Goal: Task Accomplishment & Management: Manage account settings

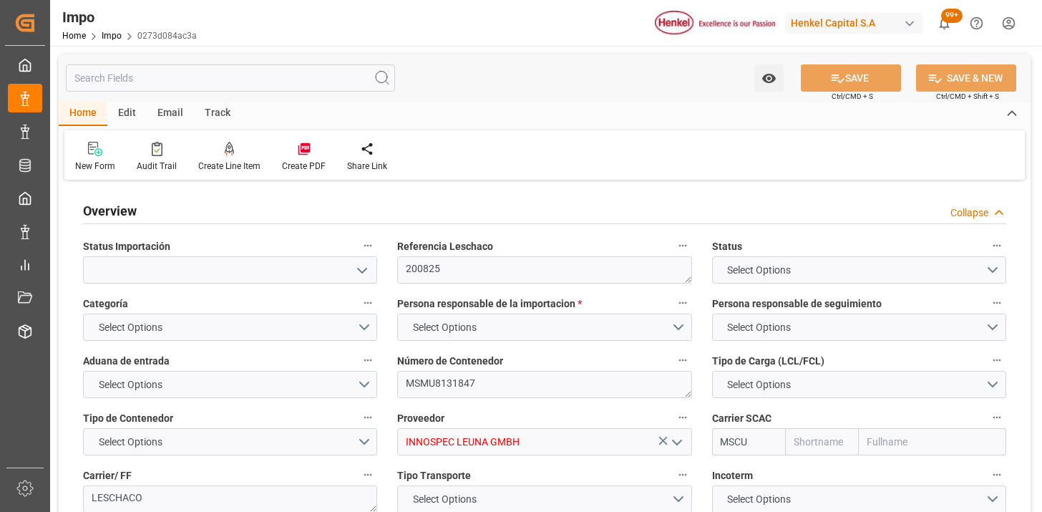
type input "MSC"
type input "Mediterranean Shipping Company"
type input "1"
type input "3.506"
type input "2"
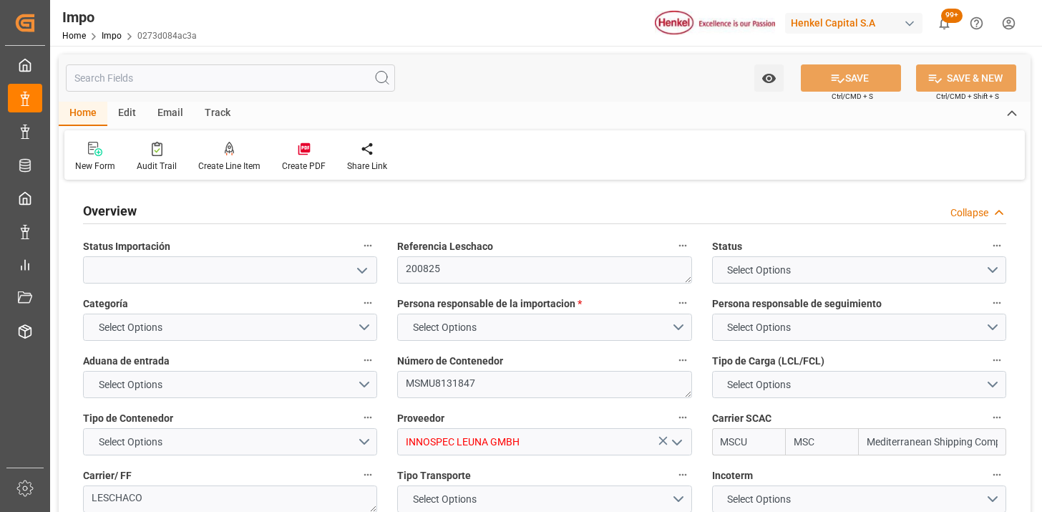
type input "20-08-2025"
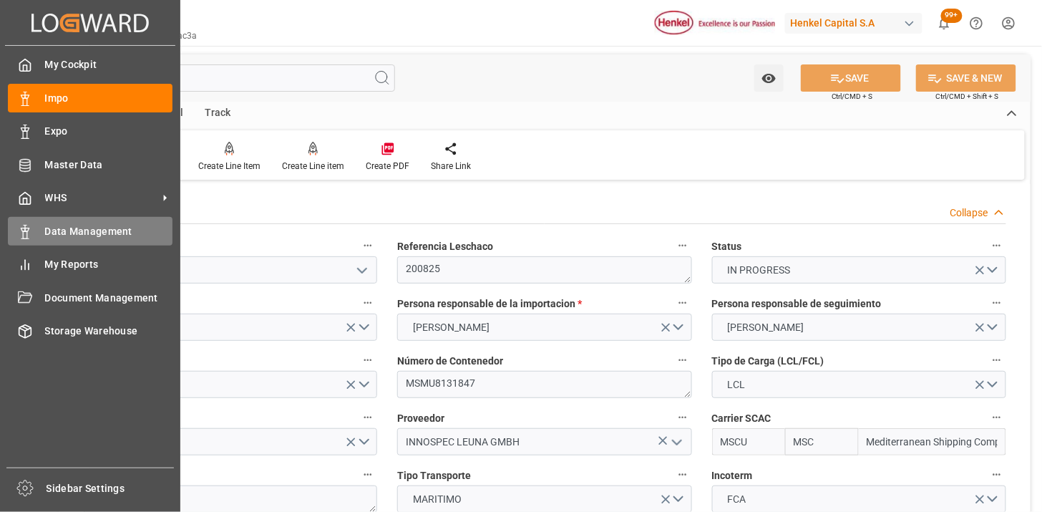
click at [80, 227] on span "Data Management" at bounding box center [109, 231] width 128 height 15
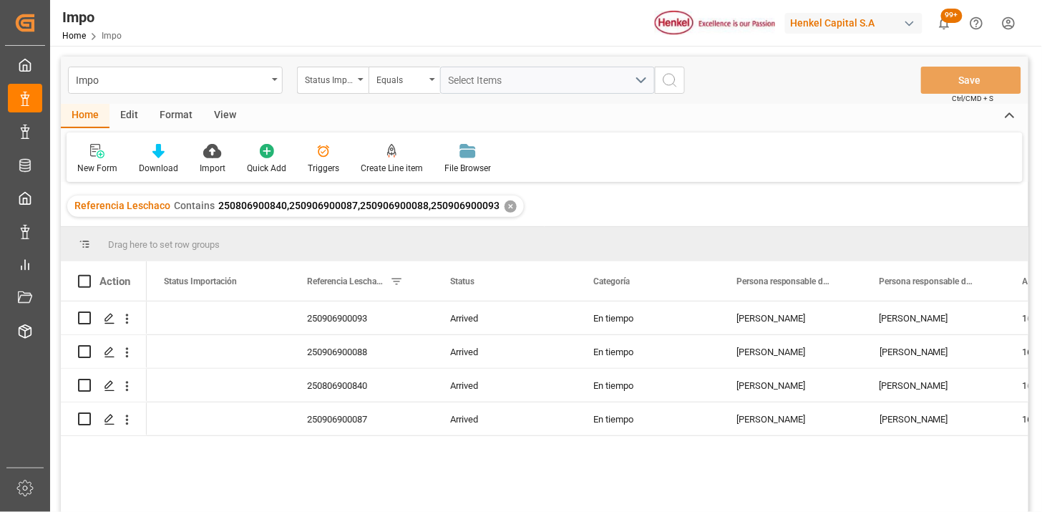
click at [505, 201] on div "✕" at bounding box center [511, 206] width 12 height 12
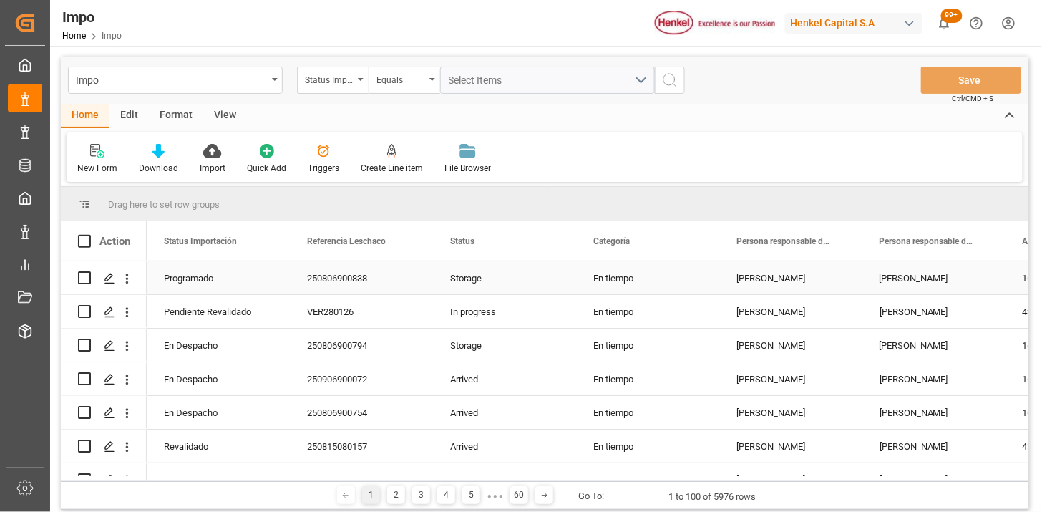
click at [379, 288] on div "250806900838" at bounding box center [361, 277] width 143 height 33
click at [233, 114] on div "View" at bounding box center [225, 116] width 44 height 24
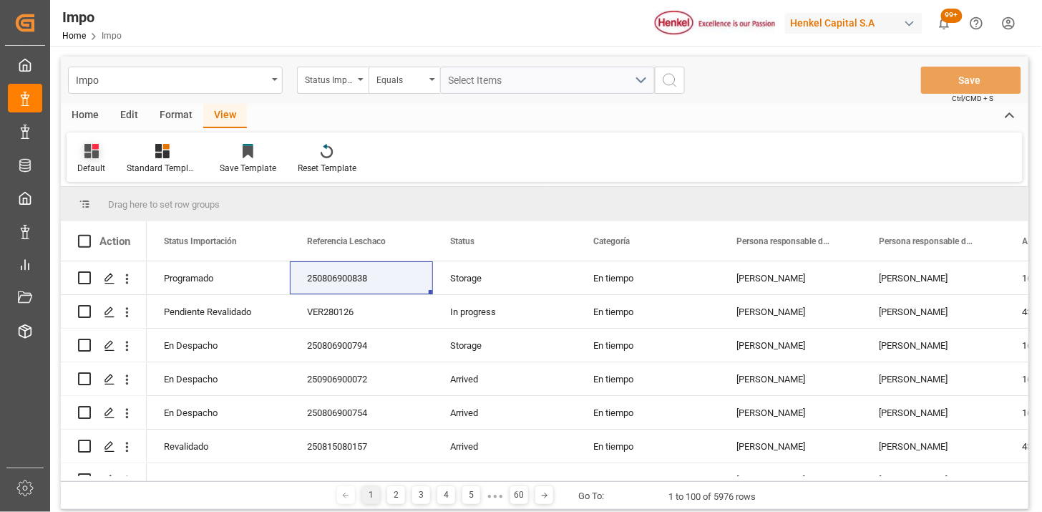
click at [104, 162] on div "Default" at bounding box center [91, 158] width 49 height 31
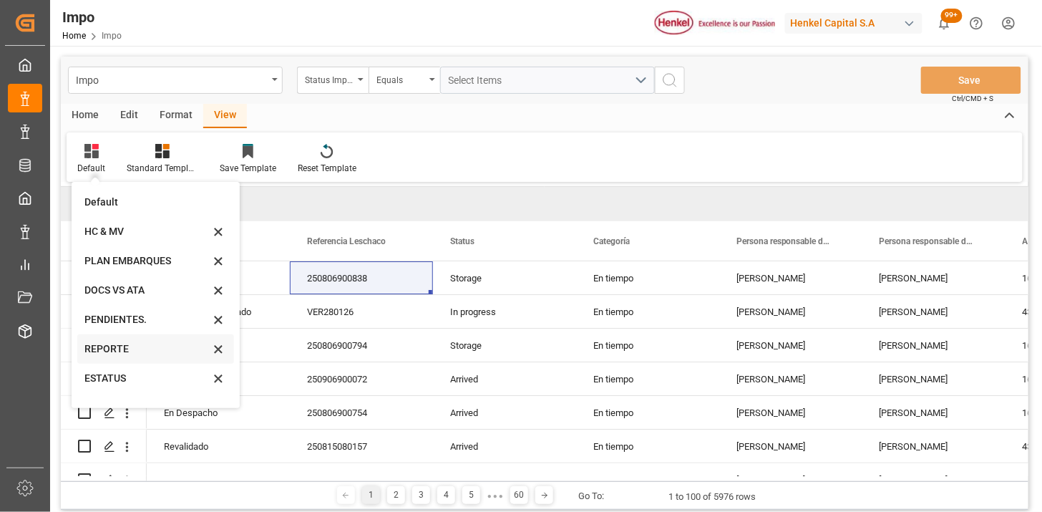
click at [132, 349] on div "REPORTE" at bounding box center [146, 348] width 125 height 15
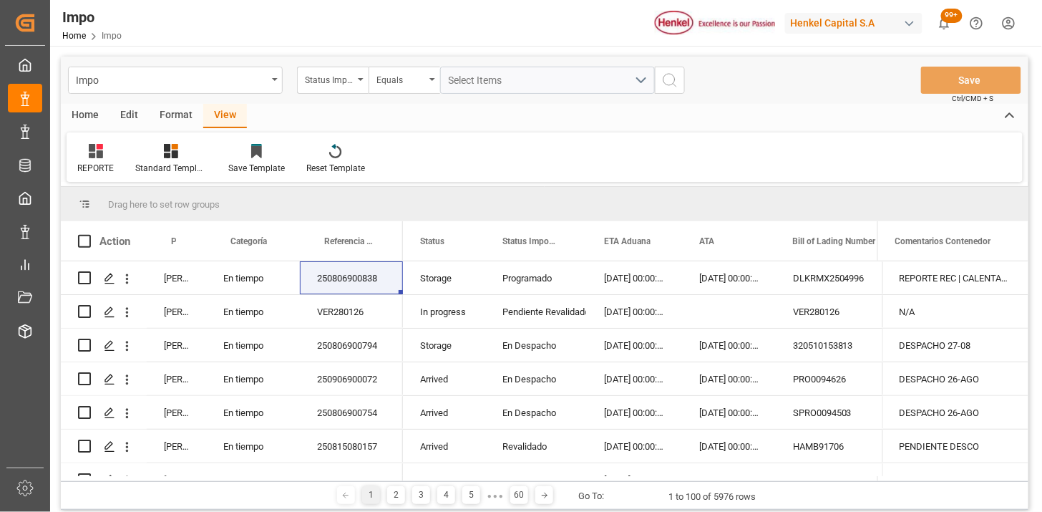
click at [182, 119] on div "Format" at bounding box center [176, 116] width 54 height 24
drag, startPoint x: 147, startPoint y: 153, endPoint x: 160, endPoint y: 167, distance: 18.8
click at [148, 154] on div at bounding box center [164, 150] width 47 height 15
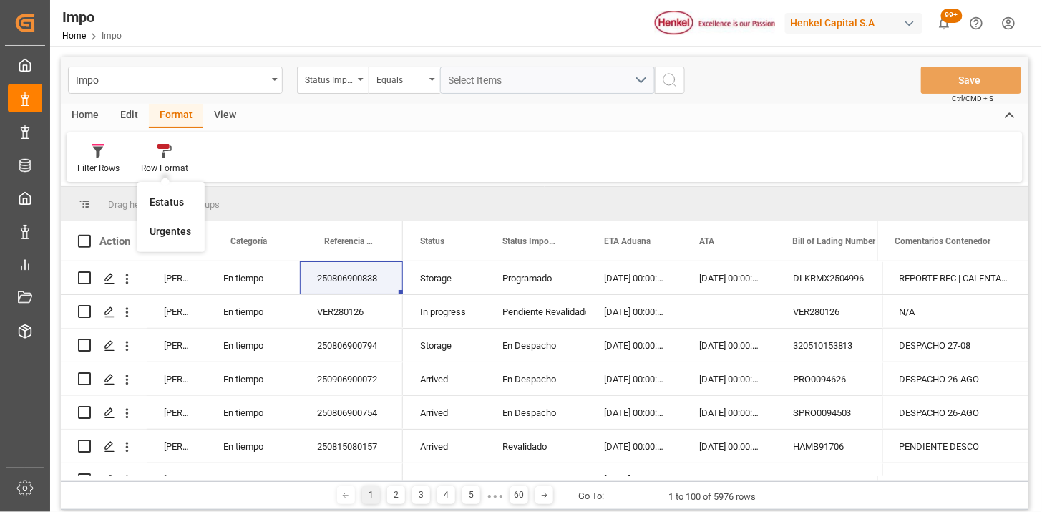
click at [167, 233] on div "Urgentes" at bounding box center [171, 231] width 42 height 15
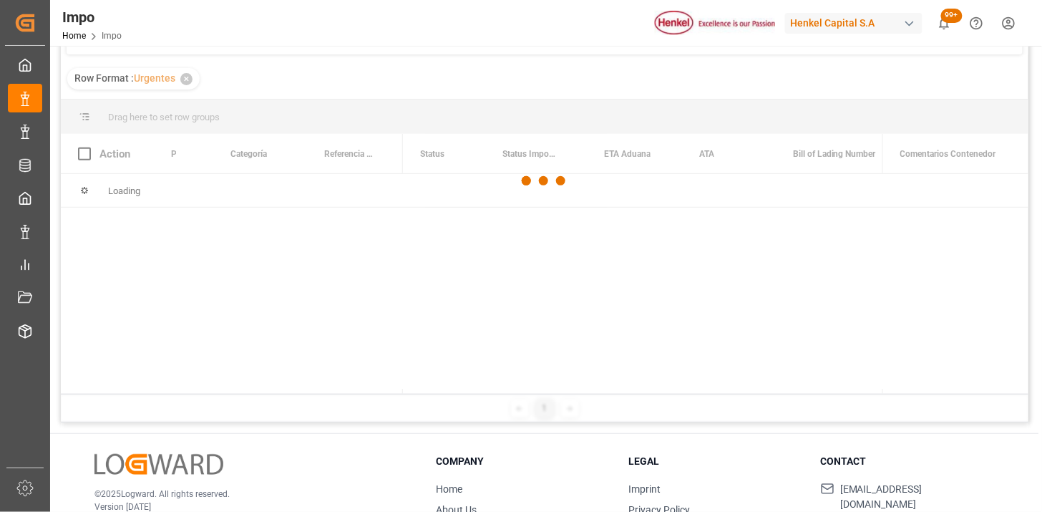
scroll to position [159, 0]
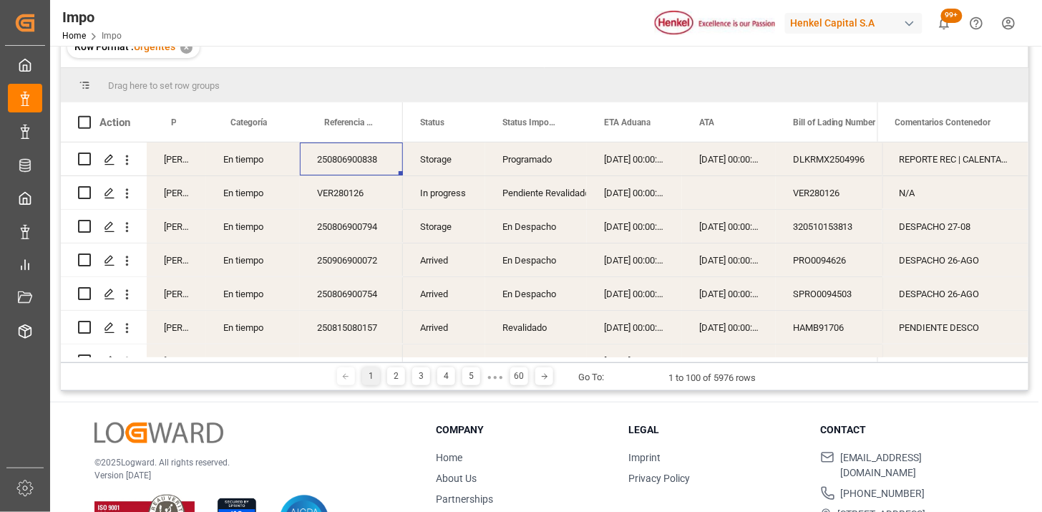
click at [341, 165] on div "250806900838" at bounding box center [351, 158] width 103 height 33
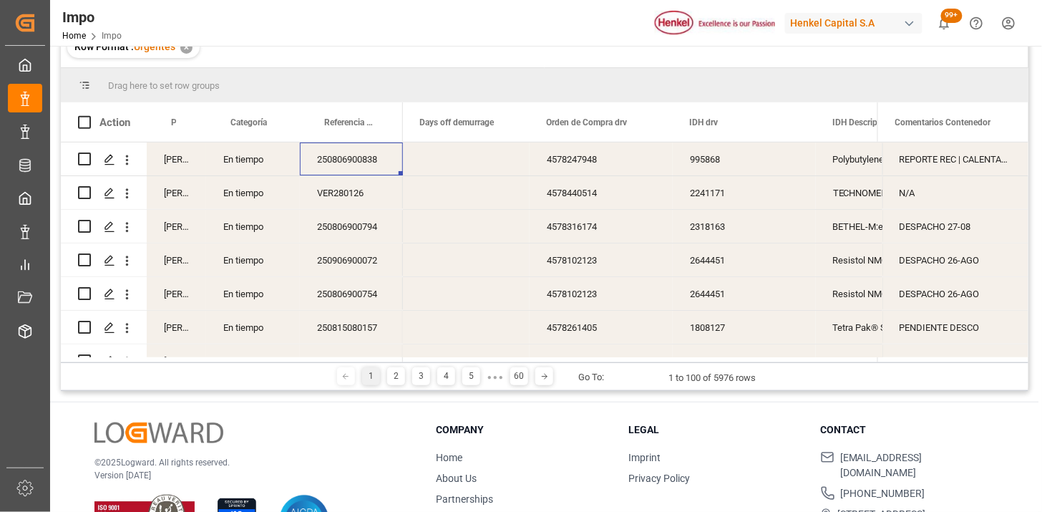
scroll to position [0, 0]
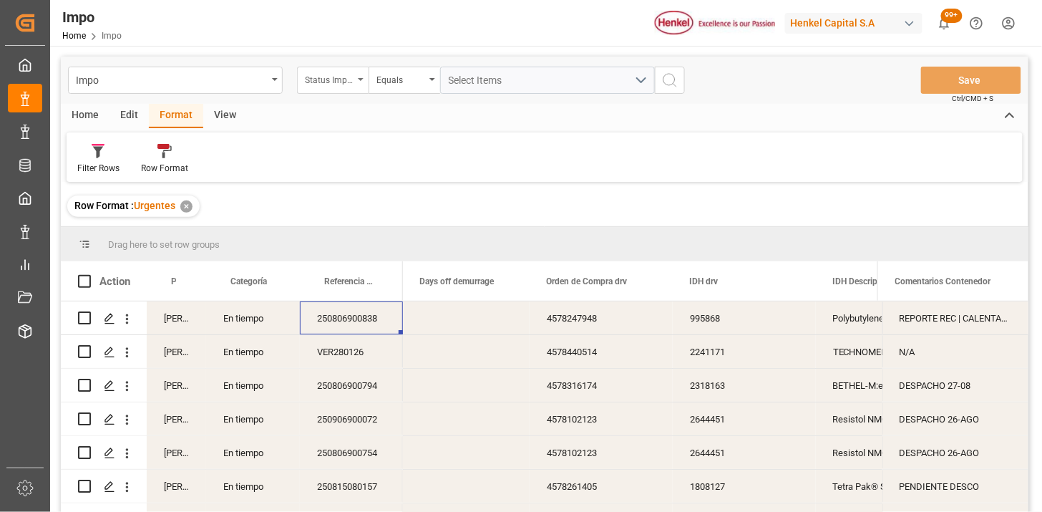
click at [339, 77] on div "Status Importación" at bounding box center [329, 78] width 49 height 16
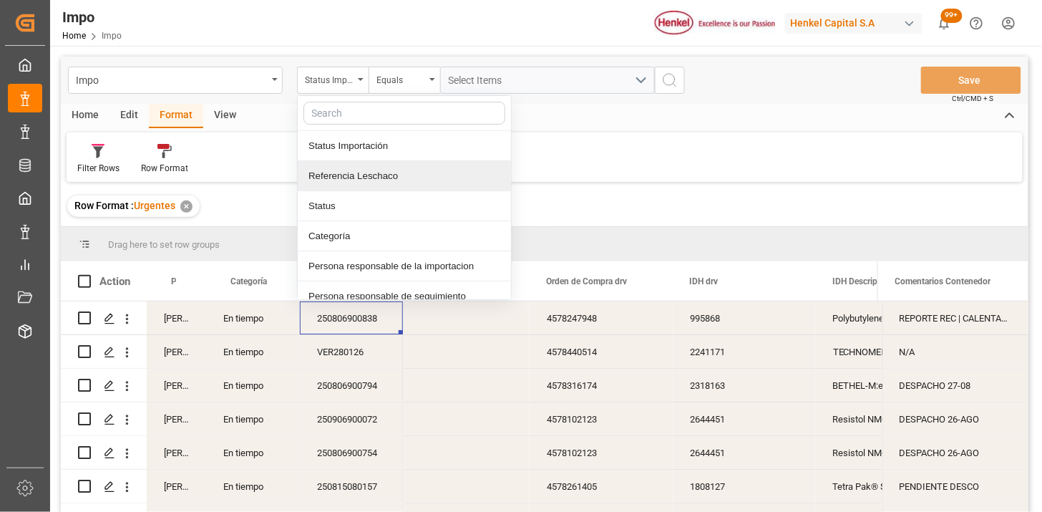
drag, startPoint x: 392, startPoint y: 175, endPoint x: 411, endPoint y: 157, distance: 26.3
click at [402, 167] on div "Referencia Leschaco" at bounding box center [404, 176] width 213 height 30
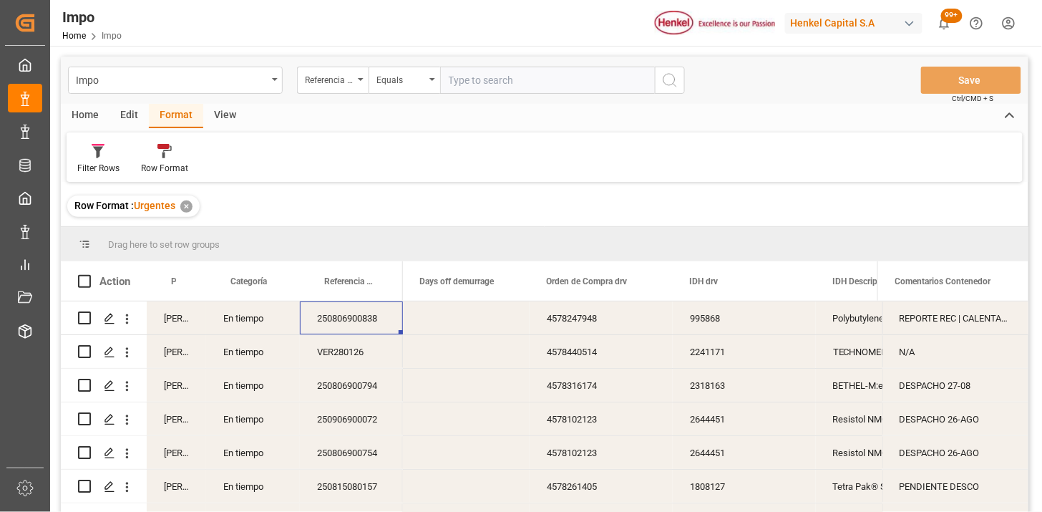
click at [482, 81] on input "text" at bounding box center [547, 80] width 215 height 27
type input "250806900882"
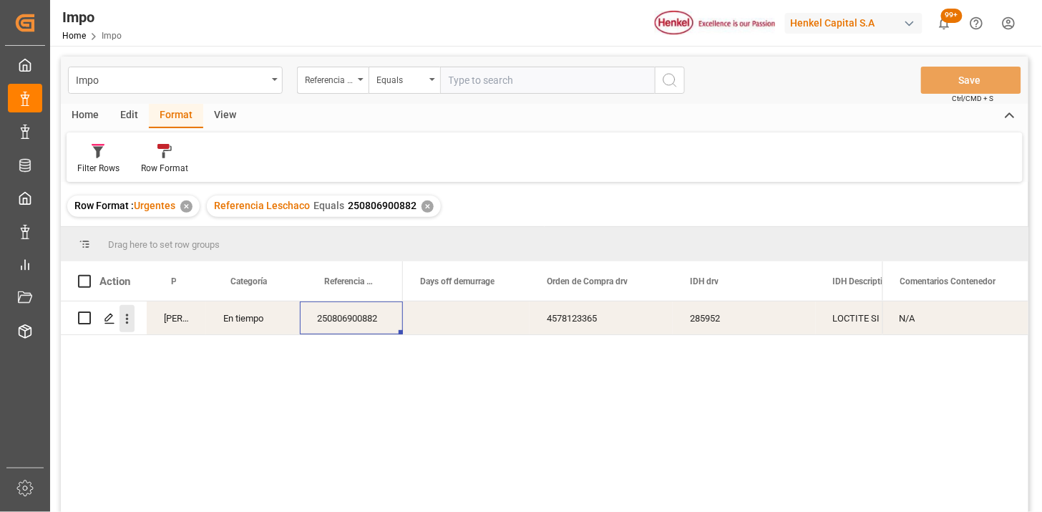
click at [131, 313] on icon "open menu" at bounding box center [127, 318] width 15 height 15
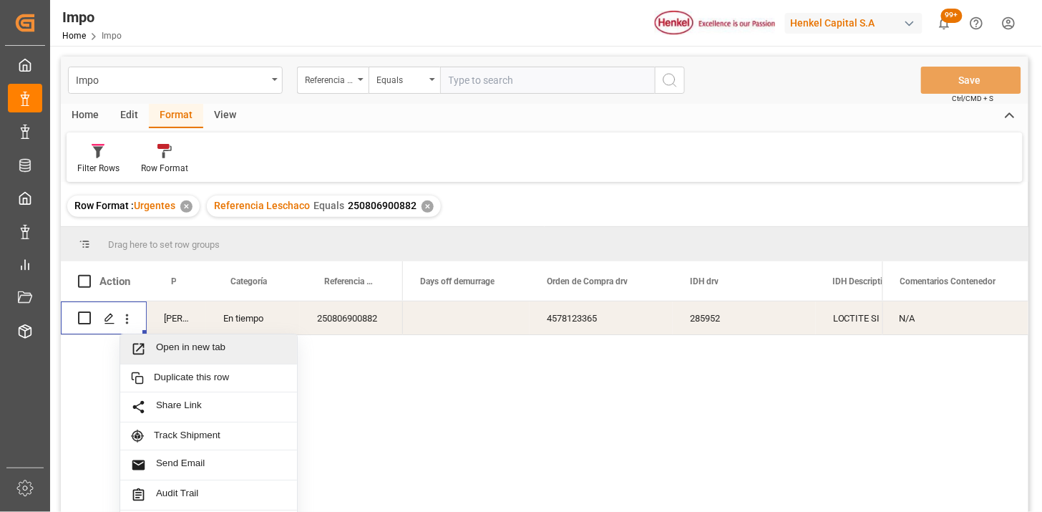
click at [166, 343] on span "Open in new tab" at bounding box center [221, 348] width 130 height 15
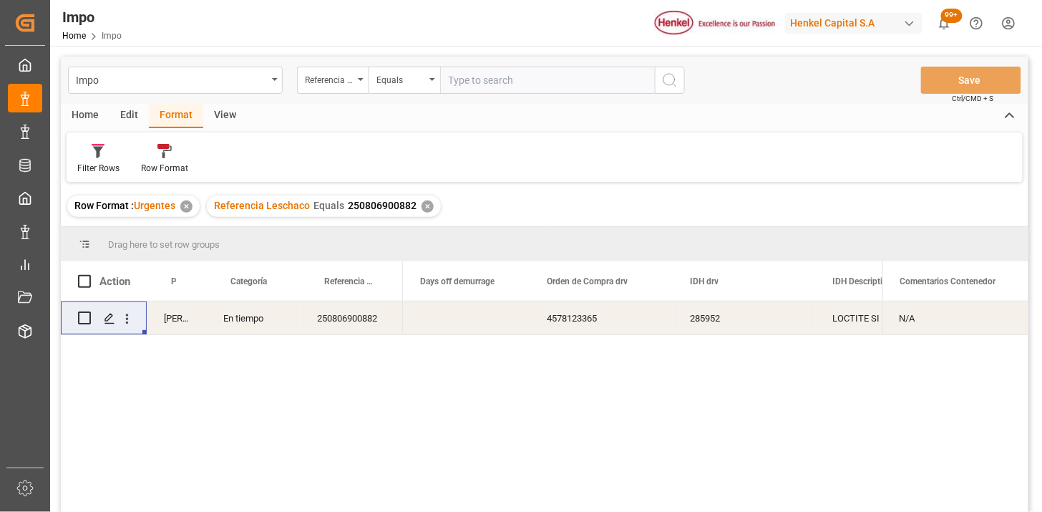
click at [474, 89] on input "text" at bounding box center [547, 80] width 215 height 27
paste input "250806900886"
type input "250806900886"
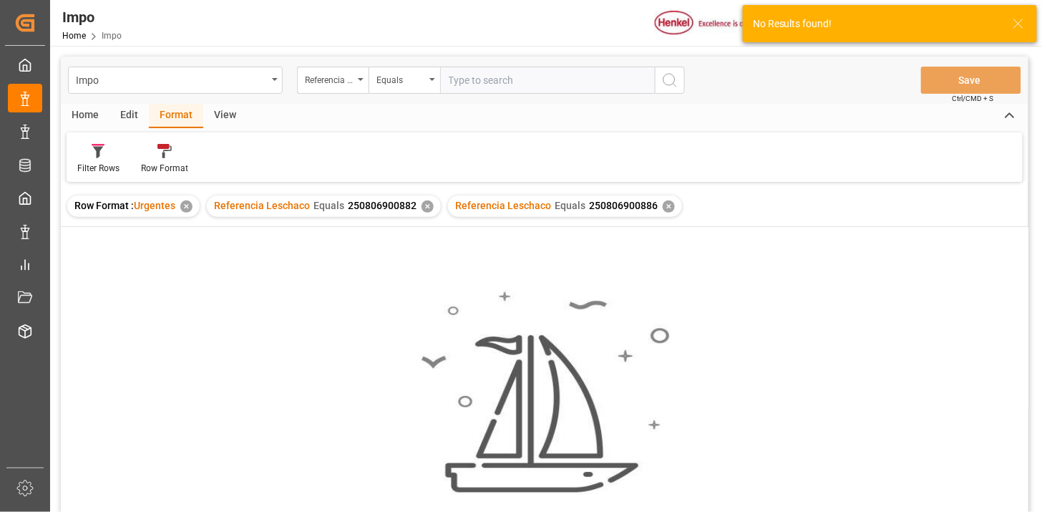
click at [425, 208] on div "✕" at bounding box center [428, 206] width 12 height 12
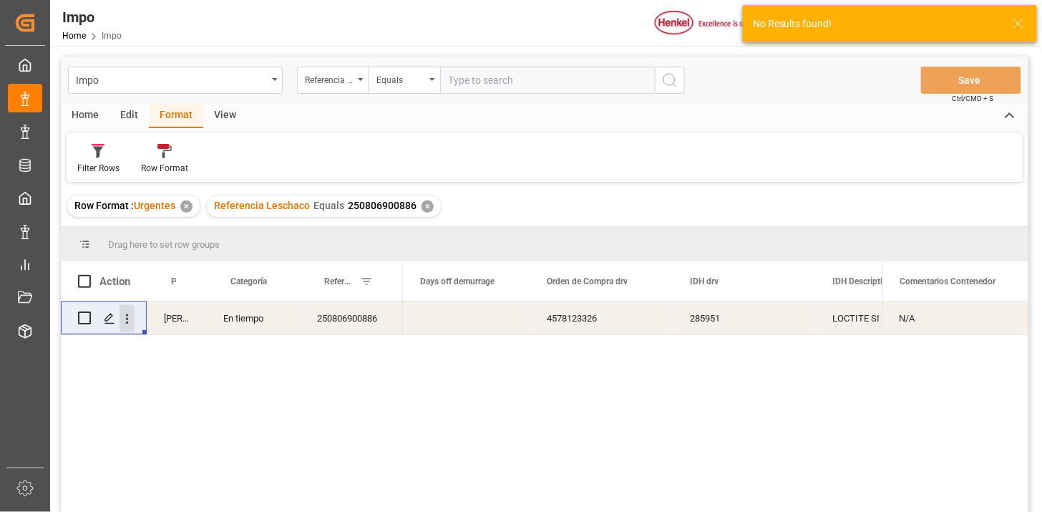
click at [131, 323] on icon "open menu" at bounding box center [127, 318] width 15 height 15
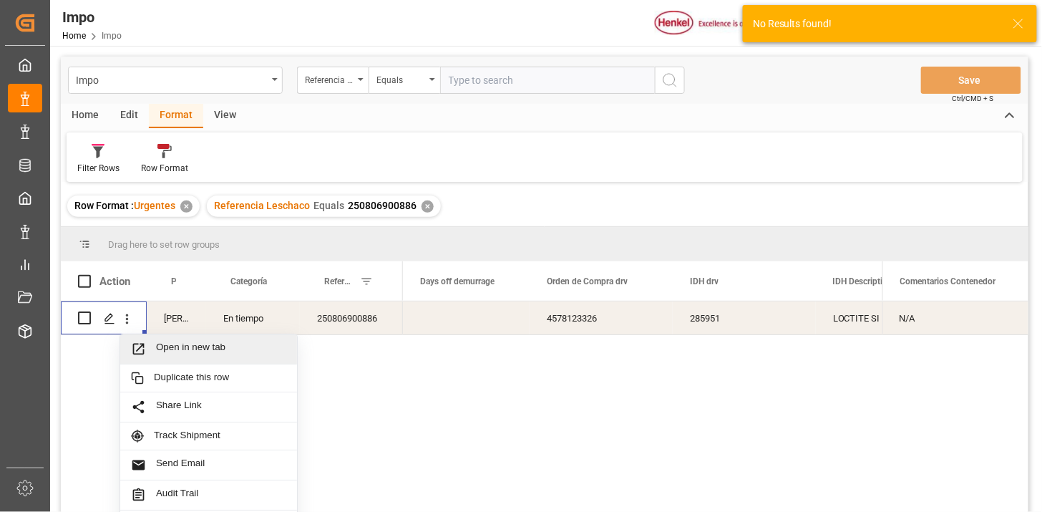
click at [172, 345] on span "Open in new tab" at bounding box center [221, 348] width 130 height 15
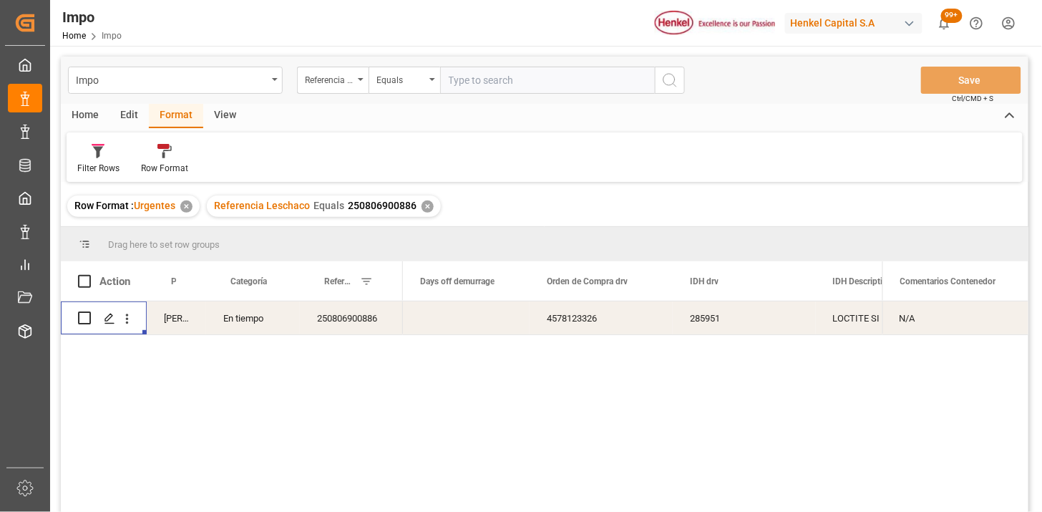
click at [533, 91] on input "text" at bounding box center [547, 80] width 215 height 27
click at [533, 90] on input "text" at bounding box center [547, 80] width 215 height 27
paste input "250915080015"
type input "250915080015"
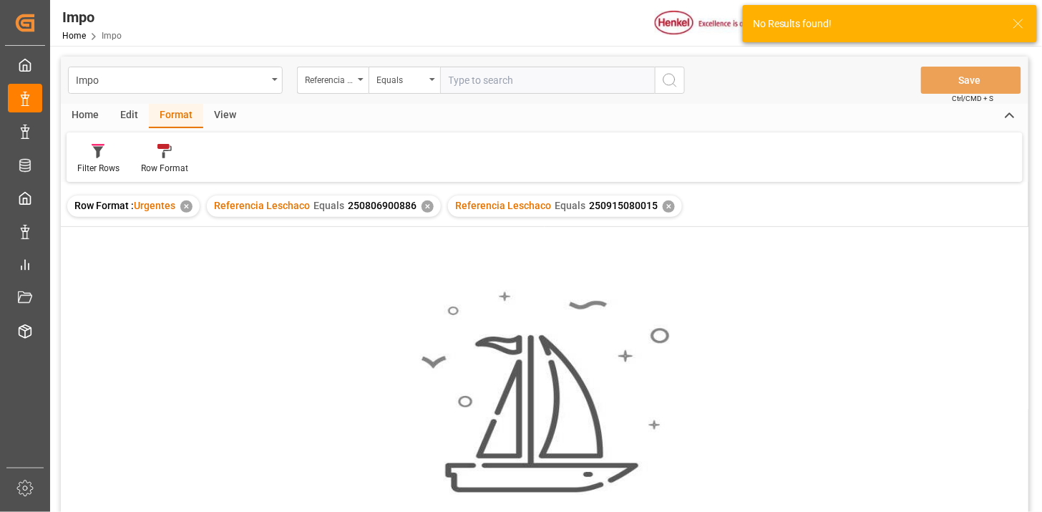
click at [425, 208] on div "✕" at bounding box center [428, 206] width 12 height 12
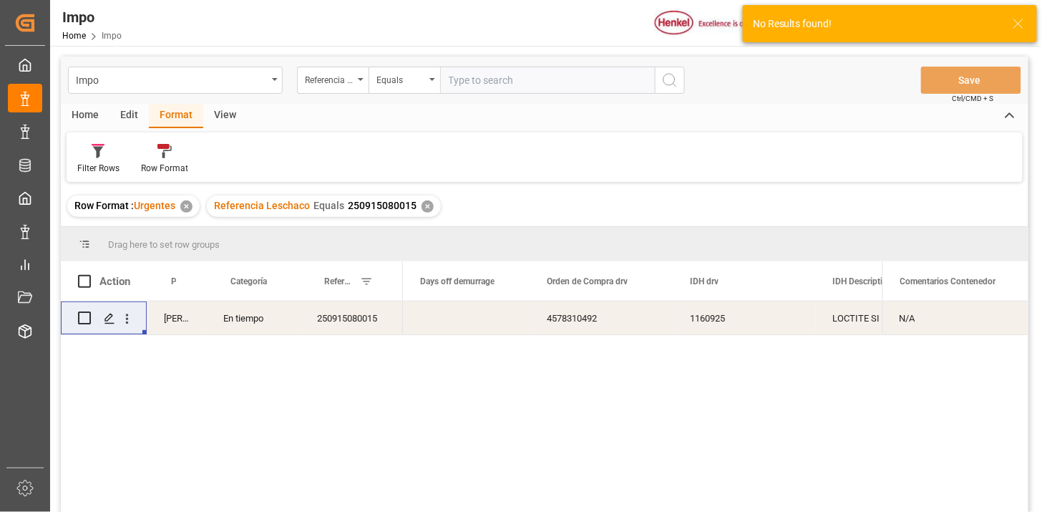
click at [491, 324] on div "Press SPACE to select this row." at bounding box center [466, 317] width 127 height 33
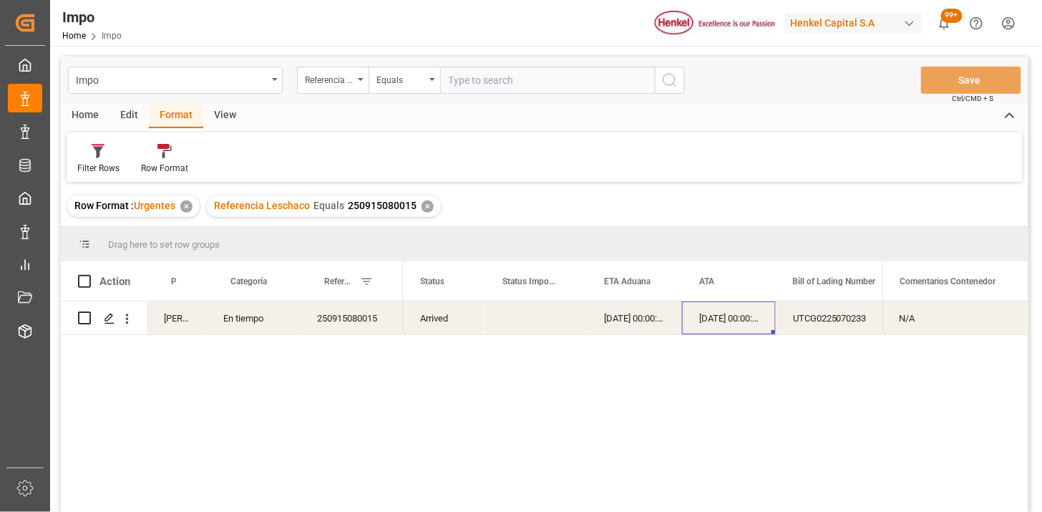
click at [556, 81] on input "text" at bounding box center [547, 80] width 215 height 27
paste input "DUBA44213"
type input "DUBA44213"
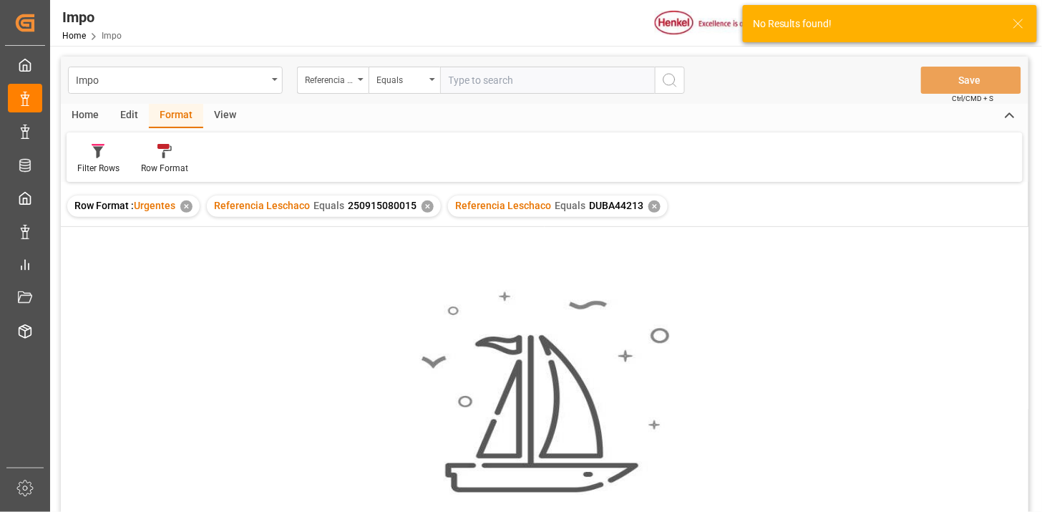
click at [423, 208] on div "✕" at bounding box center [428, 206] width 12 height 12
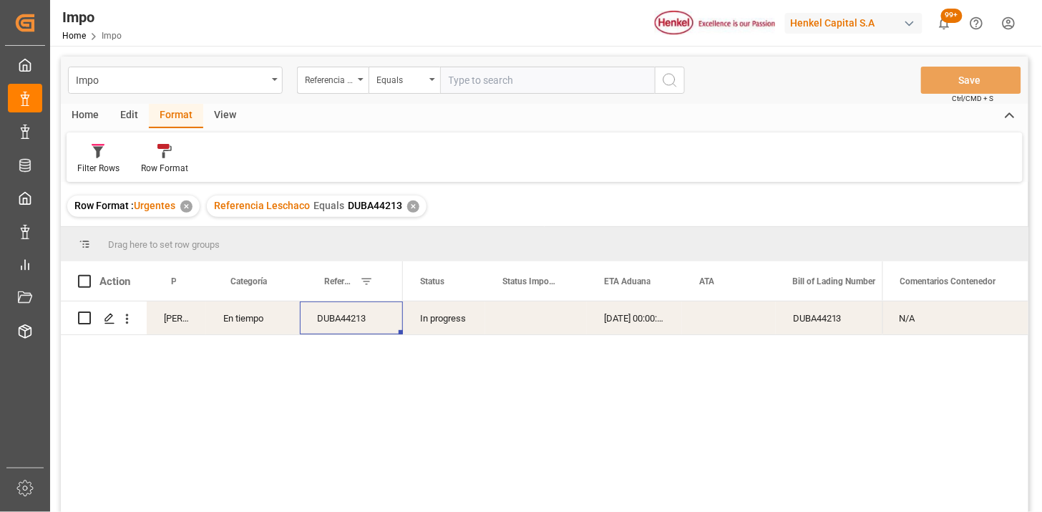
click at [331, 320] on div "DUBA44213" at bounding box center [351, 317] width 103 height 33
click at [331, 320] on input "DUBA44213" at bounding box center [351, 326] width 80 height 27
paste input "250915080063"
type input "250915080063"
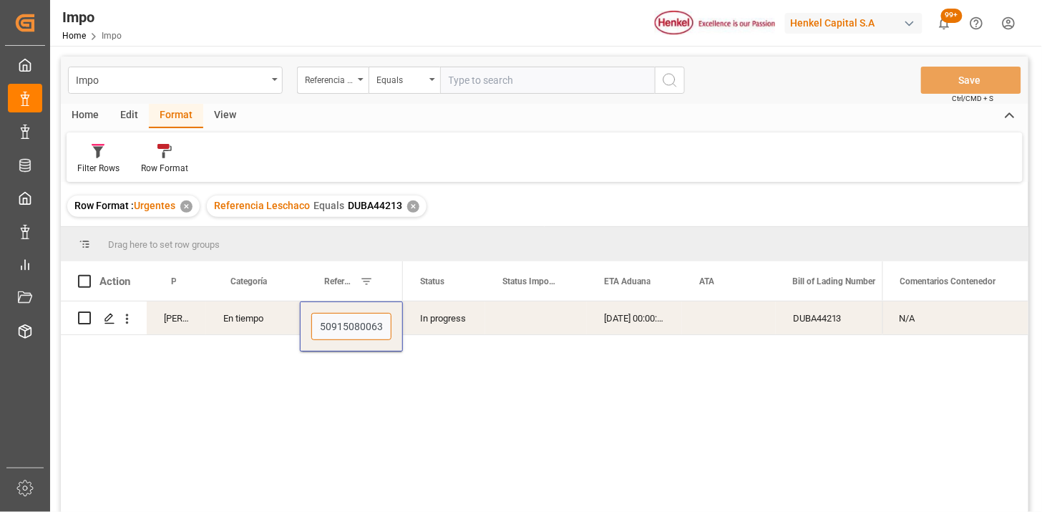
scroll to position [0, 4]
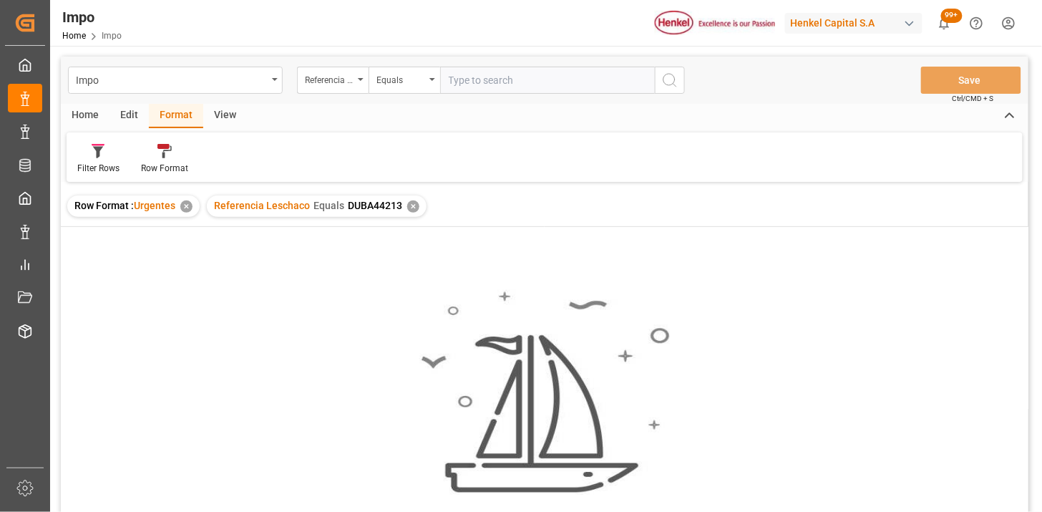
drag, startPoint x: 489, startPoint y: 77, endPoint x: 534, endPoint y: 75, distance: 44.4
click at [492, 74] on input "text" at bounding box center [547, 80] width 215 height 27
paste input "250806900492"
type input "250806900492"
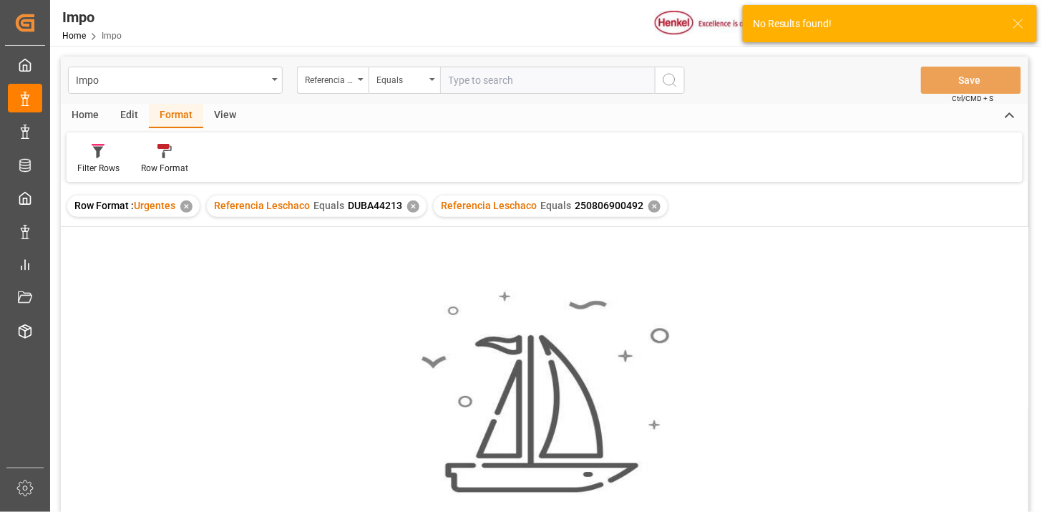
click at [412, 205] on div "✕" at bounding box center [413, 206] width 12 height 12
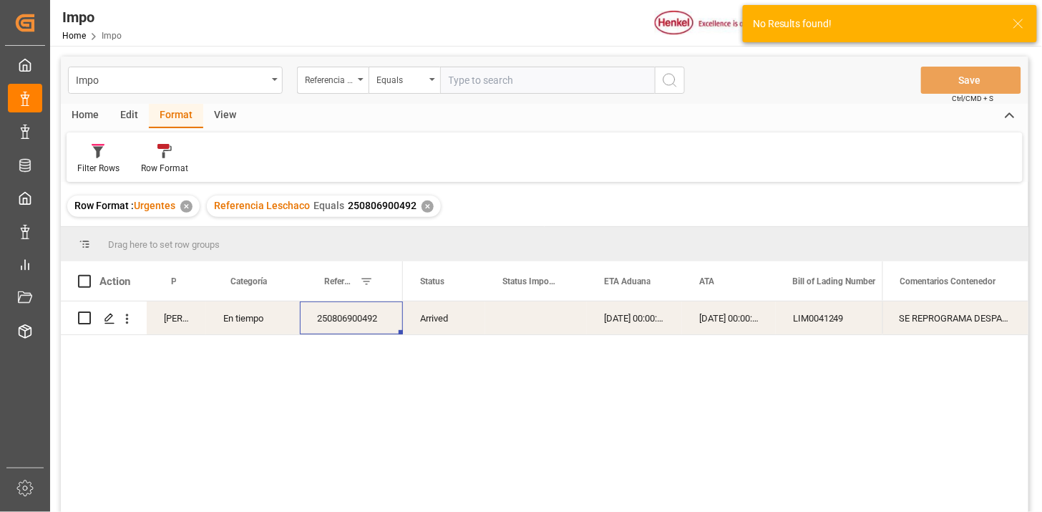
click at [398, 321] on div "250806900492" at bounding box center [351, 317] width 103 height 33
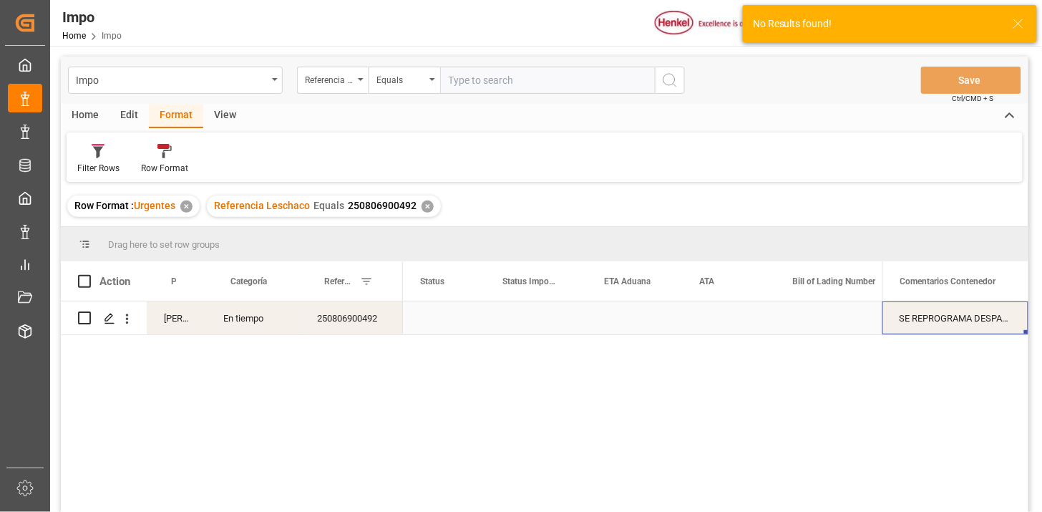
scroll to position [0, 3800]
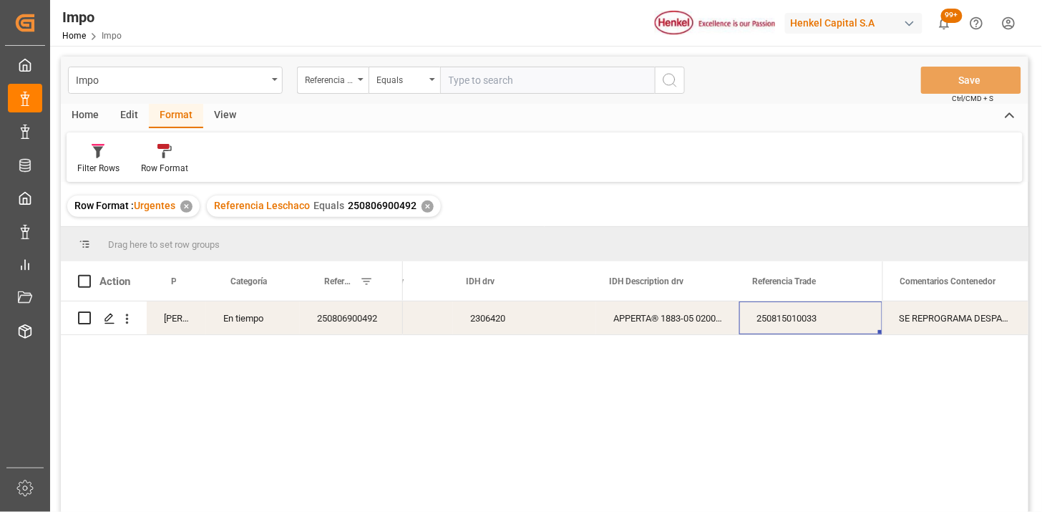
click at [757, 323] on div "250815010033" at bounding box center [810, 317] width 143 height 33
click at [569, 82] on input "text" at bounding box center [547, 80] width 215 height 27
paste input "250906900089"
type input "250906900089"
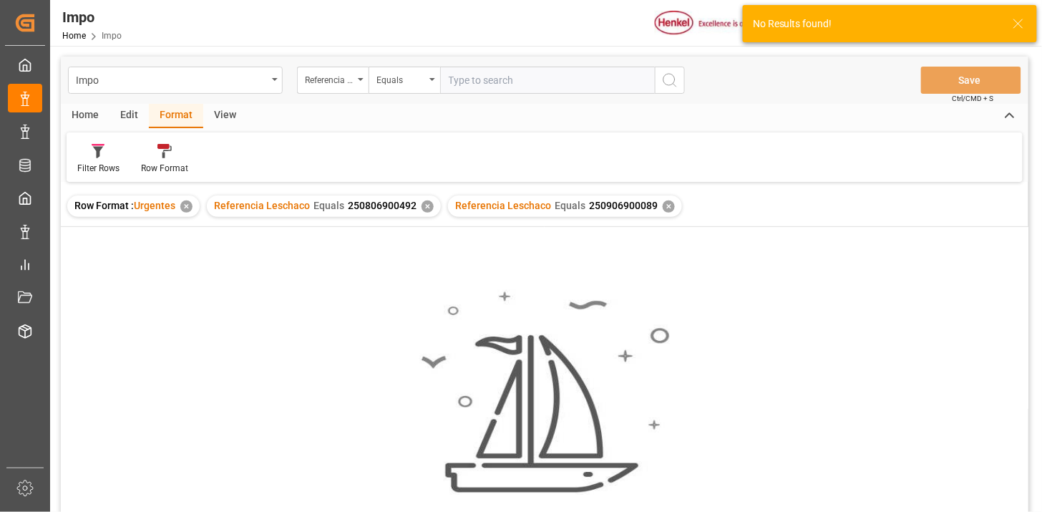
click at [427, 205] on div "✕" at bounding box center [428, 206] width 12 height 12
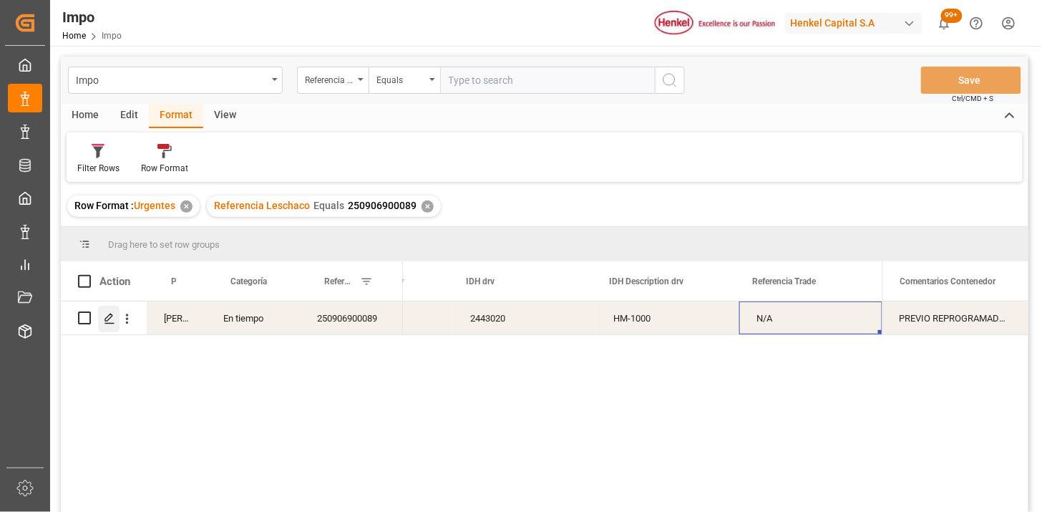
click at [119, 321] on div "Press SPACE to select this row." at bounding box center [108, 319] width 21 height 26
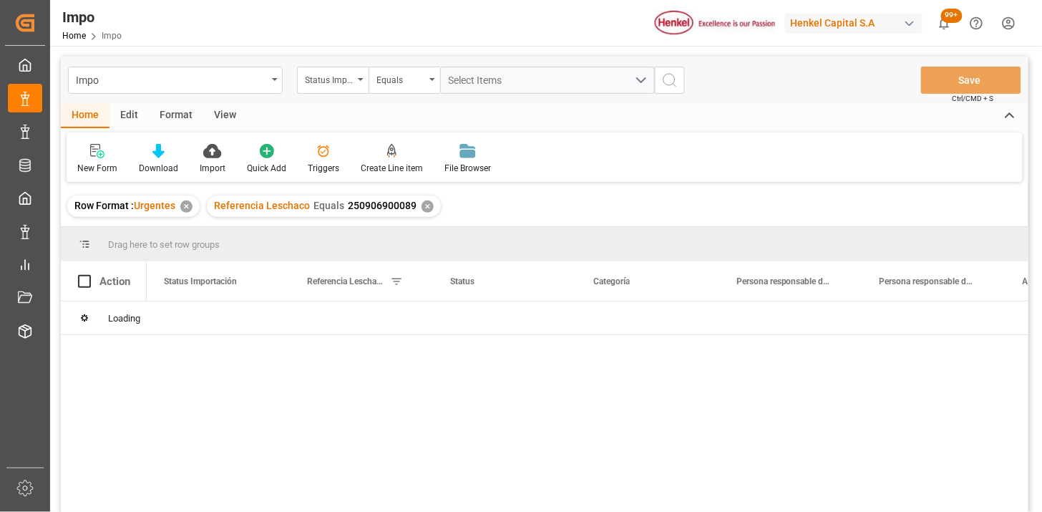
drag, startPoint x: 225, startPoint y: 118, endPoint x: 181, endPoint y: 132, distance: 46.6
click at [225, 118] on div "View" at bounding box center [225, 116] width 44 height 24
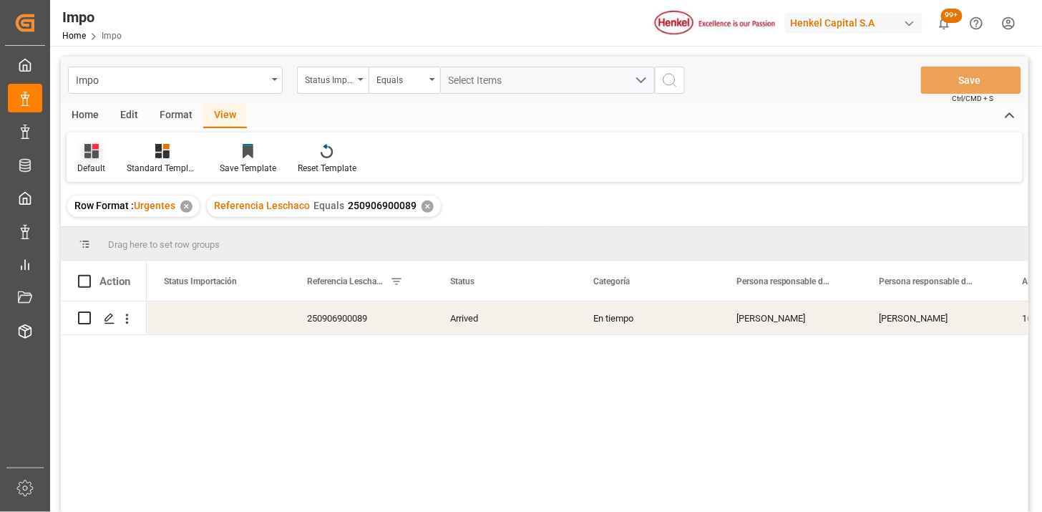
click at [102, 152] on div at bounding box center [91, 150] width 28 height 15
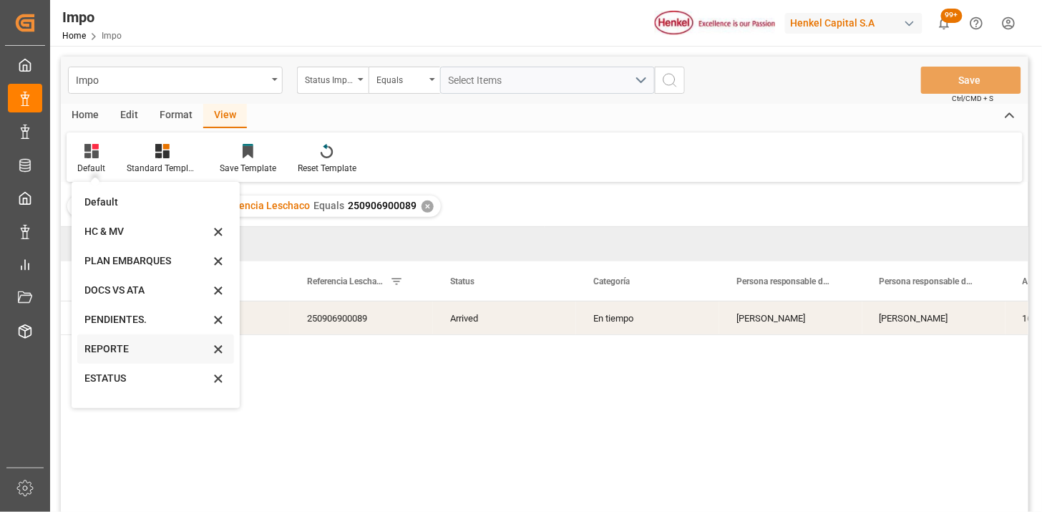
click at [136, 341] on div "REPORTE" at bounding box center [146, 348] width 125 height 15
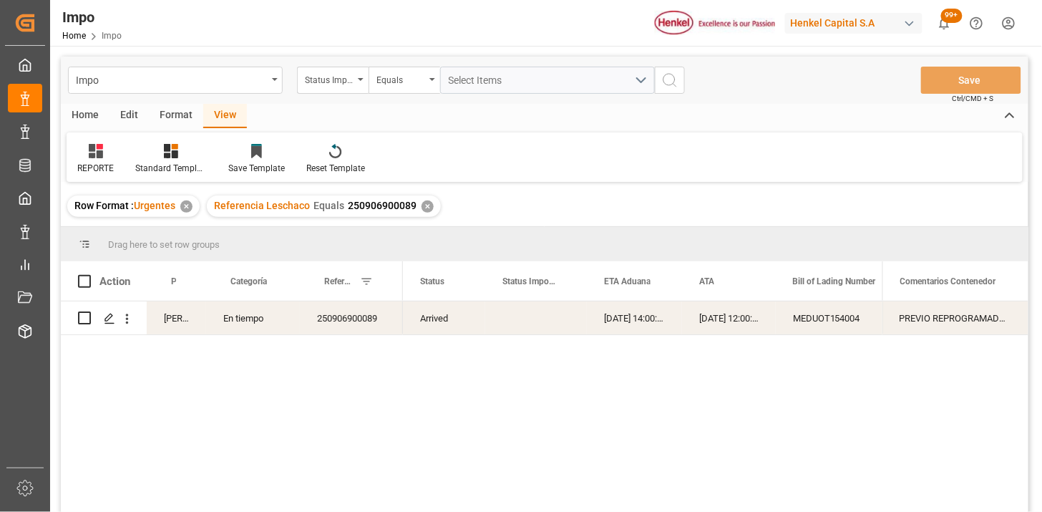
drag, startPoint x: 127, startPoint y: 320, endPoint x: 145, endPoint y: 328, distance: 20.2
click at [127, 319] on icon "open menu" at bounding box center [127, 318] width 15 height 15
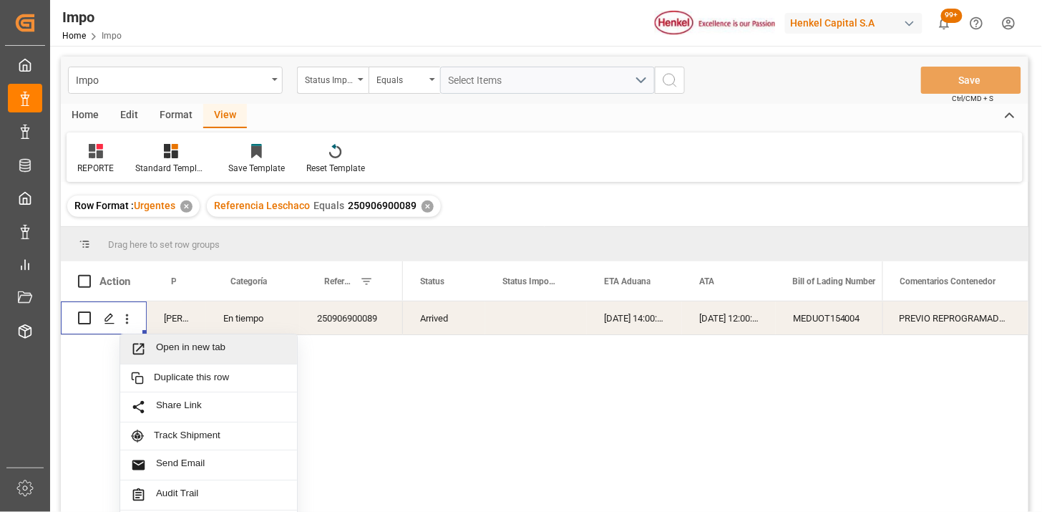
click at [170, 341] on span "Open in new tab" at bounding box center [221, 348] width 130 height 15
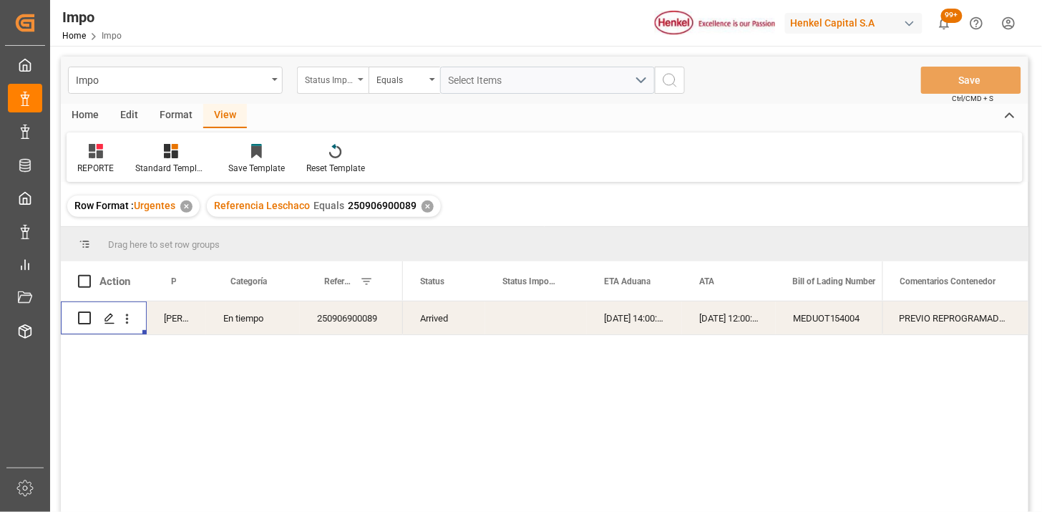
click at [339, 84] on div "Status Importación" at bounding box center [329, 78] width 49 height 16
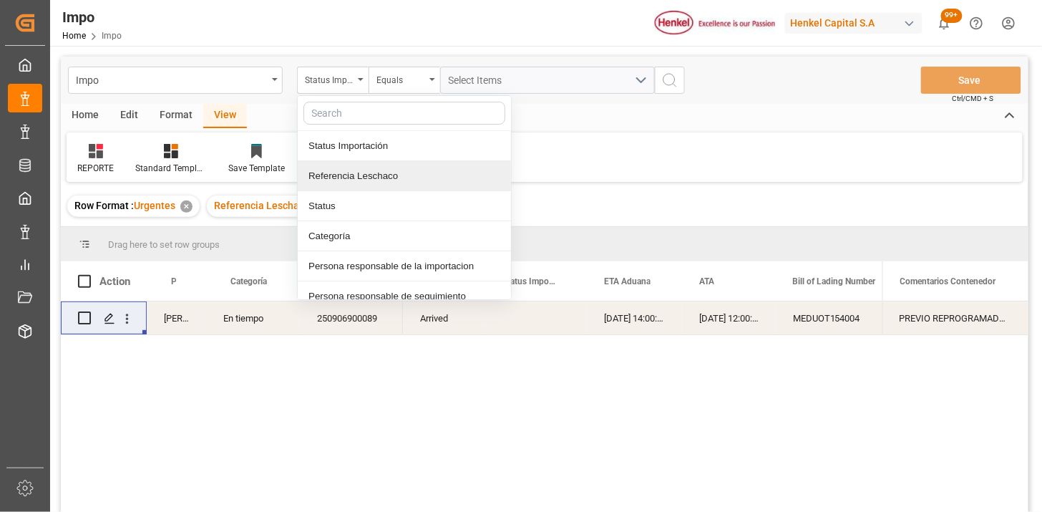
drag, startPoint x: 366, startPoint y: 177, endPoint x: 394, endPoint y: 137, distance: 49.8
click at [368, 175] on div "Referencia Leschaco" at bounding box center [404, 176] width 213 height 30
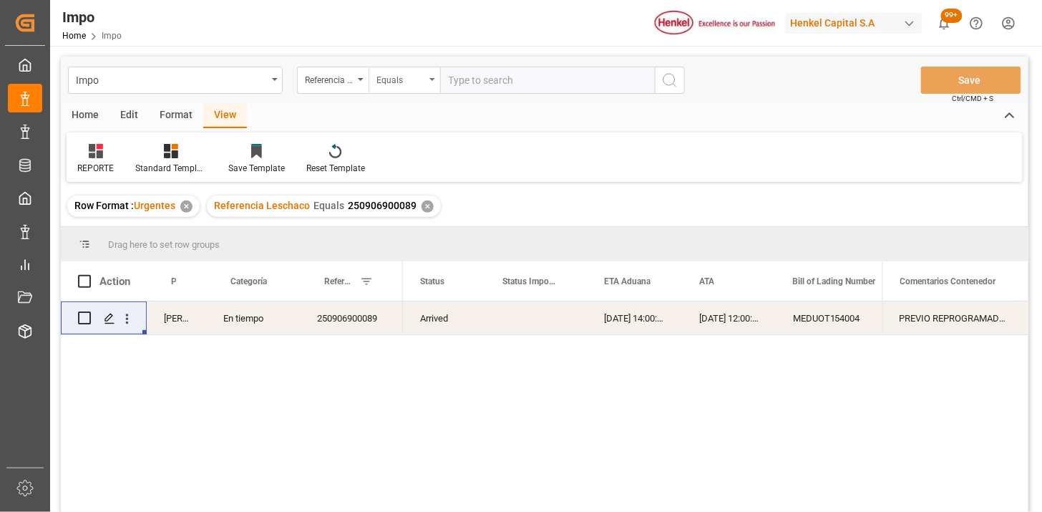
click at [399, 89] on div "Equals" at bounding box center [405, 80] width 72 height 27
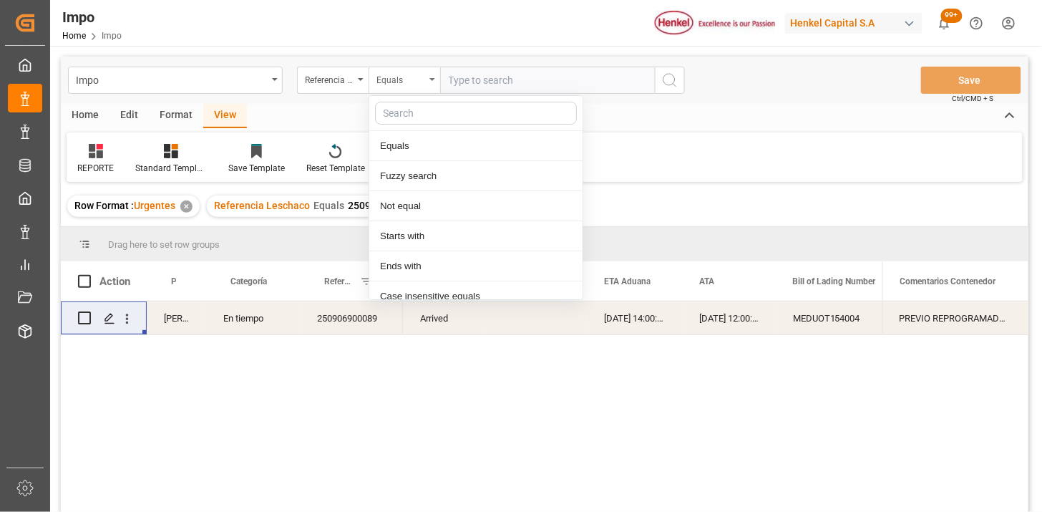
scroll to position [72, 0]
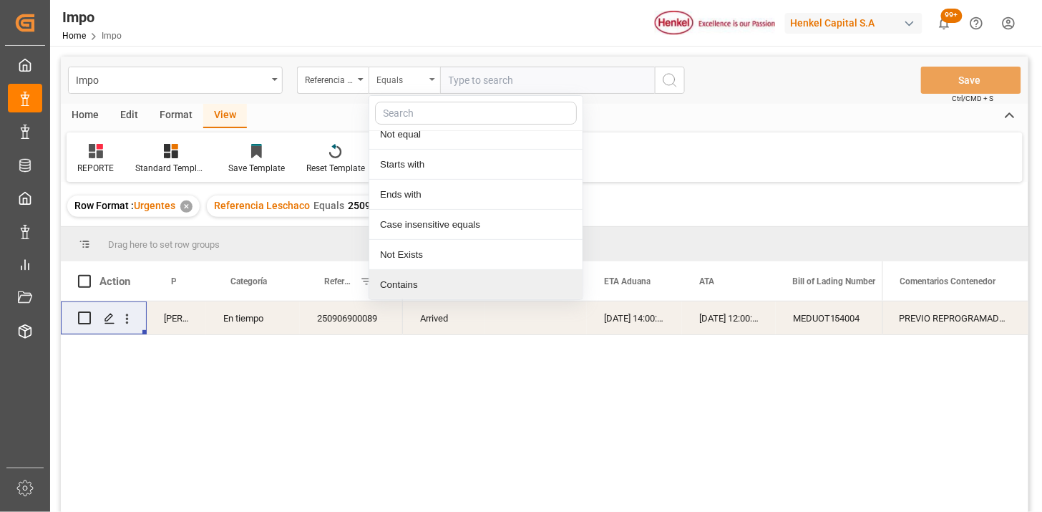
paste input "250806900766 250806900768"
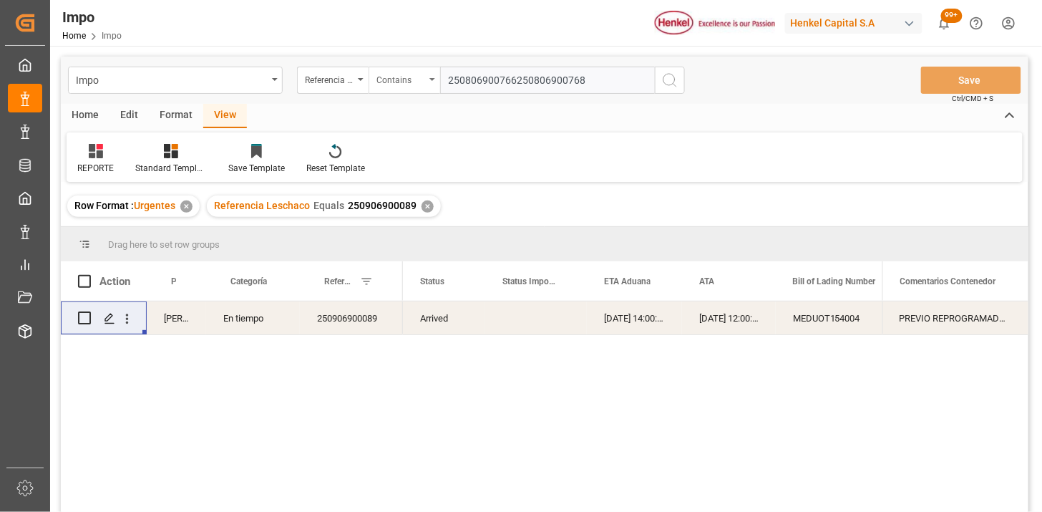
type input "250806900766,250806900768"
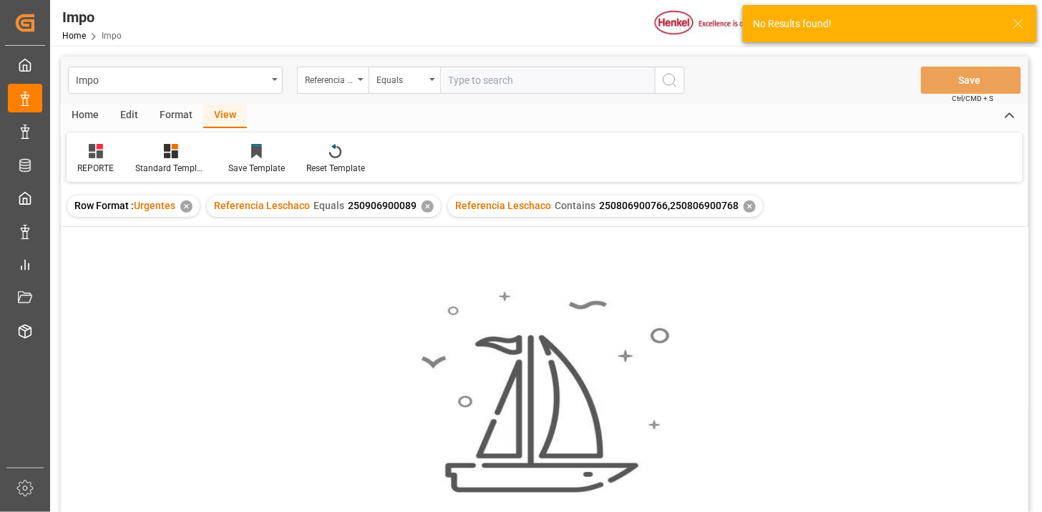
click at [424, 208] on div "✕" at bounding box center [428, 206] width 12 height 12
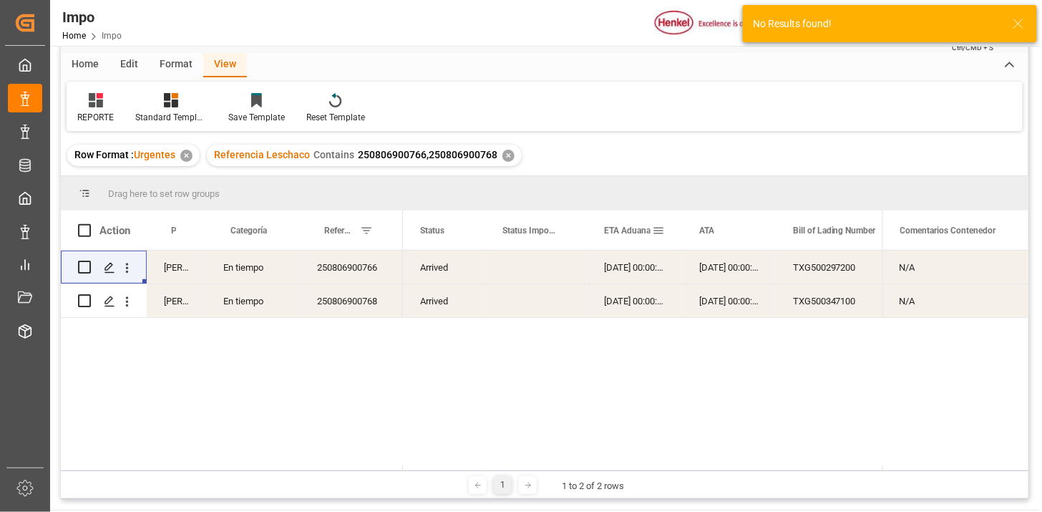
scroll to position [79, 0]
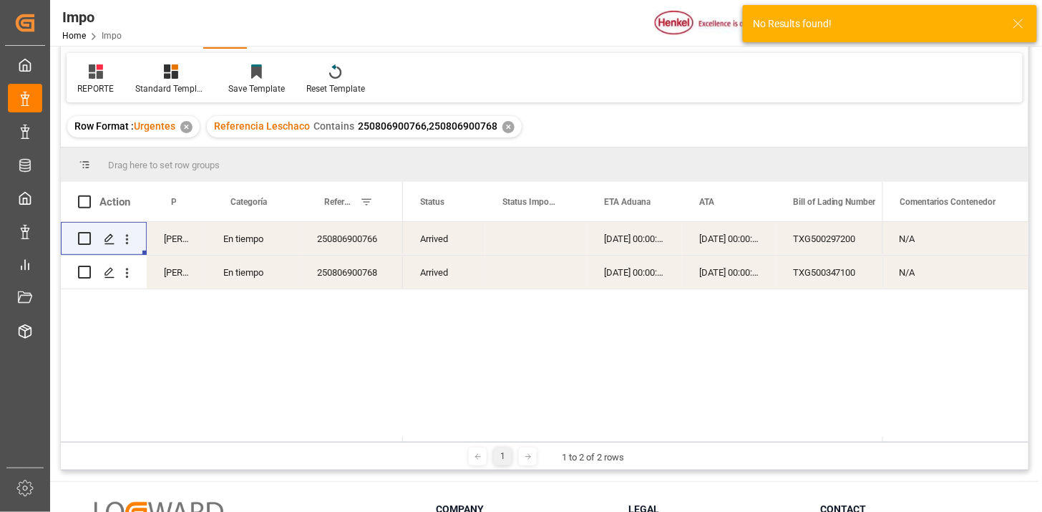
click at [632, 251] on div "12-08-2025 00:00:00" at bounding box center [634, 238] width 95 height 33
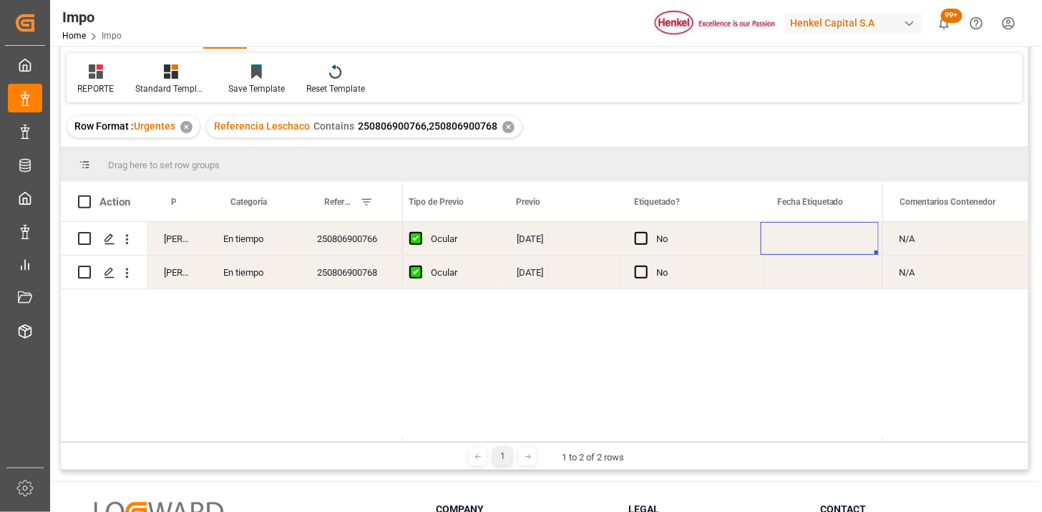
scroll to position [0, 1838]
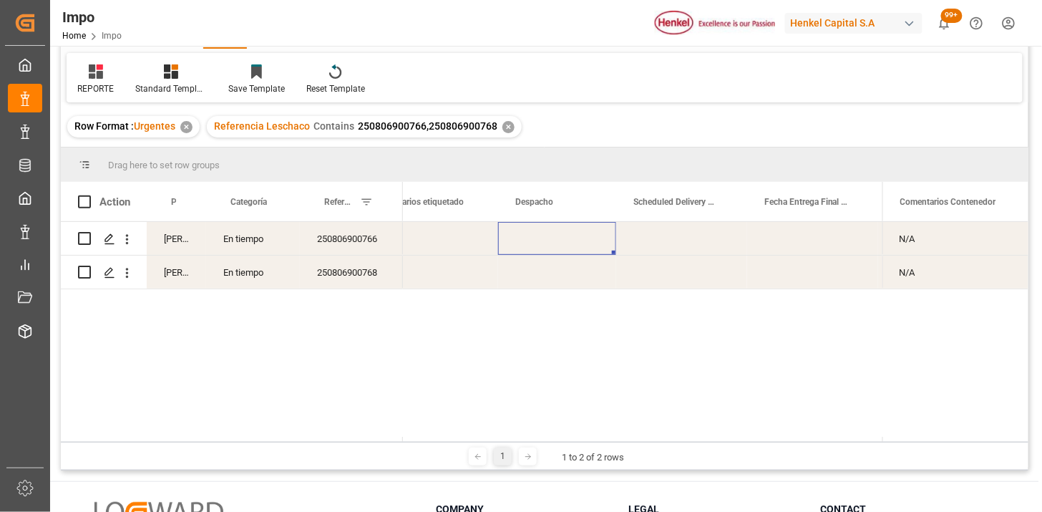
click at [550, 236] on div "Press SPACE to select this row." at bounding box center [557, 238] width 118 height 33
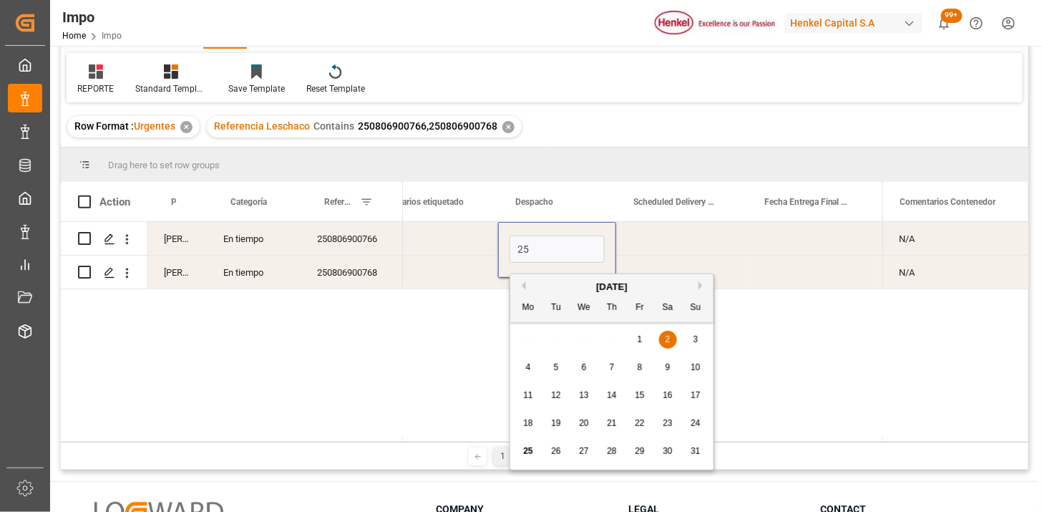
type input "[DATE]"
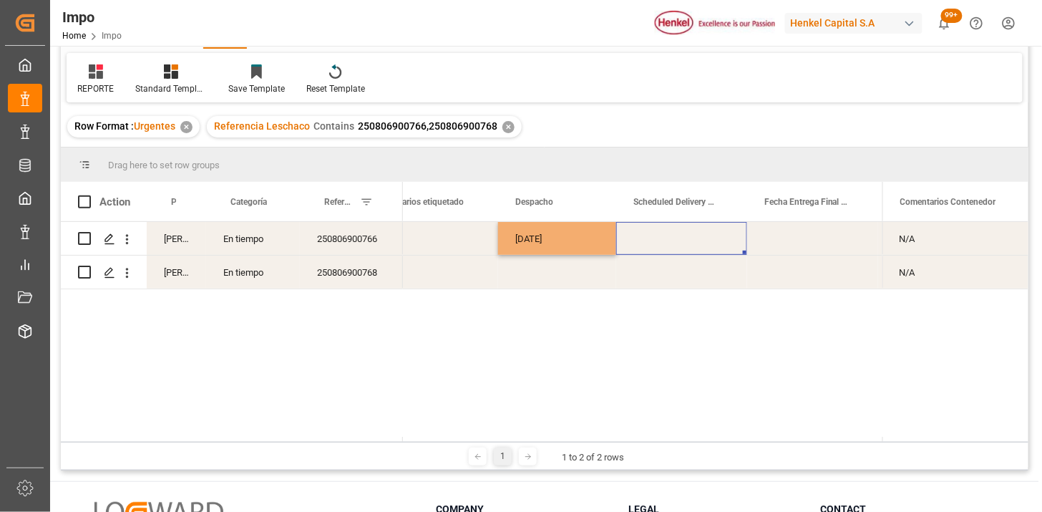
click at [675, 233] on div "Press SPACE to select this row." at bounding box center [681, 238] width 131 height 33
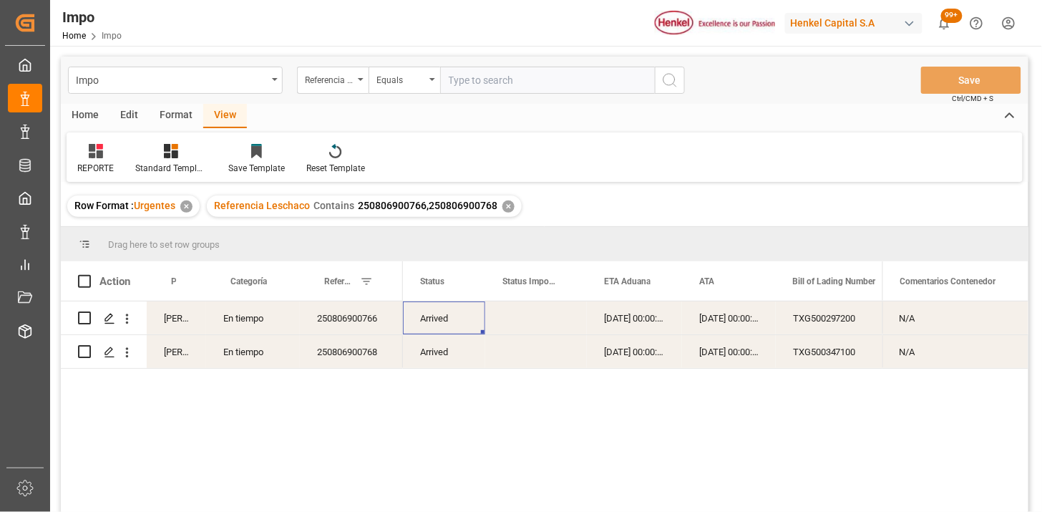
click at [518, 82] on input "text" at bounding box center [547, 80] width 215 height 27
paste input "250906900200"
type input "250906900200"
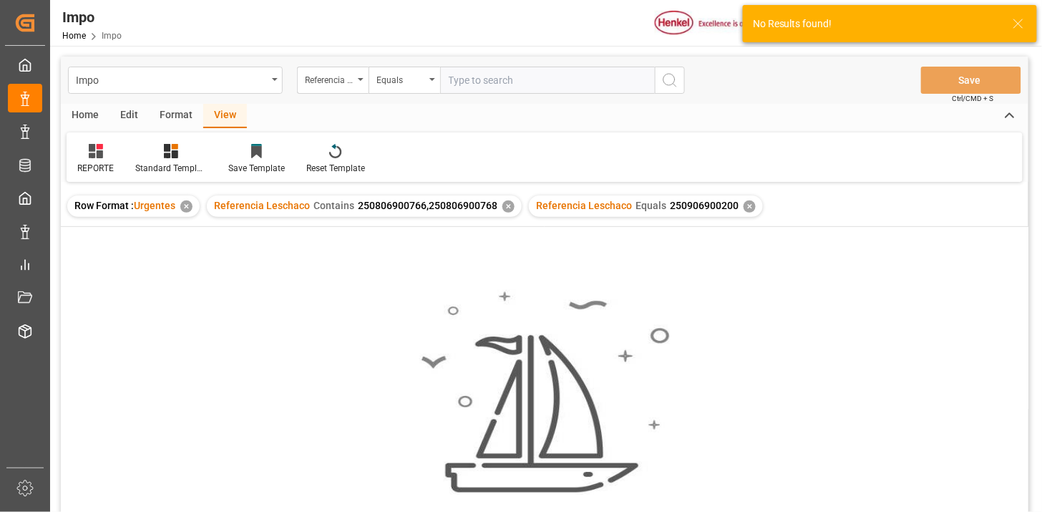
click at [506, 206] on div "✕" at bounding box center [508, 206] width 12 height 12
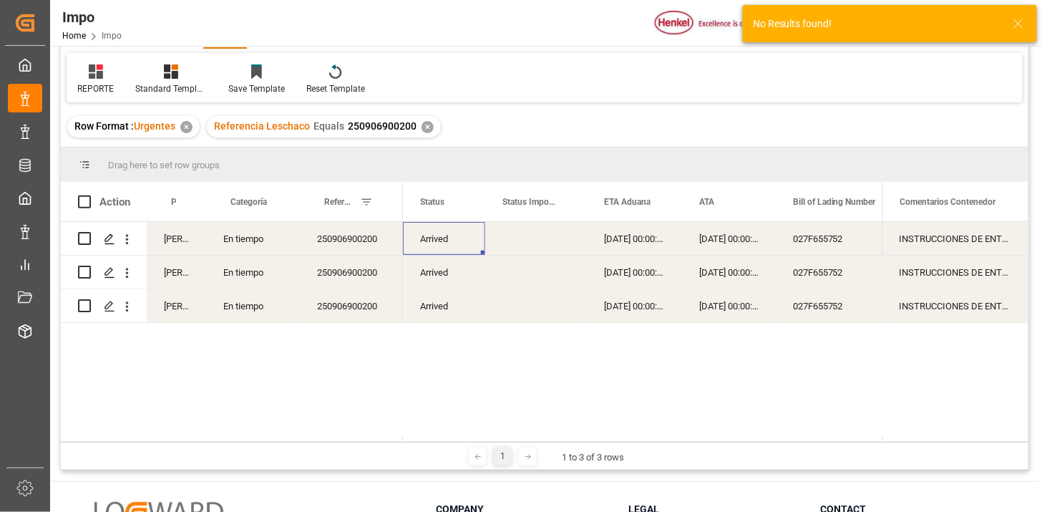
click at [531, 247] on div "Press SPACE to select this row." at bounding box center [536, 238] width 102 height 33
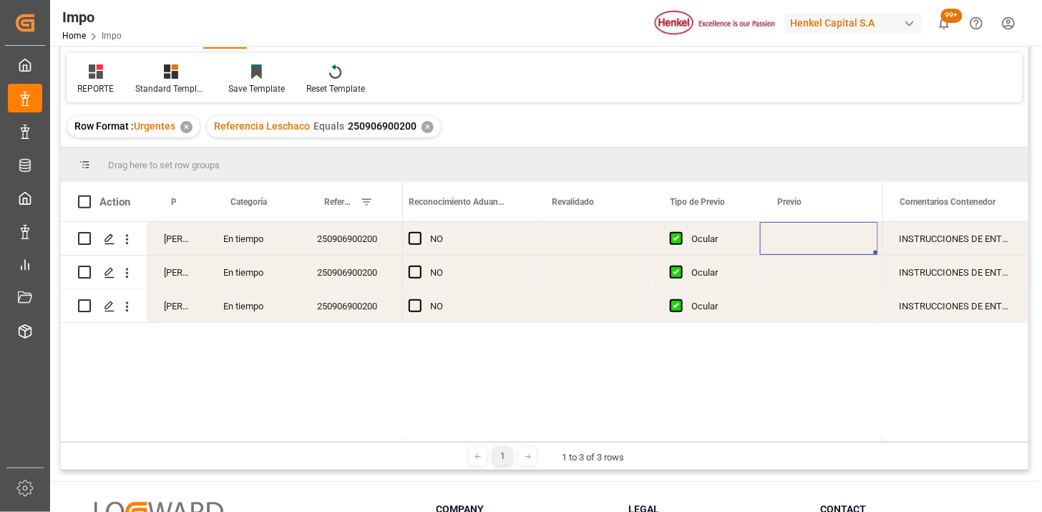
click at [566, 239] on div "Press SPACE to select this row." at bounding box center [594, 238] width 118 height 33
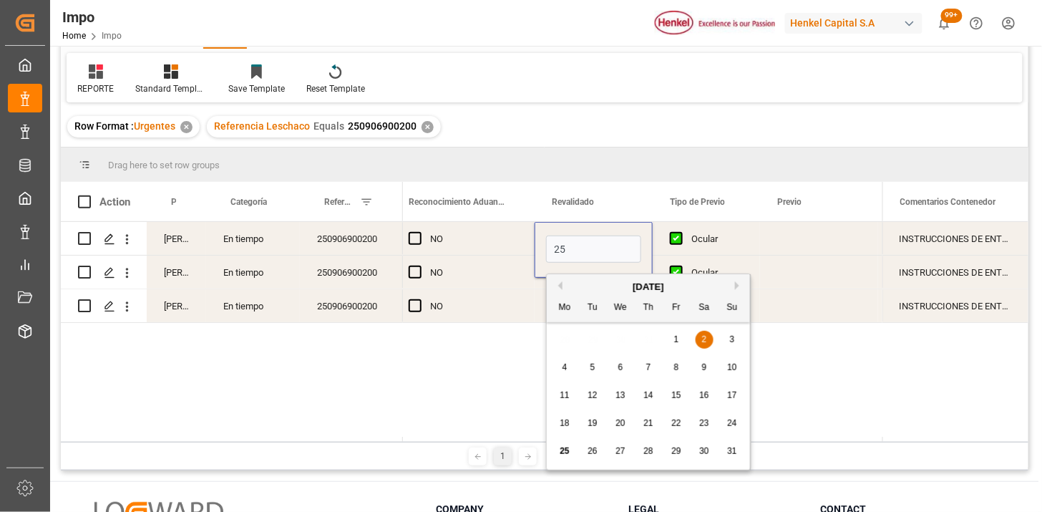
type input "[DATE]"
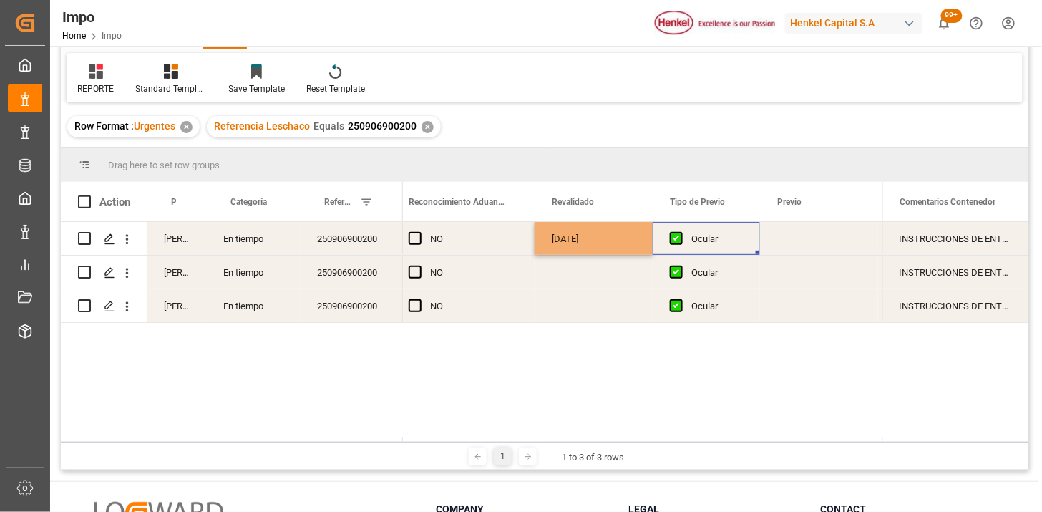
click at [698, 244] on div "Ocular" at bounding box center [717, 239] width 52 height 33
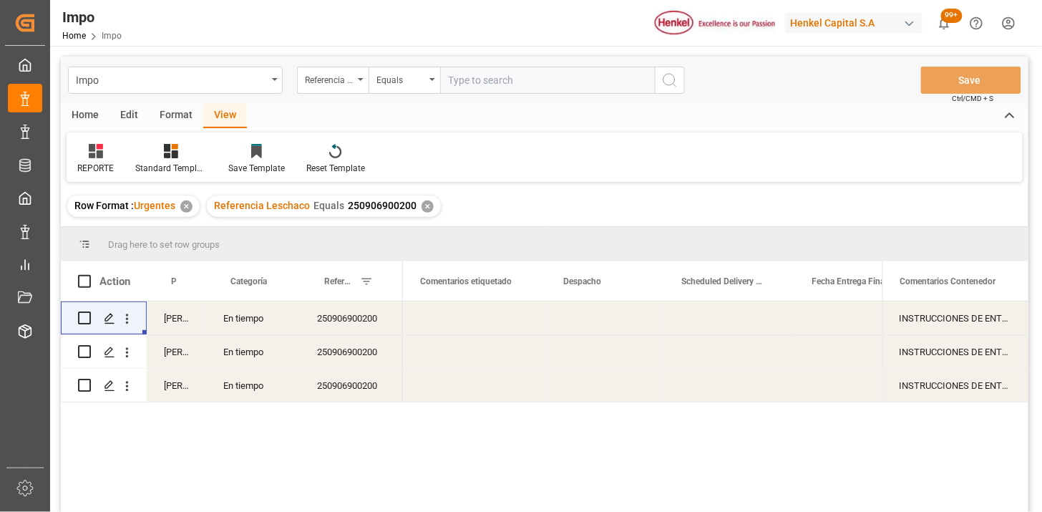
click at [581, 72] on input "text" at bounding box center [547, 80] width 215 height 27
paste input "250906900090"
type input "250906900090"
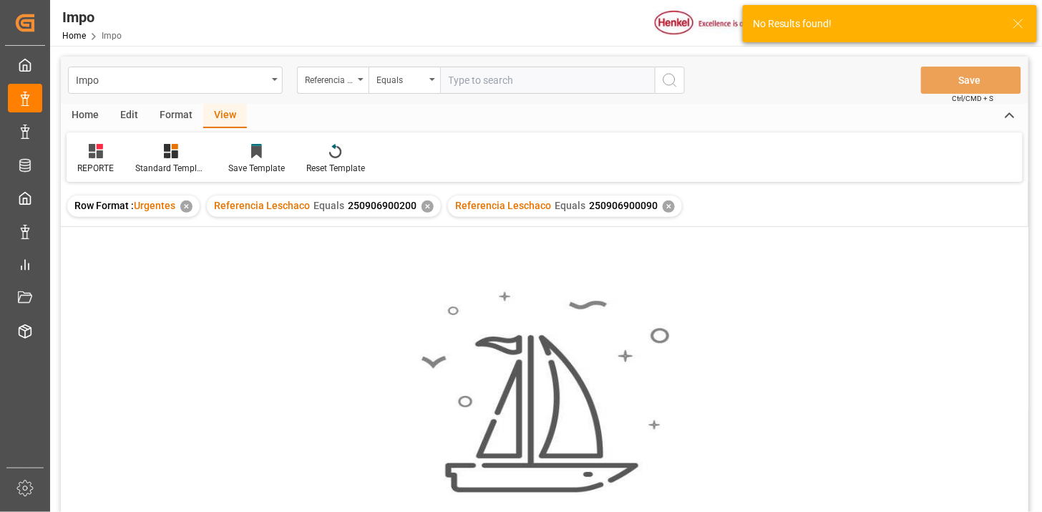
click at [429, 206] on div "✕" at bounding box center [428, 206] width 12 height 12
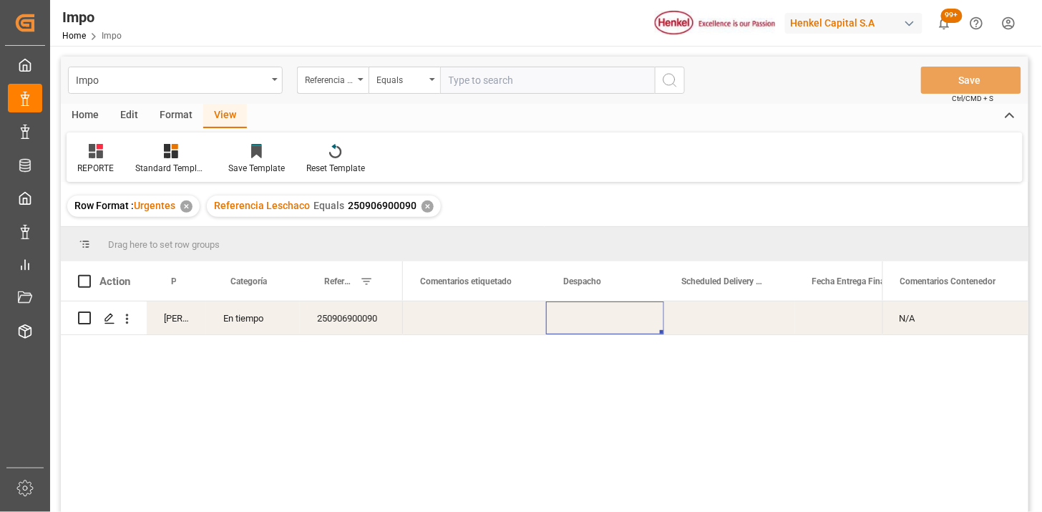
click at [590, 326] on div "Press SPACE to select this row." at bounding box center [605, 317] width 118 height 33
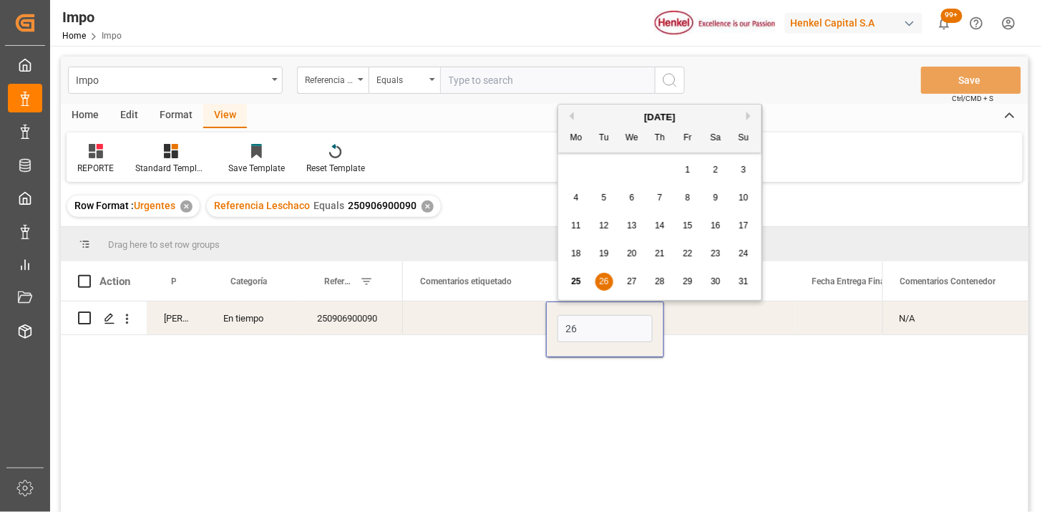
type input "26-08-2025"
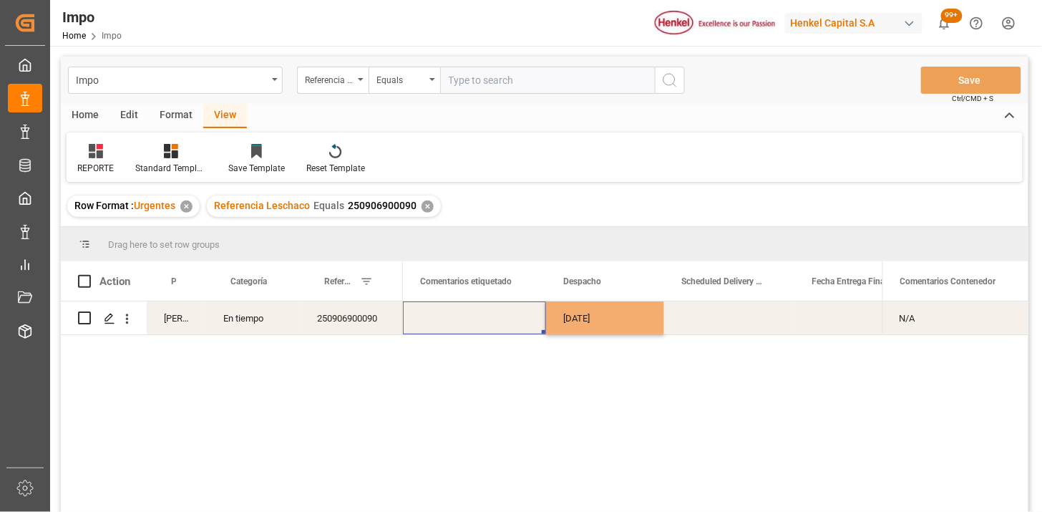
click at [488, 324] on div "Press SPACE to select this row." at bounding box center [474, 317] width 143 height 33
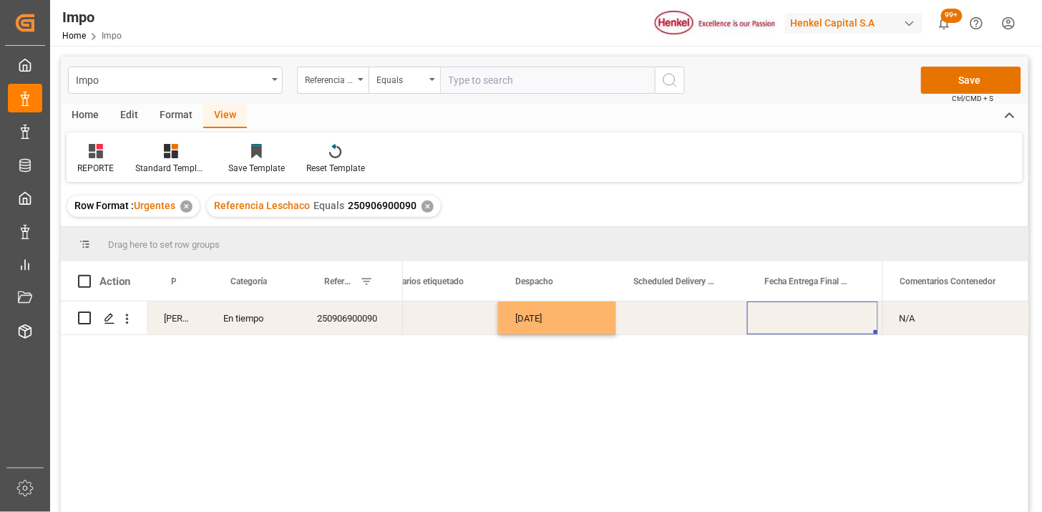
scroll to position [0, 2334]
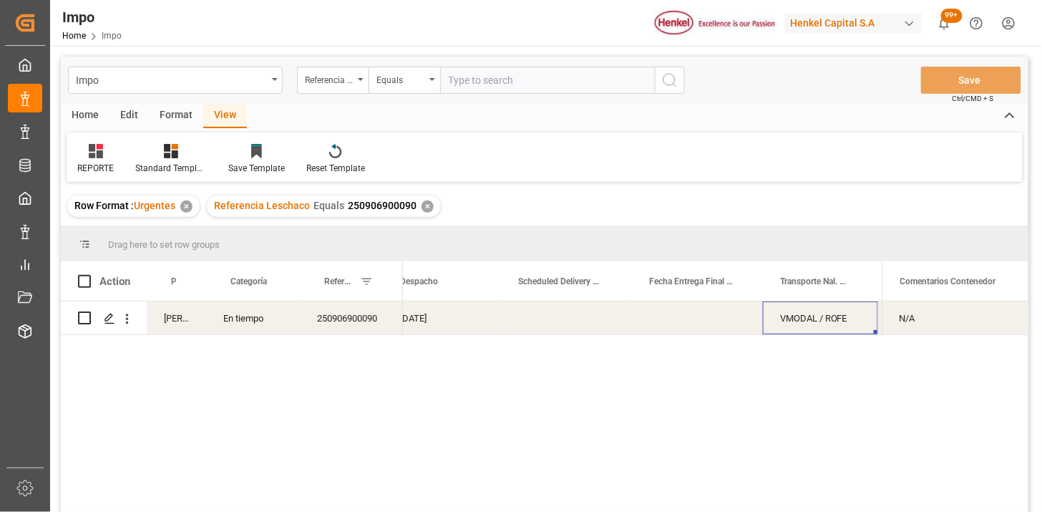
drag, startPoint x: 509, startPoint y: 88, endPoint x: 596, endPoint y: 97, distance: 87.7
click at [516, 86] on input "text" at bounding box center [547, 80] width 215 height 27
paste input "250906900302"
type input "250906900302"
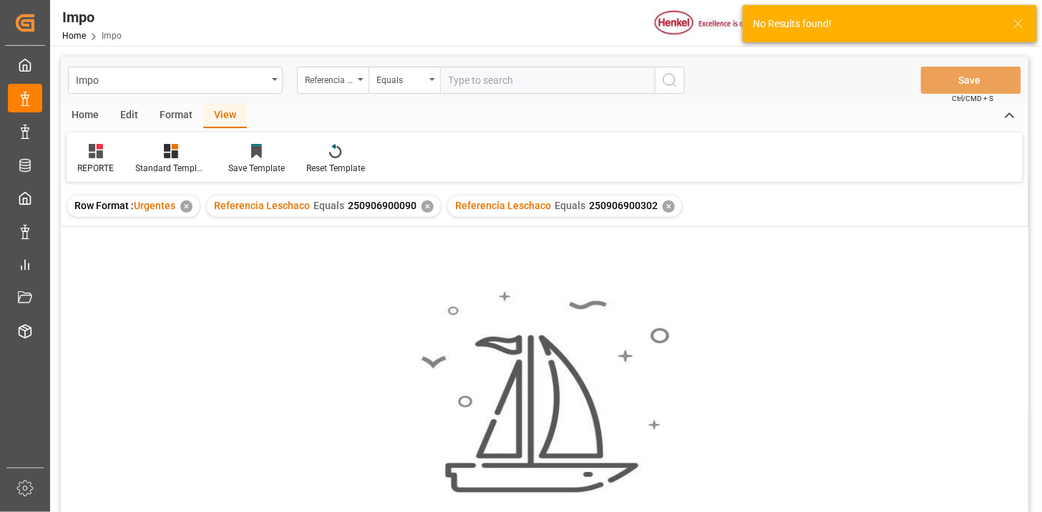
click at [422, 206] on div "✕" at bounding box center [428, 206] width 12 height 12
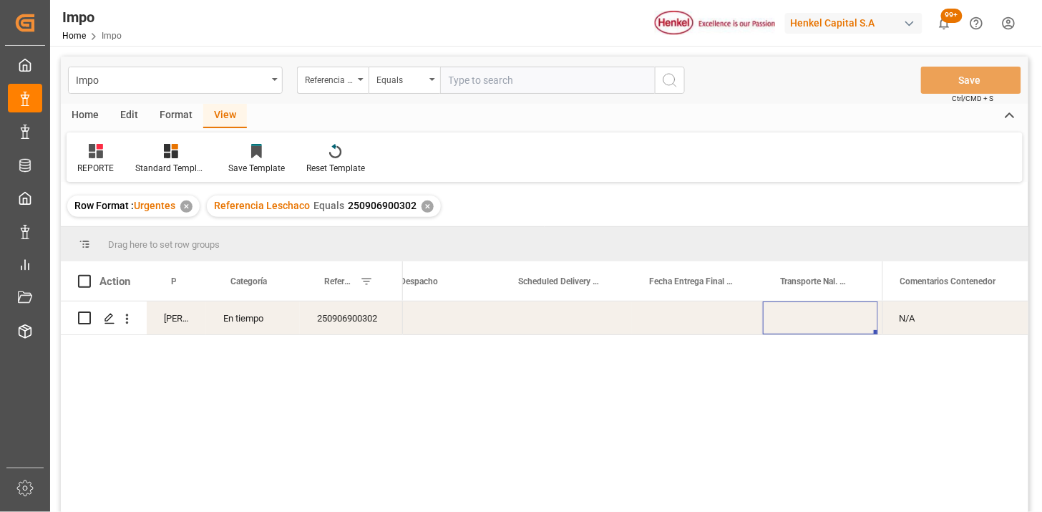
click at [555, 321] on div "Press SPACE to select this row." at bounding box center [566, 317] width 131 height 33
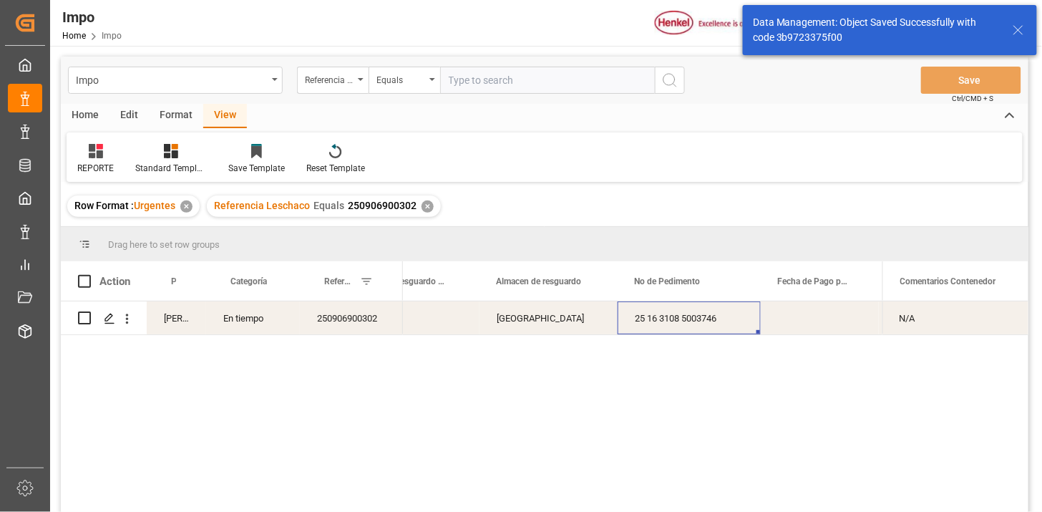
click at [527, 79] on input "text" at bounding box center [547, 80] width 215 height 27
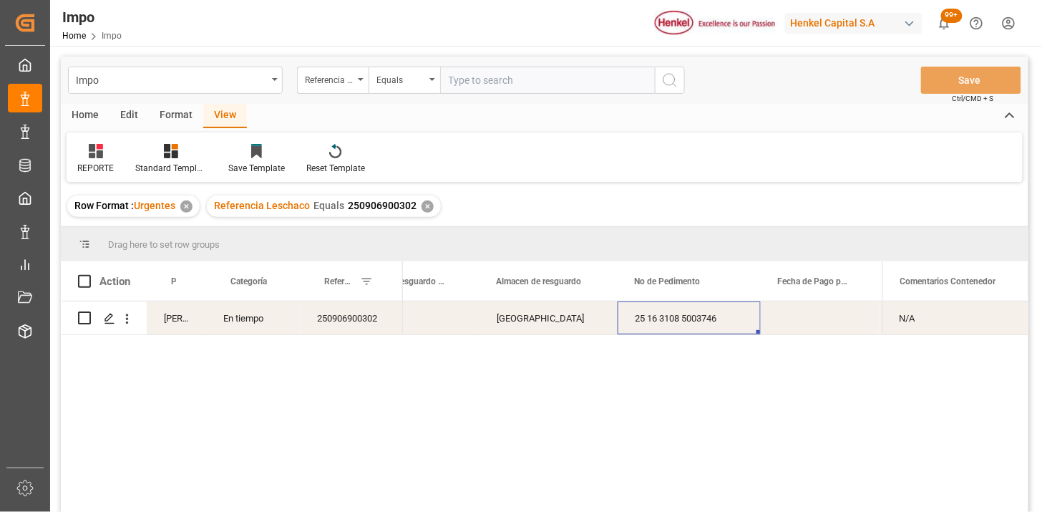
paste input "250906900301"
type input "250906900301"
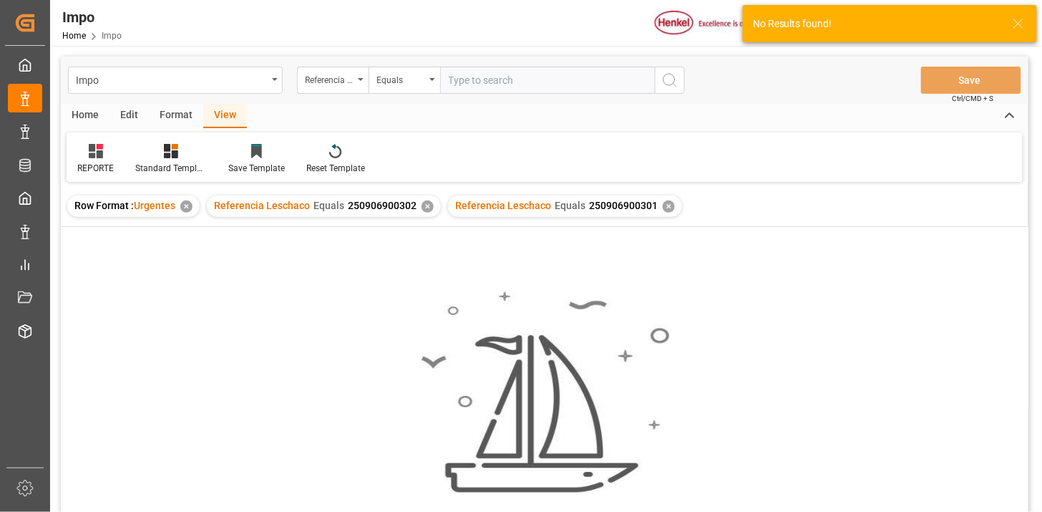
click at [422, 208] on div "✕" at bounding box center [428, 206] width 12 height 12
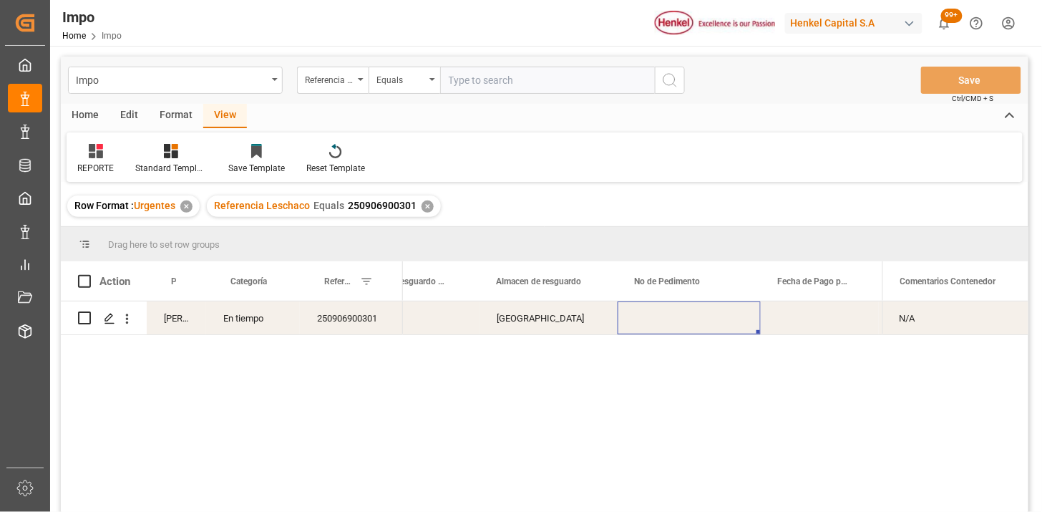
click at [671, 323] on div "Press SPACE to select this row." at bounding box center [689, 317] width 143 height 33
click at [474, 93] on input "text" at bounding box center [547, 80] width 215 height 27
paste input "250906900057"
type input "250906900057"
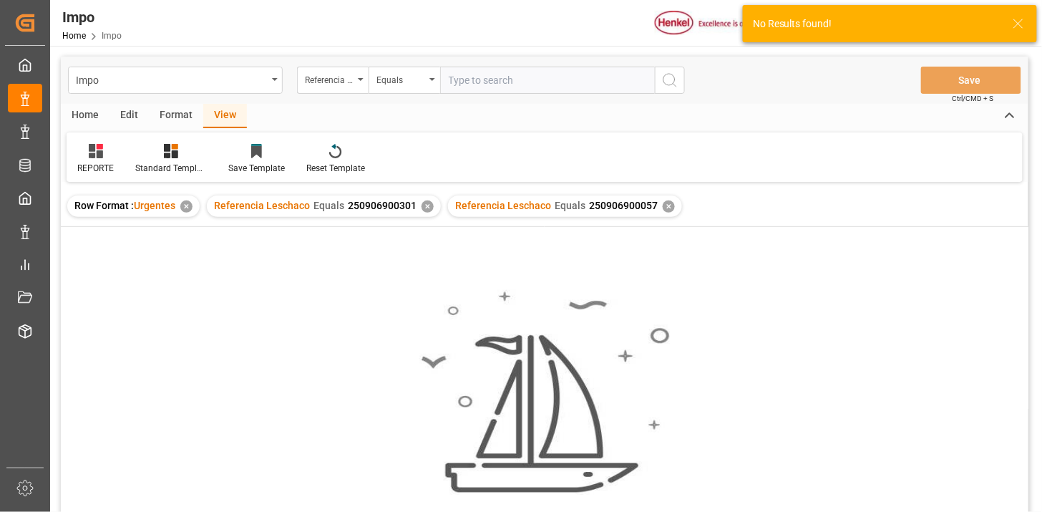
click at [424, 209] on div "✕" at bounding box center [428, 206] width 12 height 12
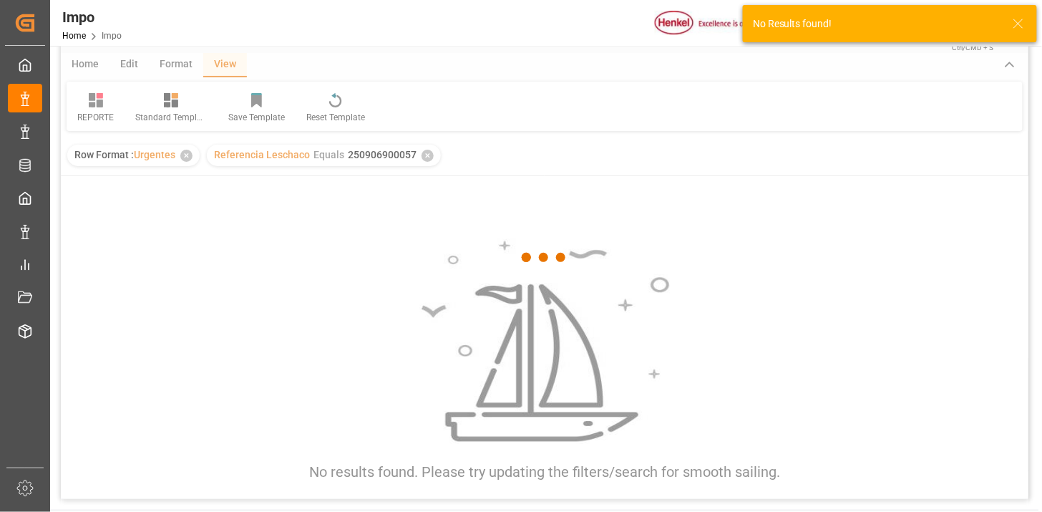
scroll to position [79, 0]
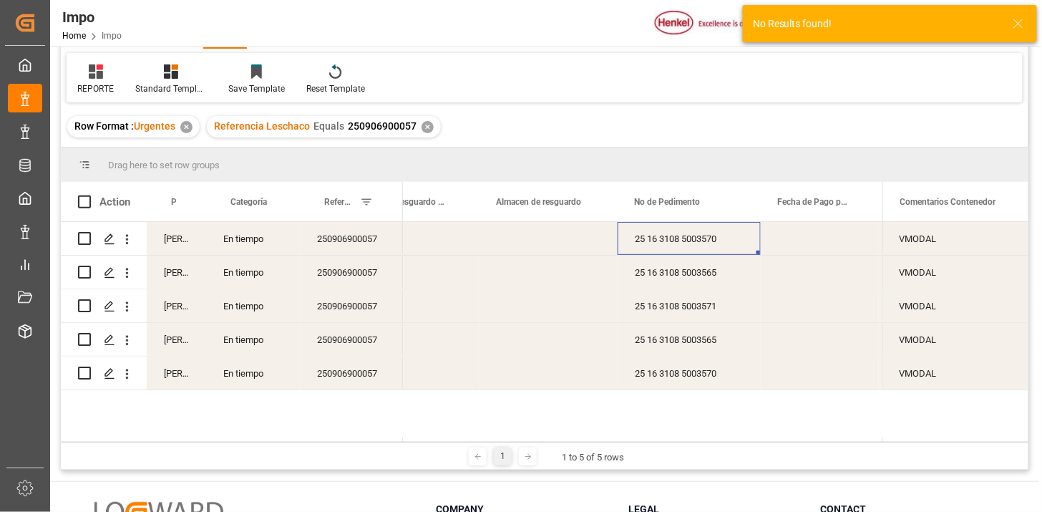
click at [517, 244] on div "Press SPACE to select this row." at bounding box center [548, 238] width 138 height 33
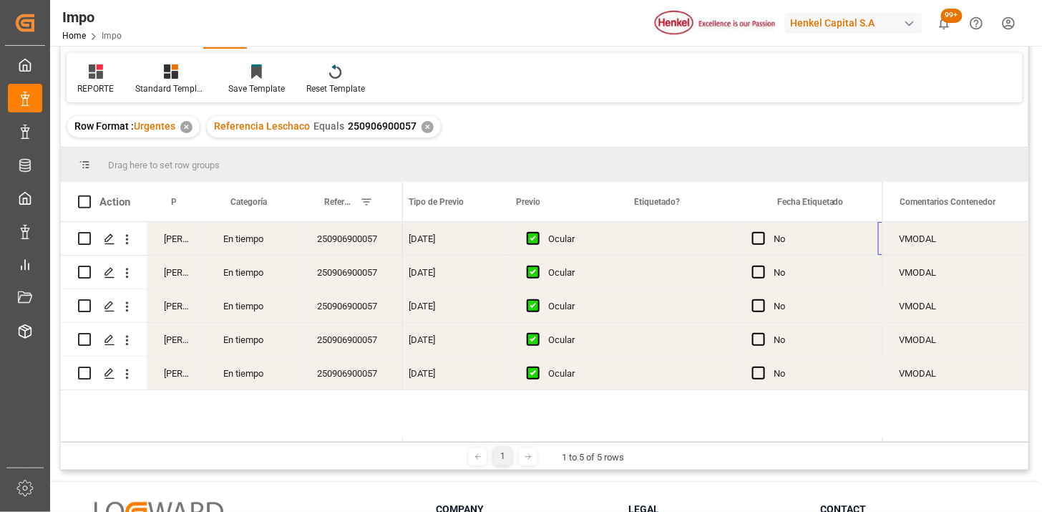
scroll to position [0, 1695]
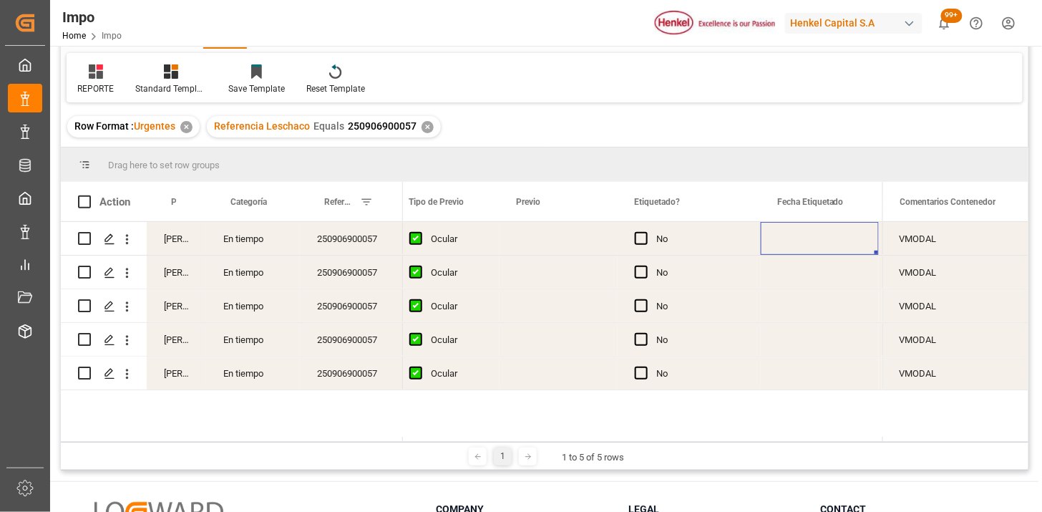
click at [514, 244] on div "Press SPACE to select this row." at bounding box center [559, 238] width 118 height 33
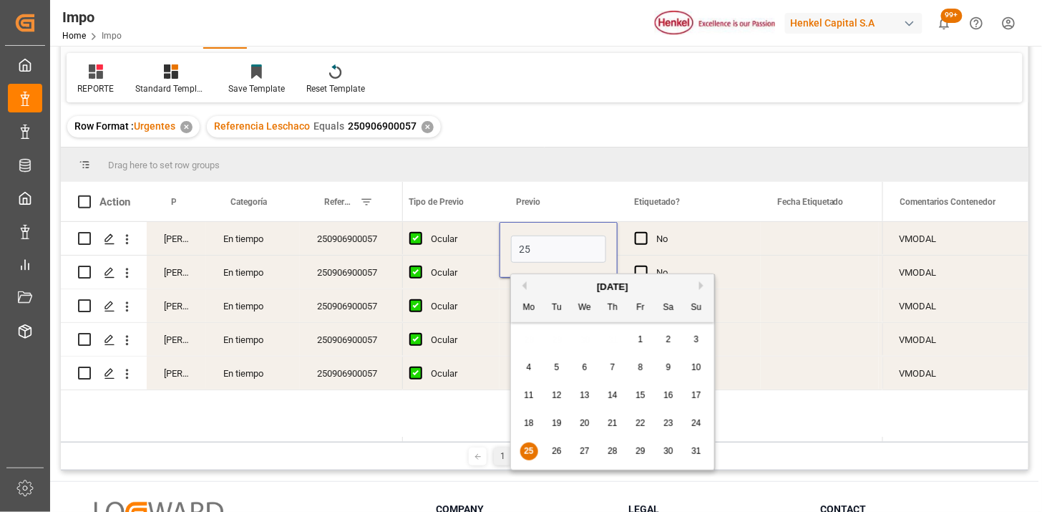
type input "[DATE]"
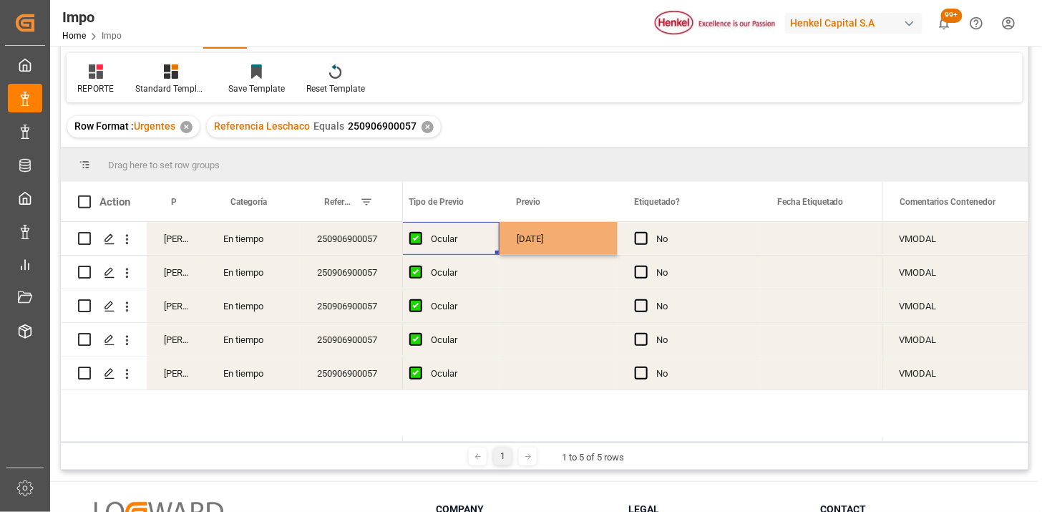
click at [439, 240] on div "Ocular" at bounding box center [457, 239] width 52 height 33
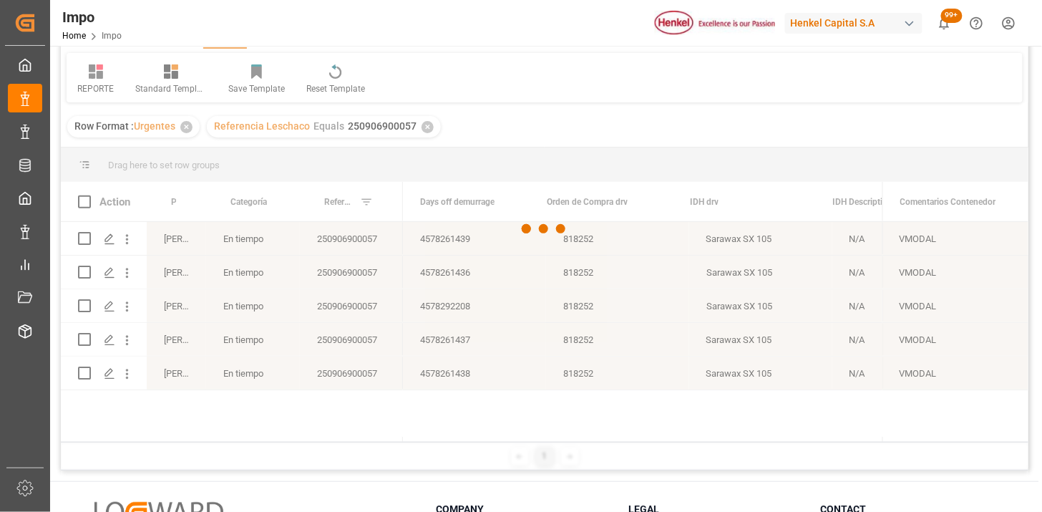
scroll to position [0, 3581]
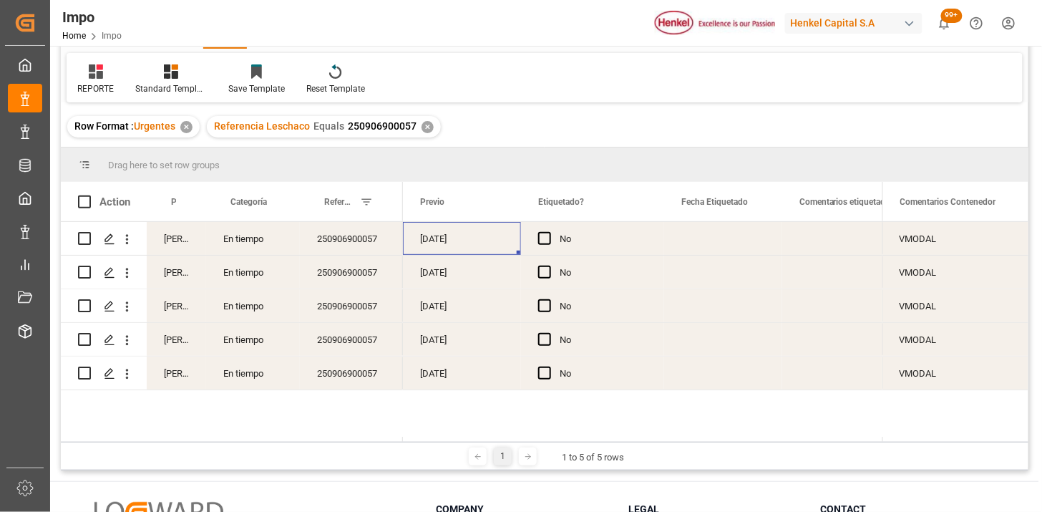
click at [922, 246] on div "VMODAL" at bounding box center [955, 238] width 146 height 33
click at [795, 236] on div "Press SPACE to select this row." at bounding box center [853, 238] width 143 height 33
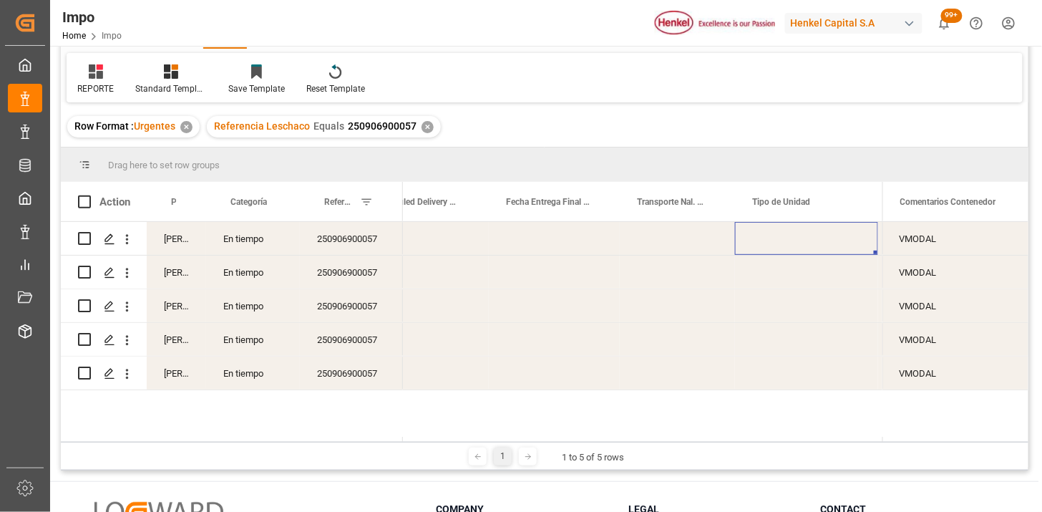
click at [656, 241] on div "Press SPACE to select this row." at bounding box center [677, 238] width 115 height 33
type input "VMODAL / ROFE"
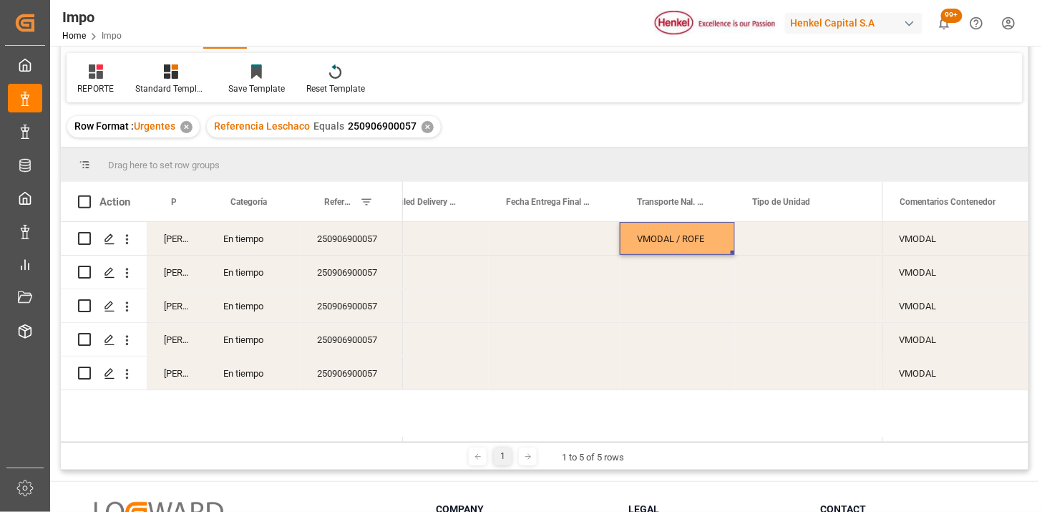
click at [799, 242] on div "Press SPACE to select this row." at bounding box center [806, 238] width 143 height 33
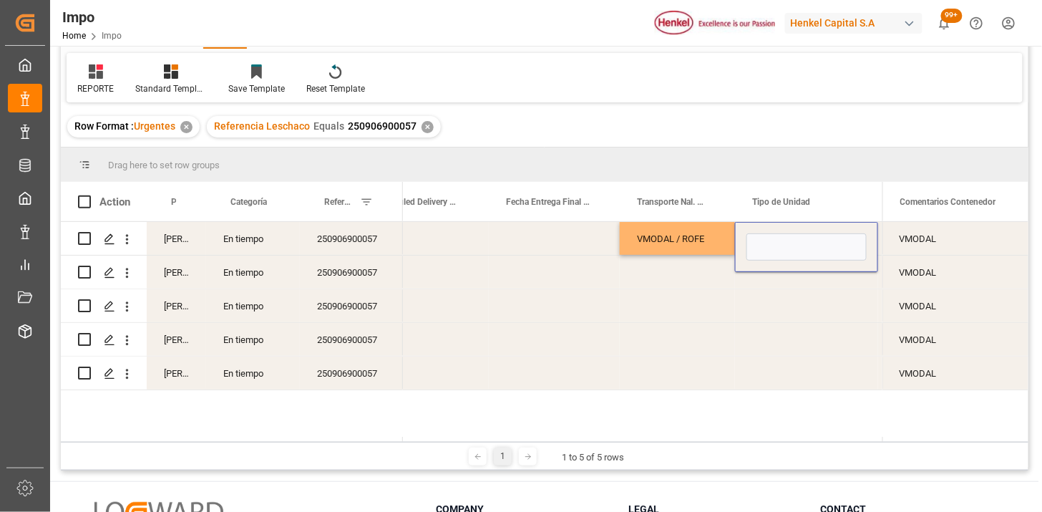
click at [799, 242] on input "Press SPACE to select this row." at bounding box center [806, 246] width 120 height 27
type input "FERROCARRIL"
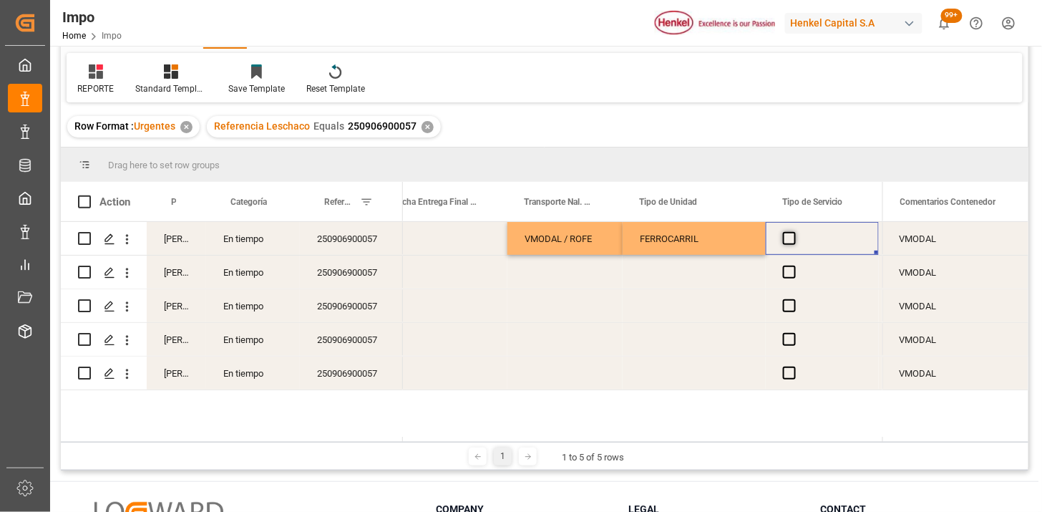
click at [783, 240] on span "Press SPACE to select this row." at bounding box center [789, 238] width 13 height 13
click at [794, 232] on input "Press SPACE to select this row." at bounding box center [794, 232] width 0 height 0
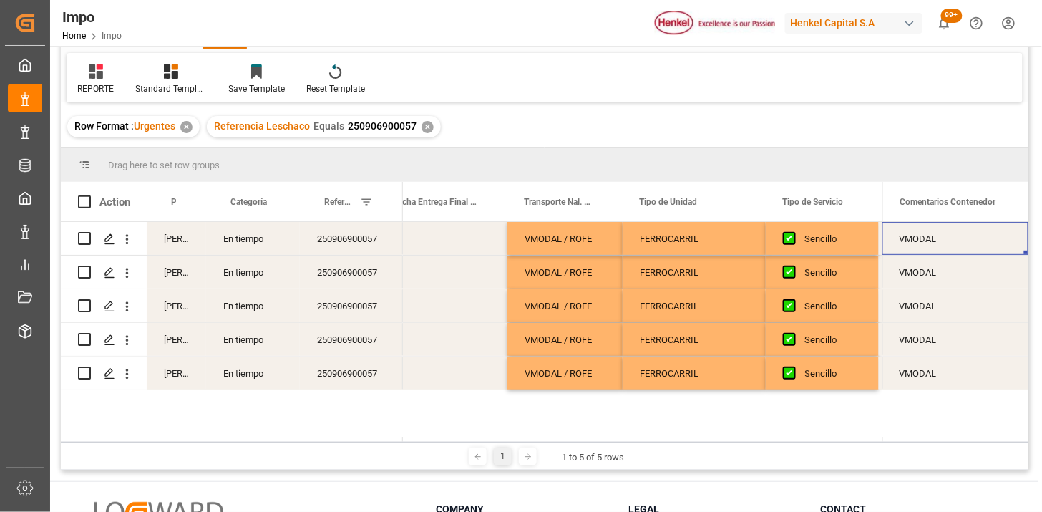
click at [907, 246] on div "VMODAL" at bounding box center [955, 238] width 146 height 33
click at [907, 245] on input "VMODAL" at bounding box center [955, 246] width 123 height 27
type input "N/A"
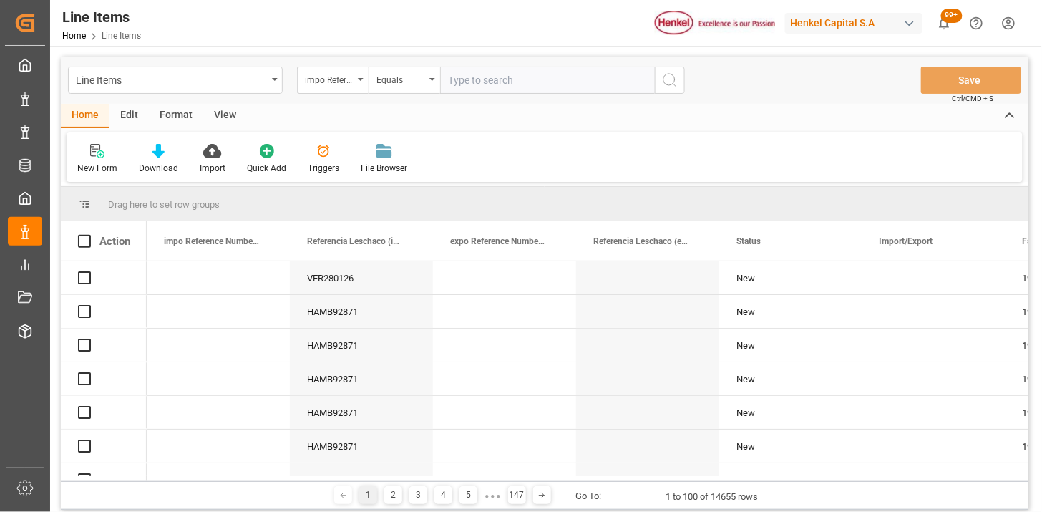
click at [349, 86] on div "impo Reference Number WF" at bounding box center [329, 78] width 49 height 16
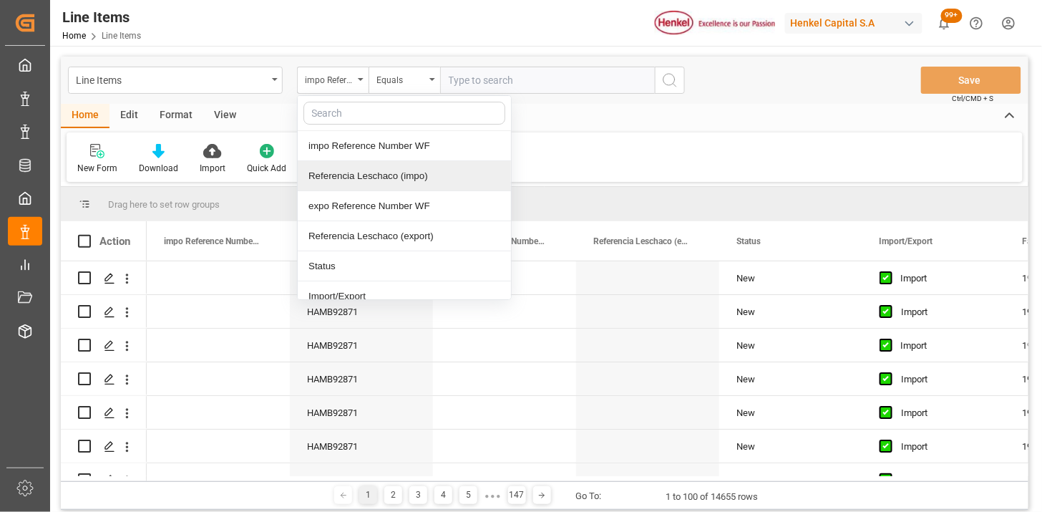
click at [394, 175] on div "Referencia Leschaco (impo)" at bounding box center [404, 176] width 213 height 30
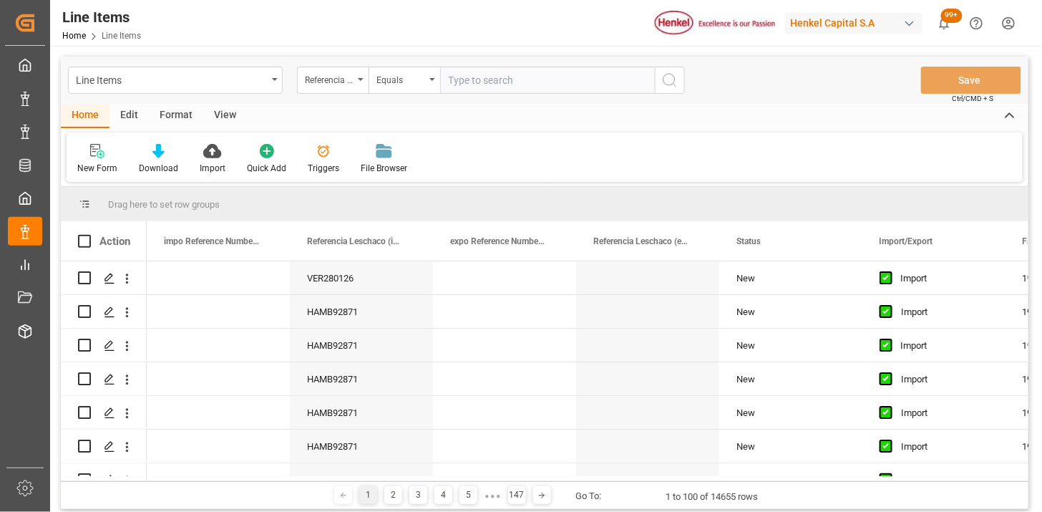
click at [514, 81] on input "text" at bounding box center [547, 80] width 215 height 27
paste input "250806900882"
type input "250806900882"
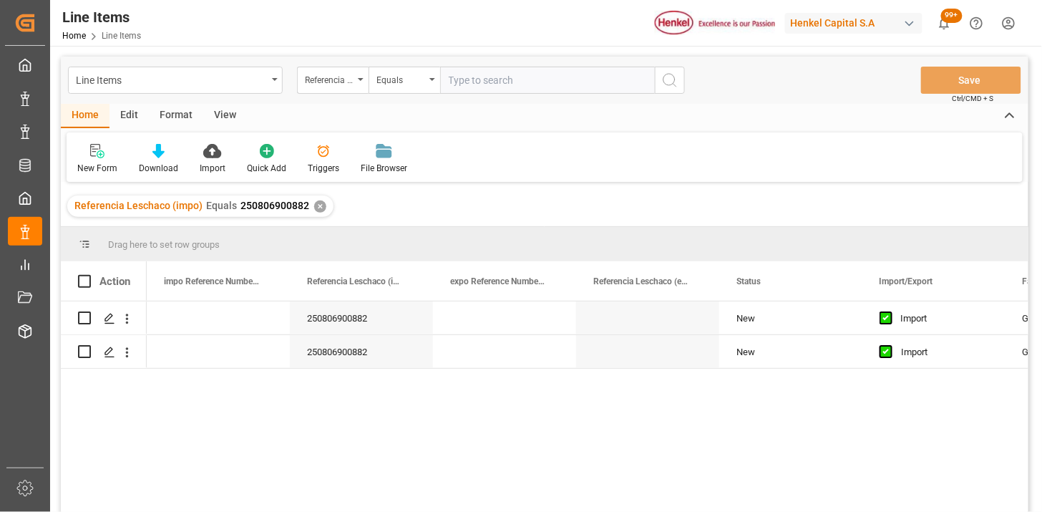
click at [219, 120] on div "View" at bounding box center [225, 116] width 44 height 24
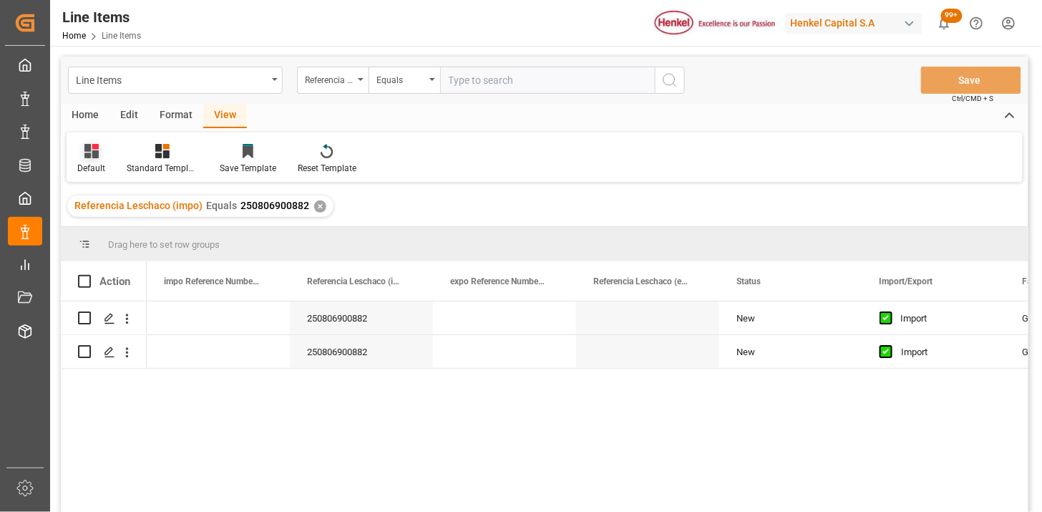
drag, startPoint x: 218, startPoint y: 120, endPoint x: 94, endPoint y: 154, distance: 128.3
click at [93, 154] on icon at bounding box center [91, 151] width 14 height 14
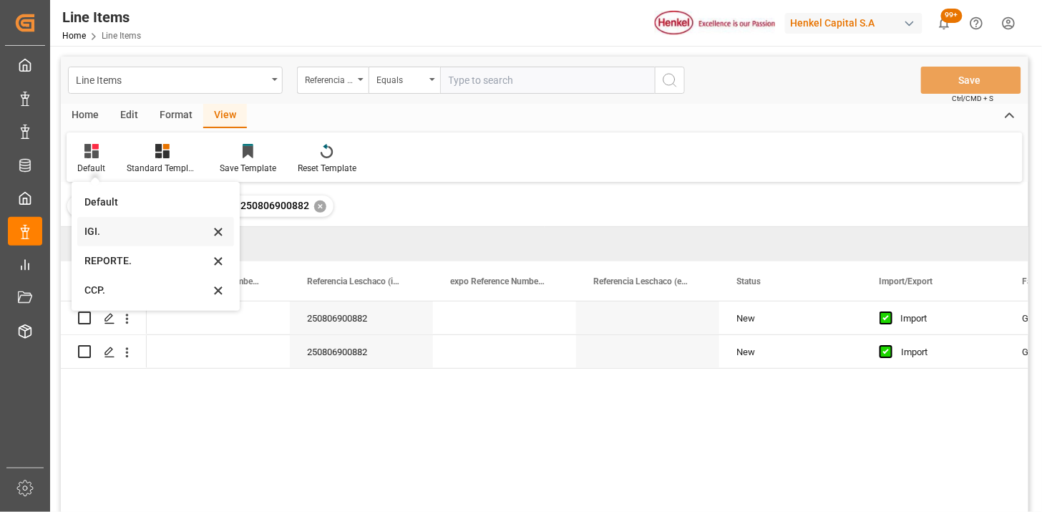
click at [94, 230] on div "IGI." at bounding box center [146, 231] width 125 height 15
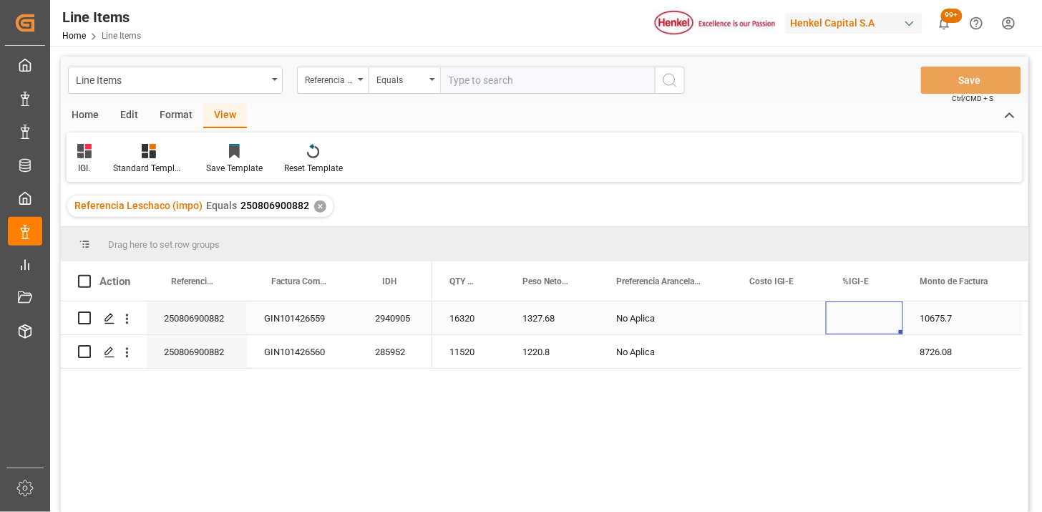
click at [859, 318] on div "Press SPACE to select this row." at bounding box center [864, 317] width 77 height 33
click at [867, 319] on input "Press SPACE to select this row." at bounding box center [864, 326] width 54 height 27
type input "3"
click at [487, 70] on input "text" at bounding box center [547, 80] width 215 height 27
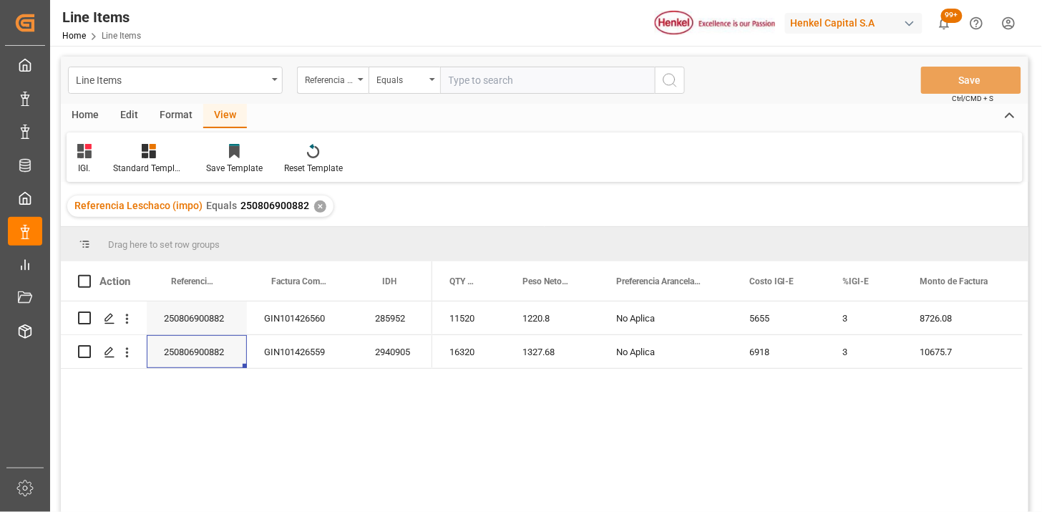
paste input "250806900886"
type input "250806900886"
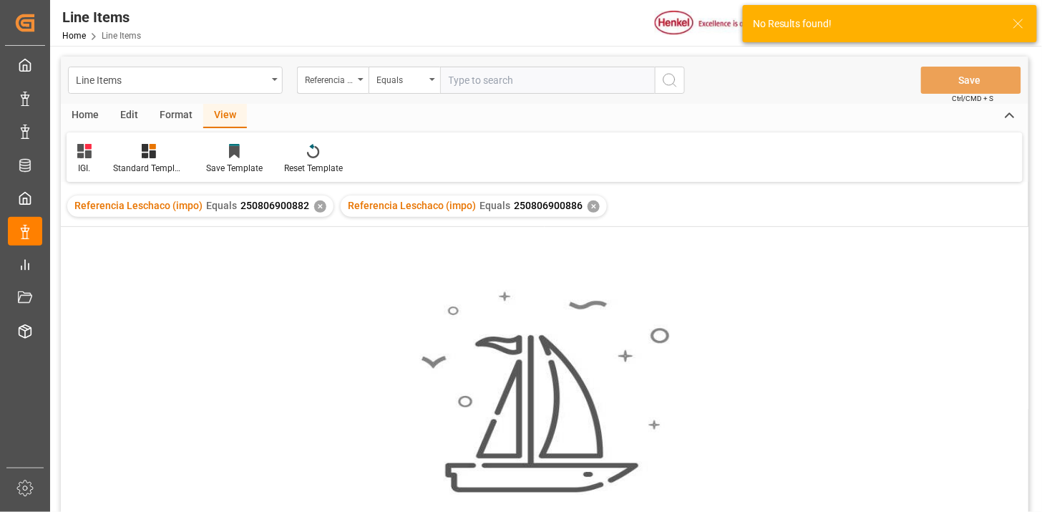
click at [319, 205] on div "✕" at bounding box center [320, 206] width 12 height 12
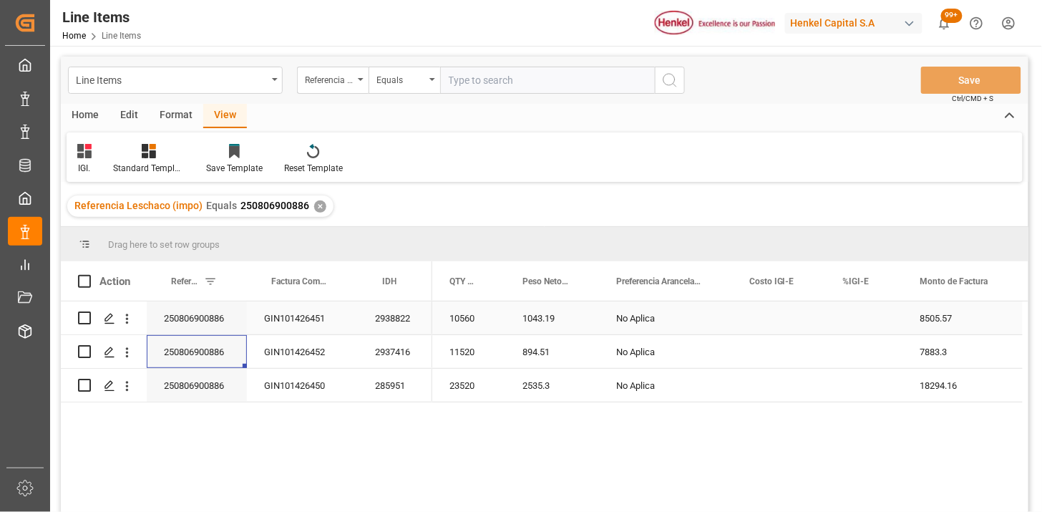
click at [859, 324] on div "Press SPACE to select this row." at bounding box center [864, 317] width 77 height 33
click at [857, 323] on div "Press SPACE to select this row." at bounding box center [864, 317] width 77 height 33
type input "3"
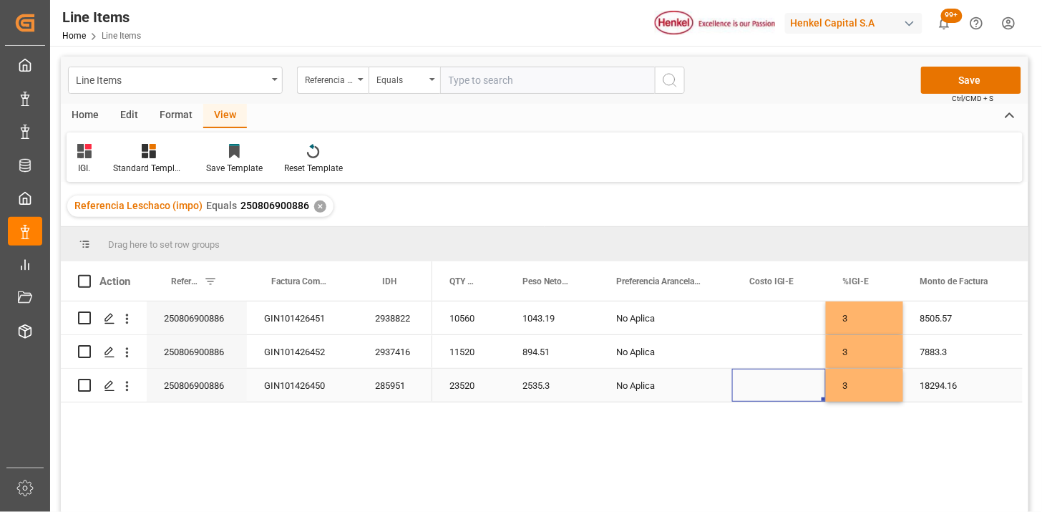
click at [788, 388] on div "Press SPACE to select this row." at bounding box center [779, 385] width 94 height 33
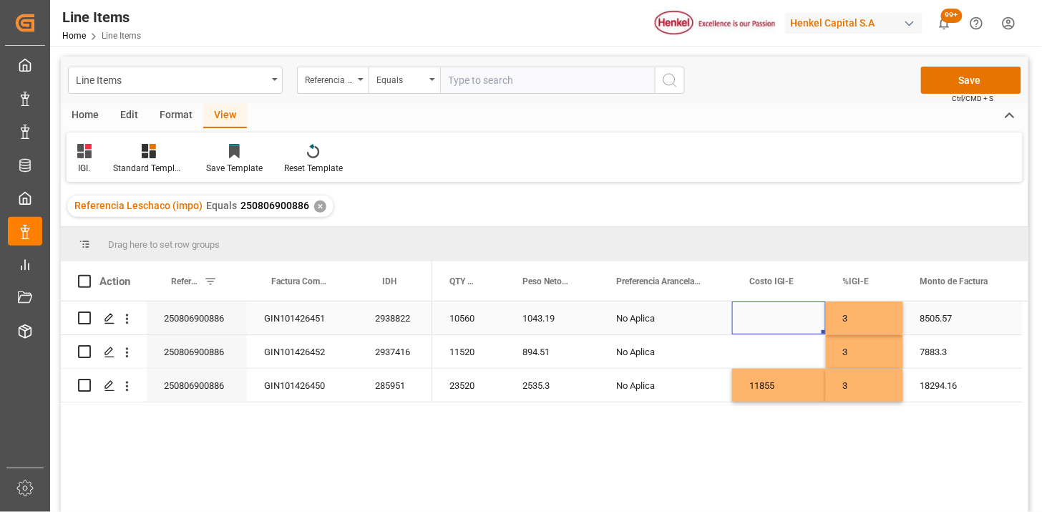
click at [770, 319] on div "Press SPACE to select this row." at bounding box center [779, 317] width 94 height 33
click at [748, 353] on div "Press SPACE to select this row." at bounding box center [779, 351] width 94 height 33
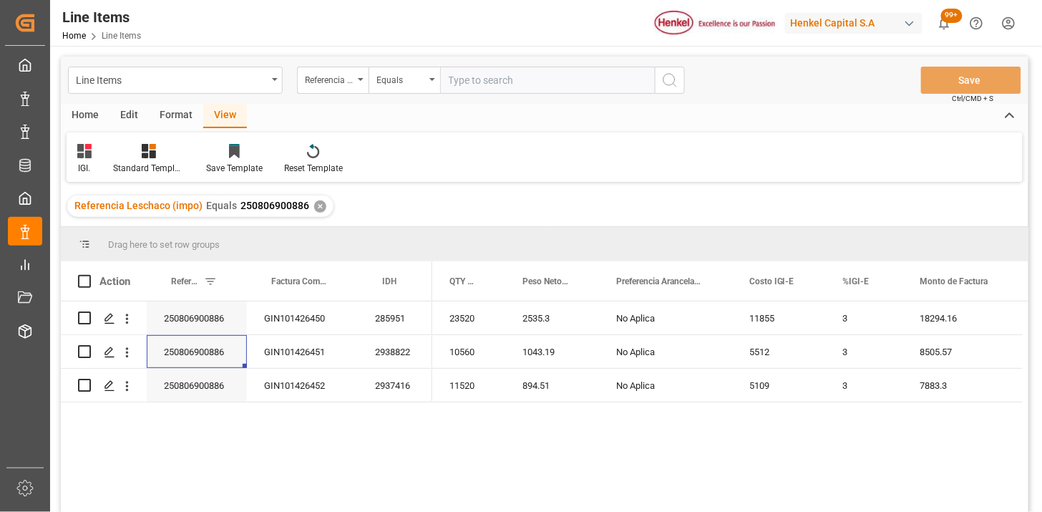
click at [471, 89] on input "text" at bounding box center [547, 80] width 215 height 27
paste input "250906900089"
type input "250906900089"
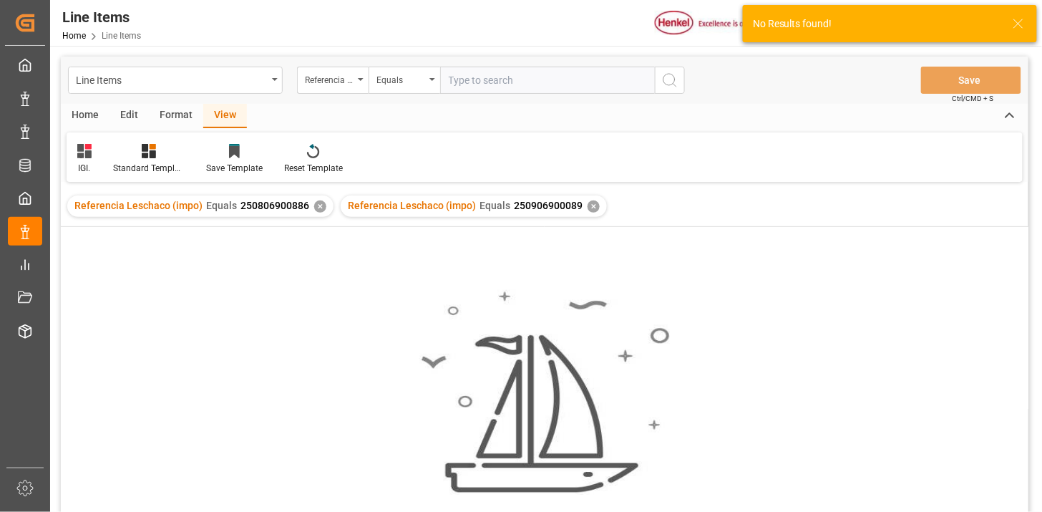
click at [314, 208] on div "✕" at bounding box center [320, 206] width 12 height 12
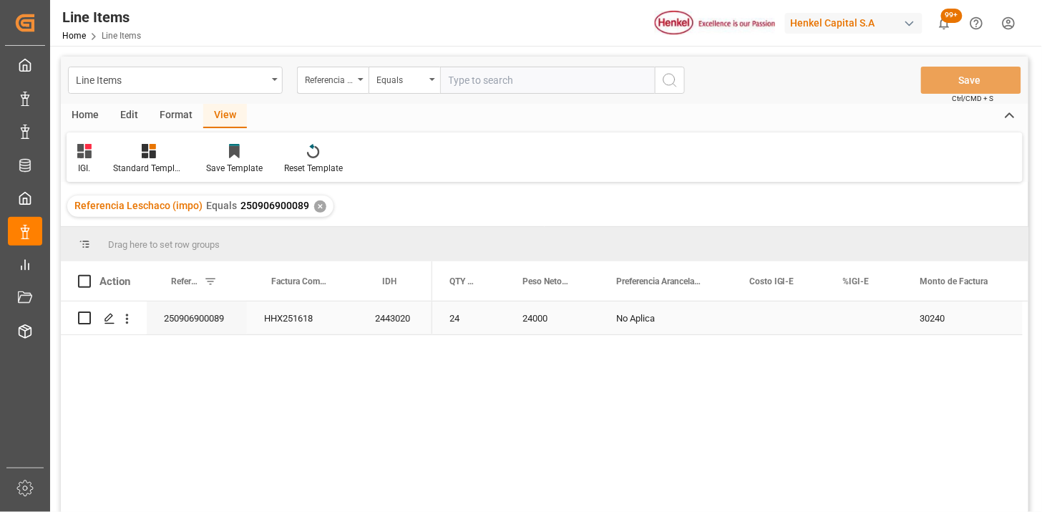
click at [854, 331] on div "Press SPACE to select this row." at bounding box center [864, 317] width 77 height 33
click at [853, 317] on div "Press SPACE to select this row." at bounding box center [864, 317] width 77 height 33
click at [853, 316] on input "Press SPACE to select this row." at bounding box center [864, 326] width 54 height 27
type input "0"
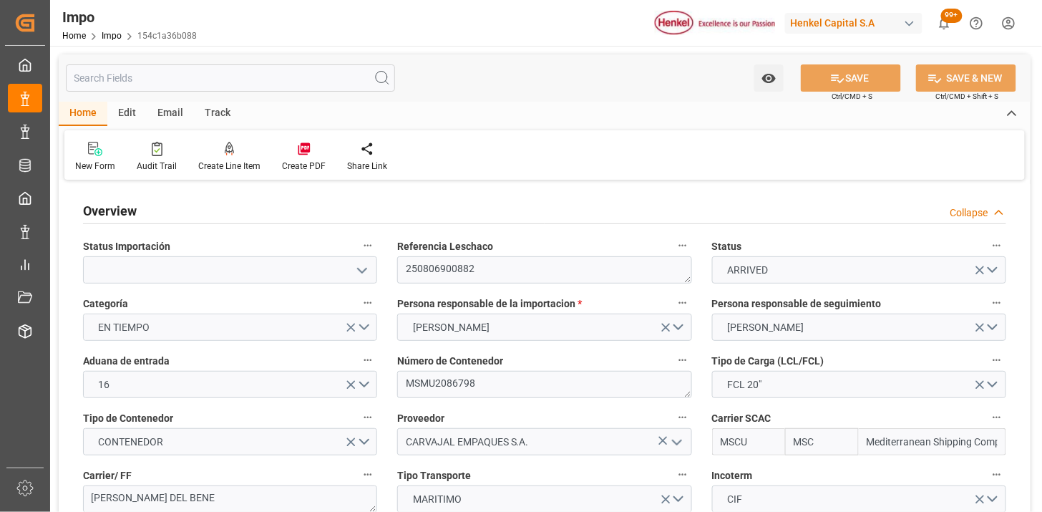
type input "MSC"
type input "Mediterranean Shipping Company"
type input "2"
type input "9.082"
type input "10"
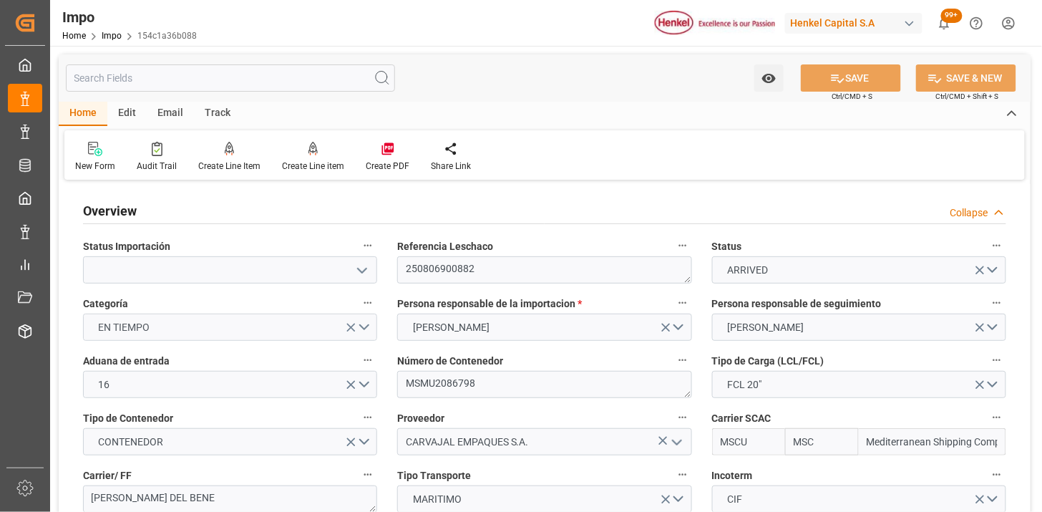
type input "[DATE]"
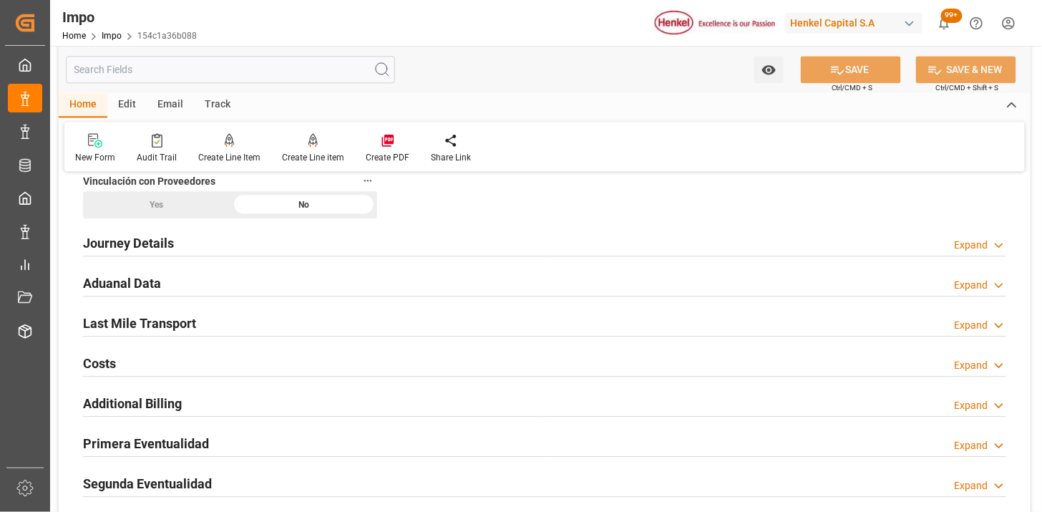
scroll to position [1033, 0]
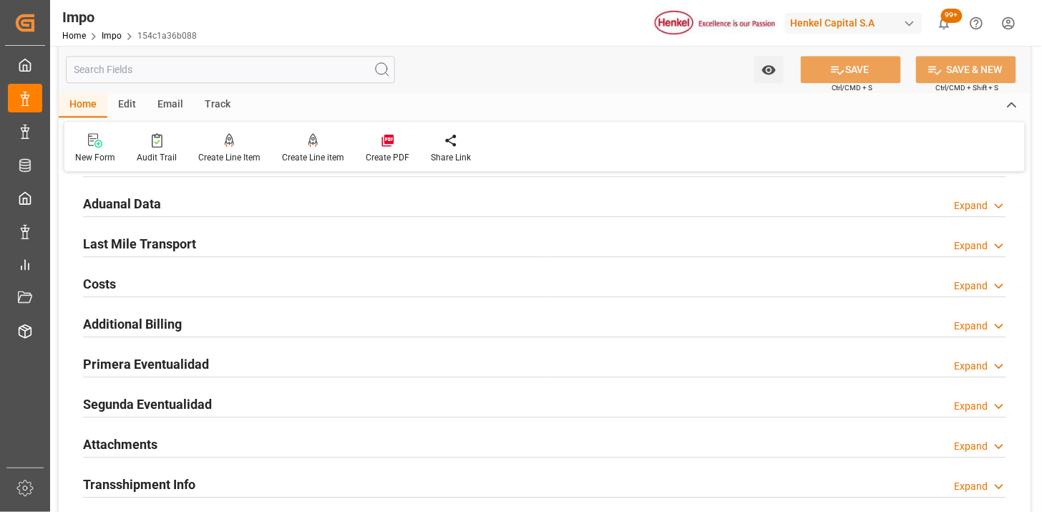
click at [278, 211] on div "Aduanal Data Expand" at bounding box center [544, 202] width 923 height 27
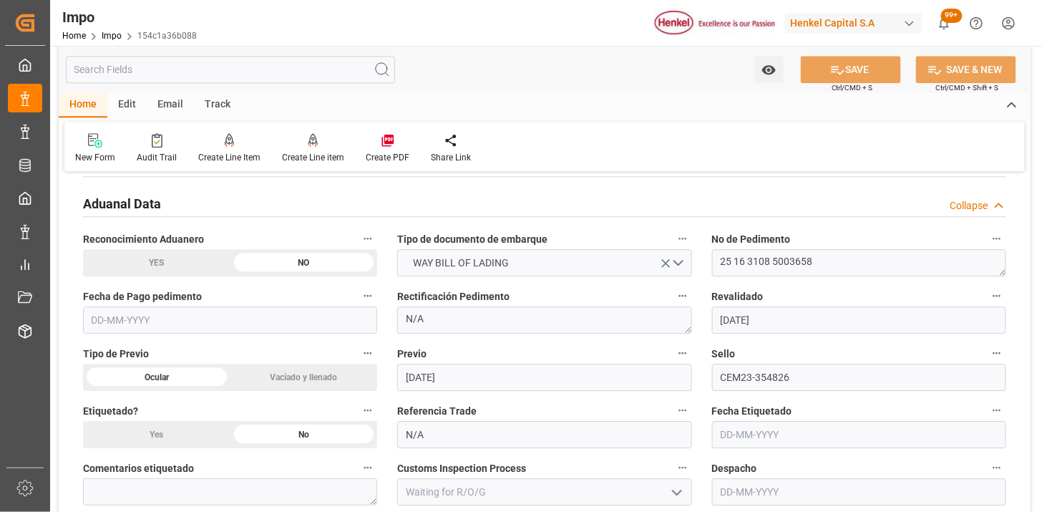
click at [238, 325] on input "text" at bounding box center [230, 319] width 294 height 27
type input "[DATE]"
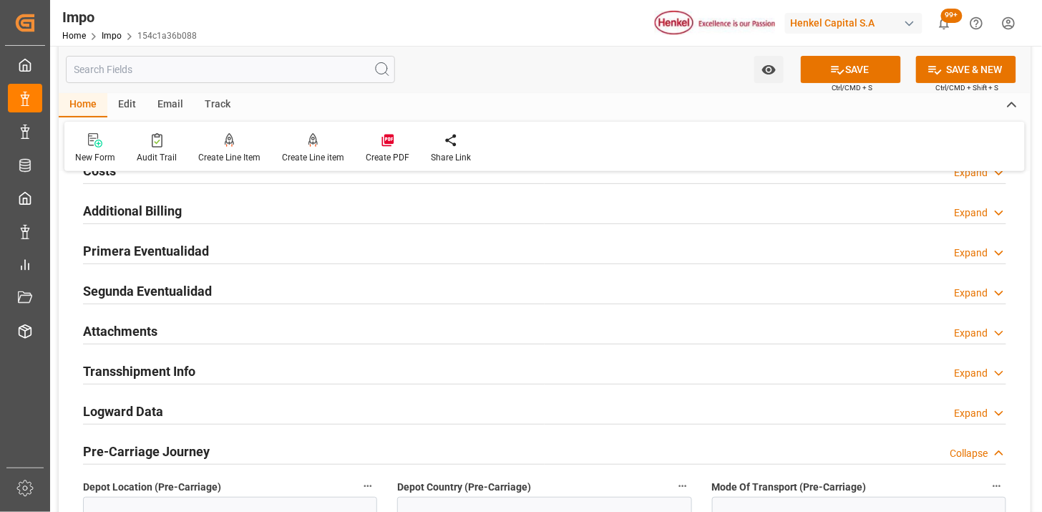
scroll to position [1670, 0]
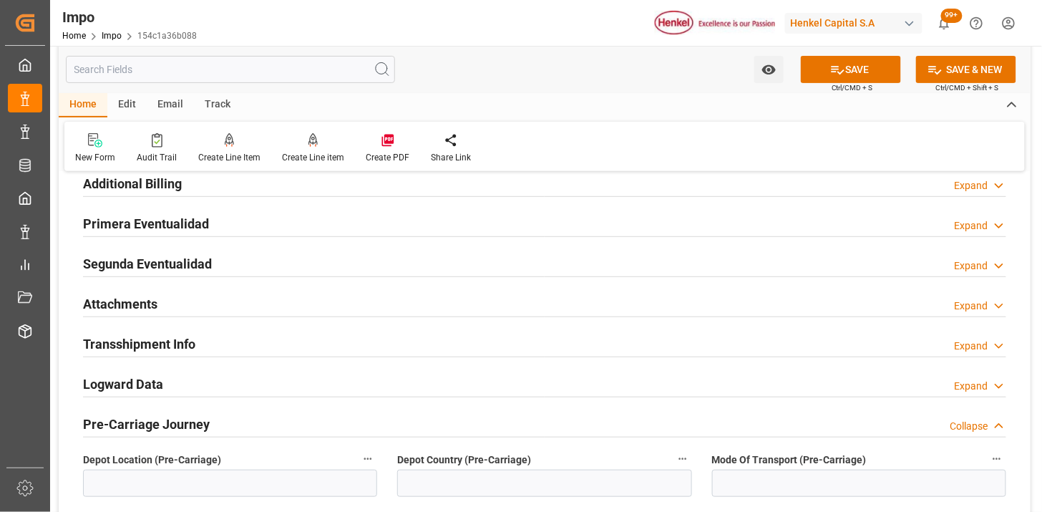
click at [212, 231] on div "Primera Eventualidad Expand" at bounding box center [544, 222] width 923 height 27
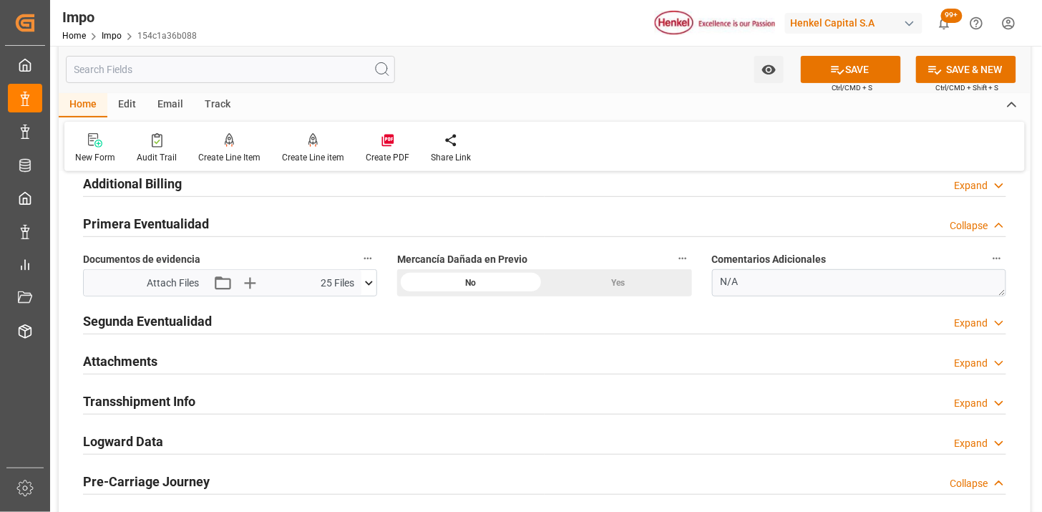
click at [212, 231] on div "Primera Eventualidad Collapse" at bounding box center [544, 222] width 923 height 27
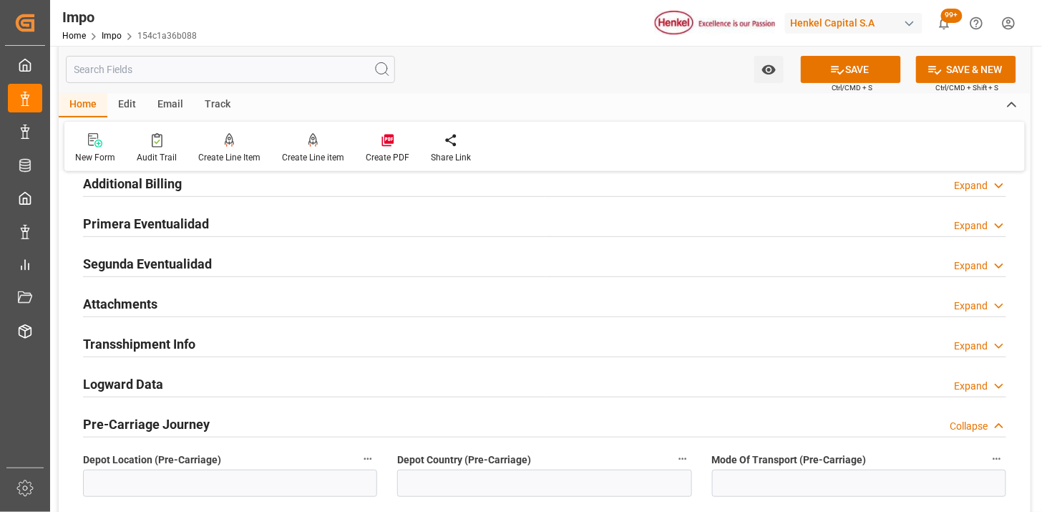
click at [138, 302] on h2 "Attachments" at bounding box center [120, 303] width 74 height 19
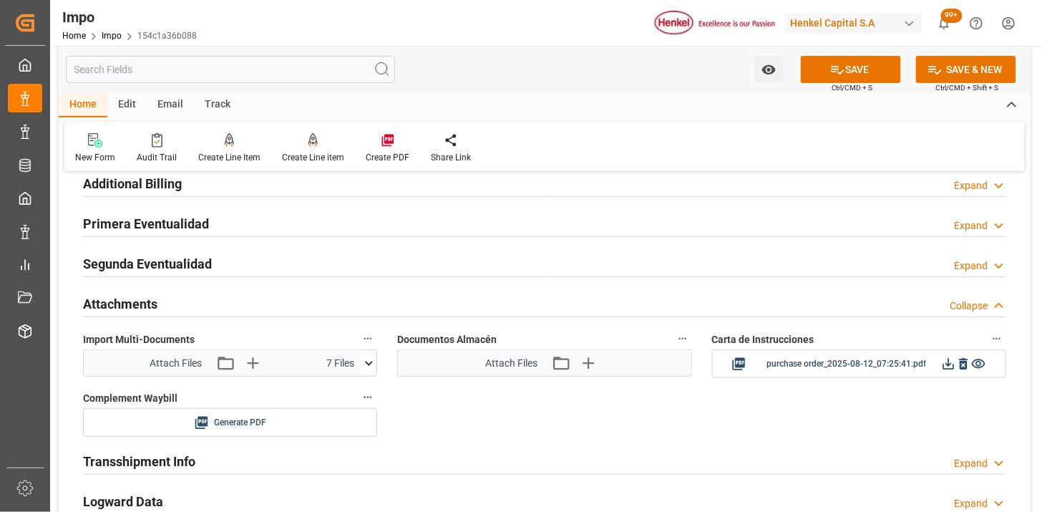
scroll to position [1749, 0]
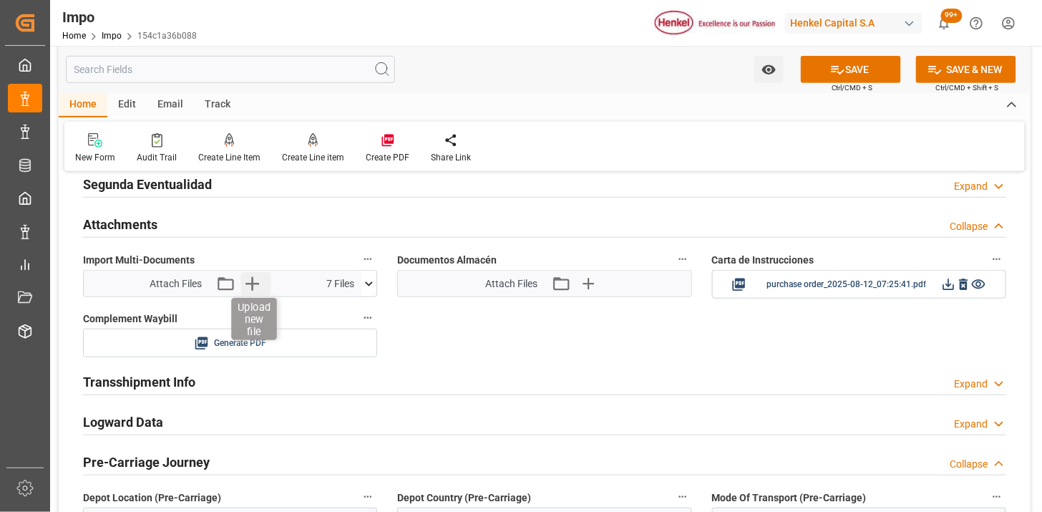
click at [258, 278] on icon "button" at bounding box center [251, 283] width 23 height 23
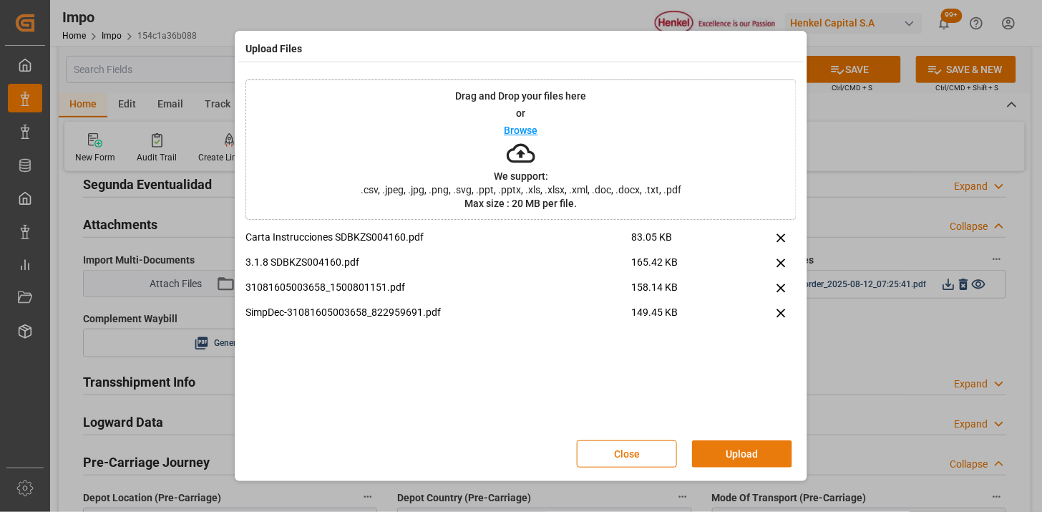
click at [719, 458] on button "Upload" at bounding box center [742, 453] width 100 height 27
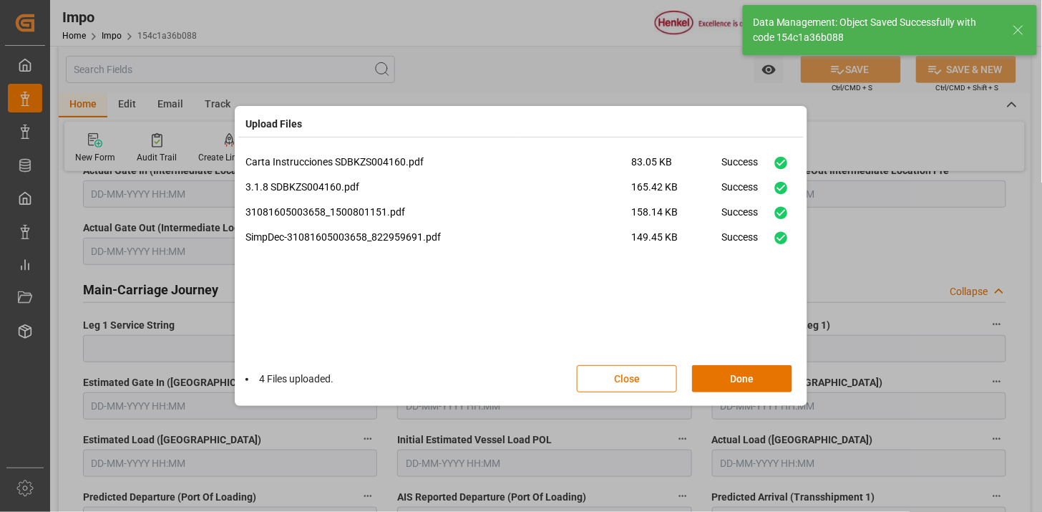
scroll to position [1253, 0]
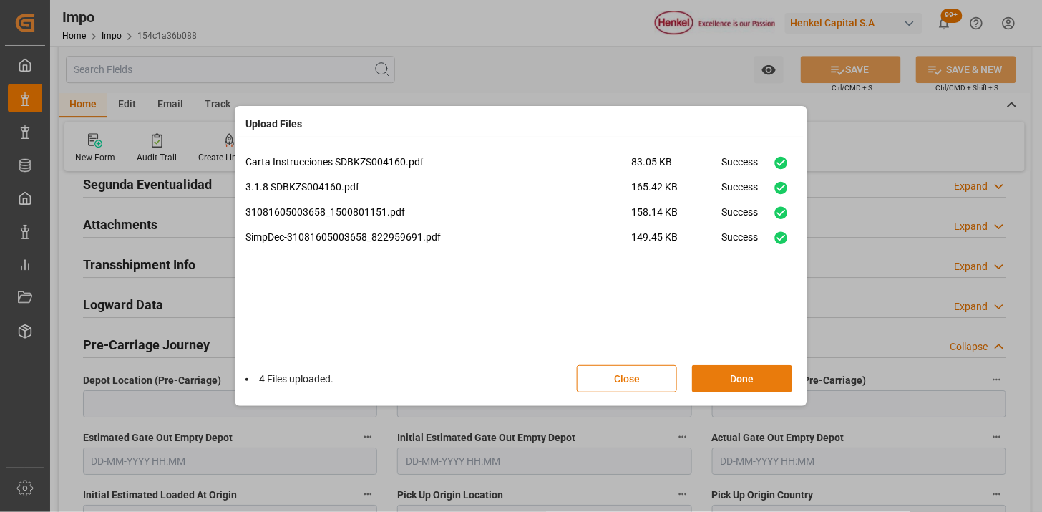
click at [754, 389] on button "Done" at bounding box center [742, 378] width 100 height 27
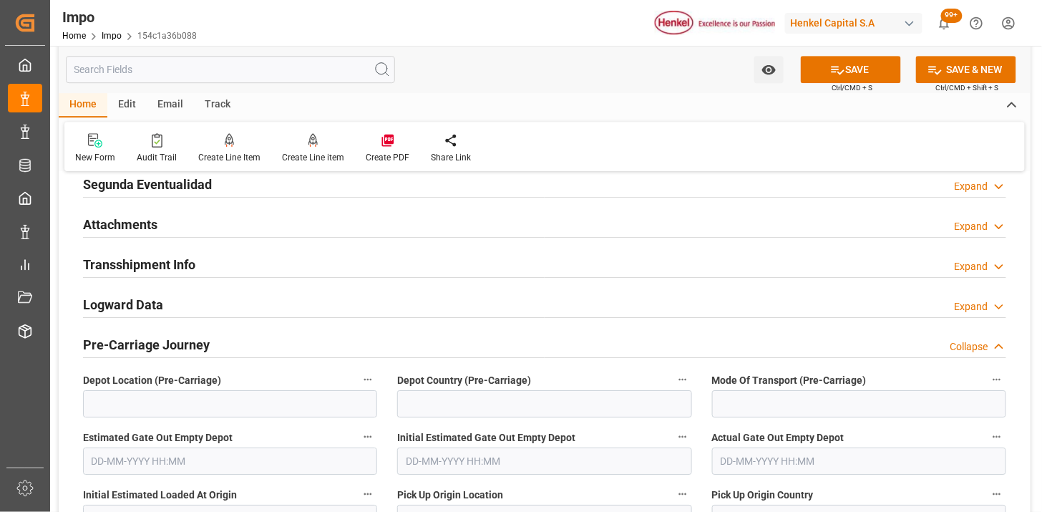
click at [225, 238] on div "Attachments Expand" at bounding box center [544, 225] width 943 height 40
click at [235, 230] on div "Attachments Expand" at bounding box center [544, 223] width 923 height 27
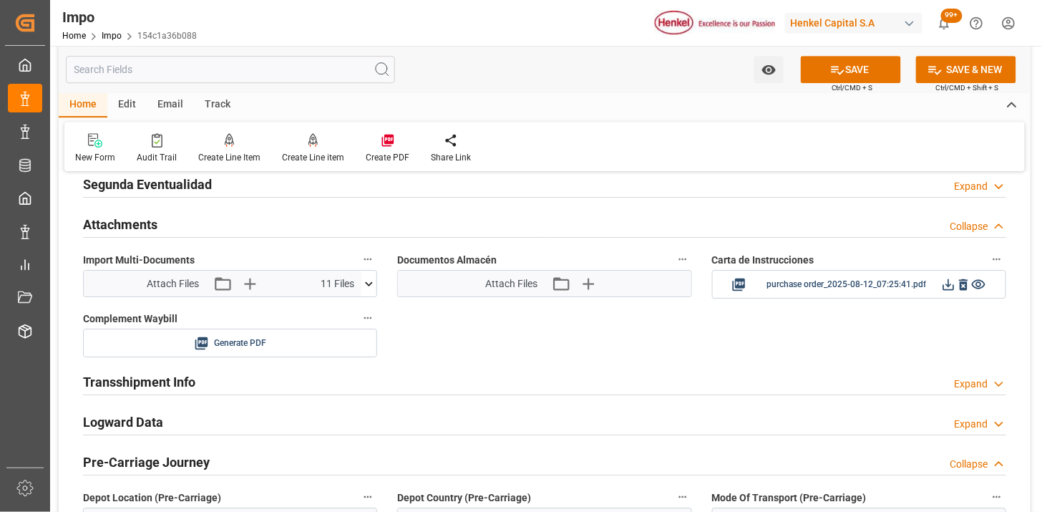
click at [376, 284] on icon at bounding box center [368, 283] width 15 height 15
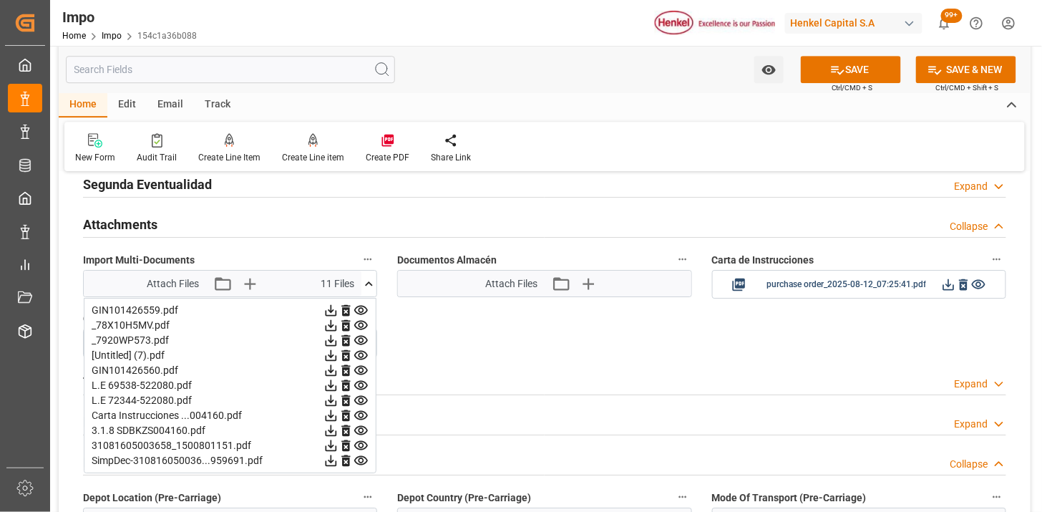
click at [376, 284] on icon at bounding box center [368, 283] width 15 height 15
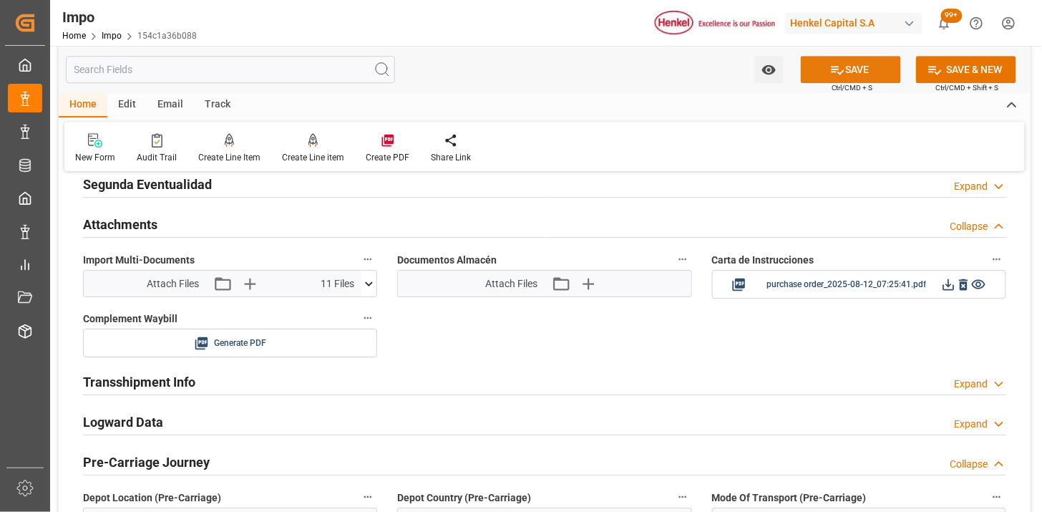
click at [891, 72] on button "SAVE" at bounding box center [851, 69] width 100 height 27
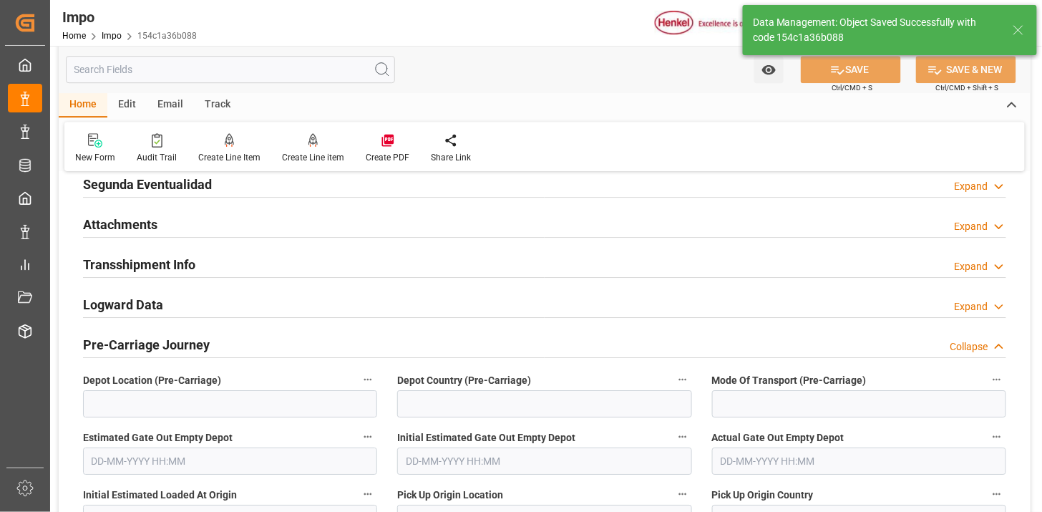
click at [195, 225] on div "Attachments Expand" at bounding box center [544, 223] width 923 height 27
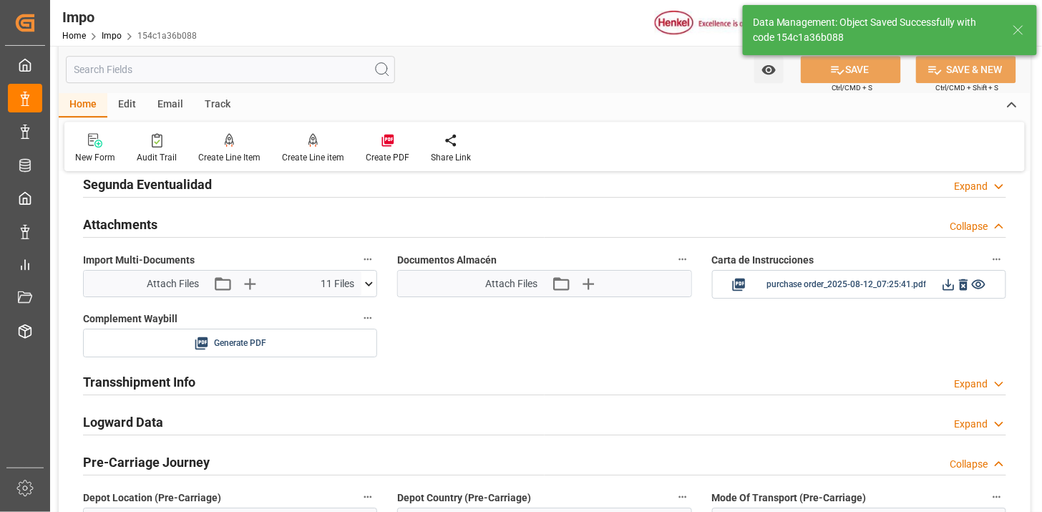
click at [549, 283] on div "Attach Files Attach existing file Upload new file" at bounding box center [544, 283] width 119 height 19
click at [559, 287] on icon "button" at bounding box center [560, 283] width 23 height 23
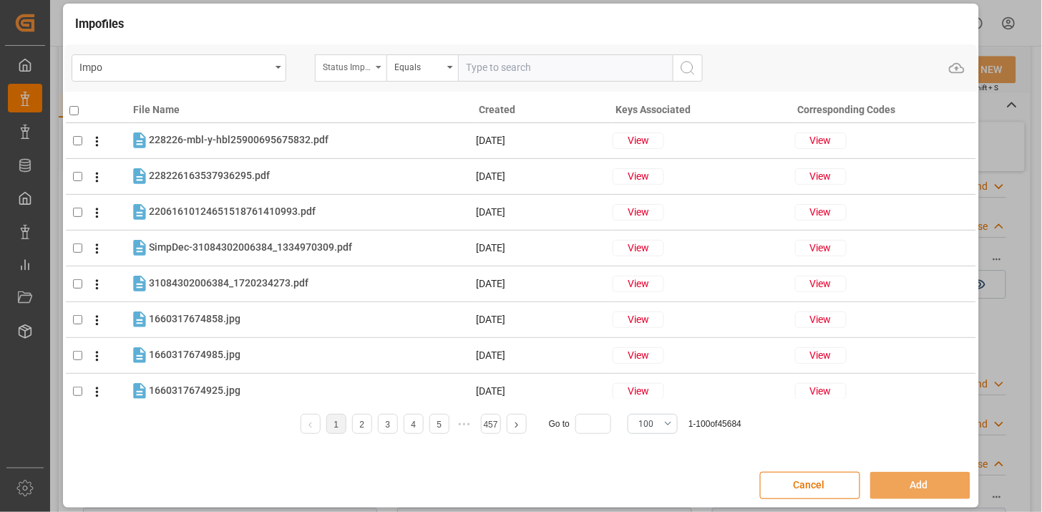
click at [359, 75] on div "Status Importación" at bounding box center [351, 67] width 72 height 27
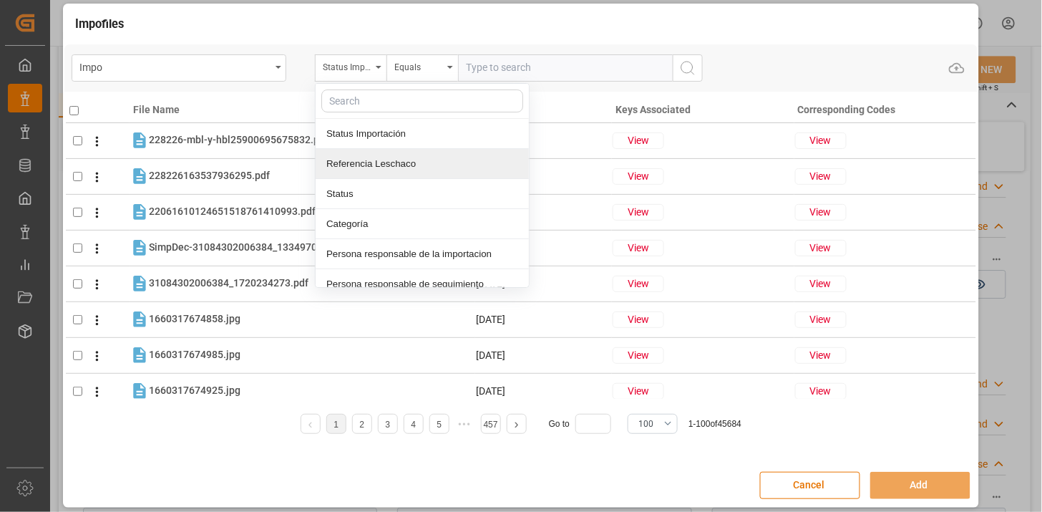
drag, startPoint x: 369, startPoint y: 157, endPoint x: 449, endPoint y: 114, distance: 90.3
click at [374, 155] on div "Referencia Leschaco" at bounding box center [422, 164] width 213 height 30
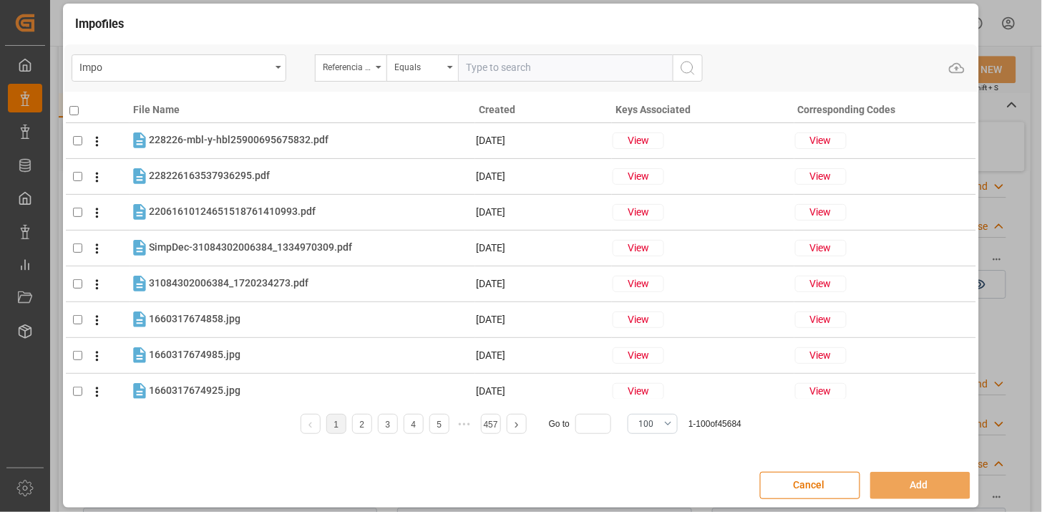
click at [513, 72] on input "text" at bounding box center [565, 67] width 215 height 27
paste input "250806900882"
type input "250806900882"
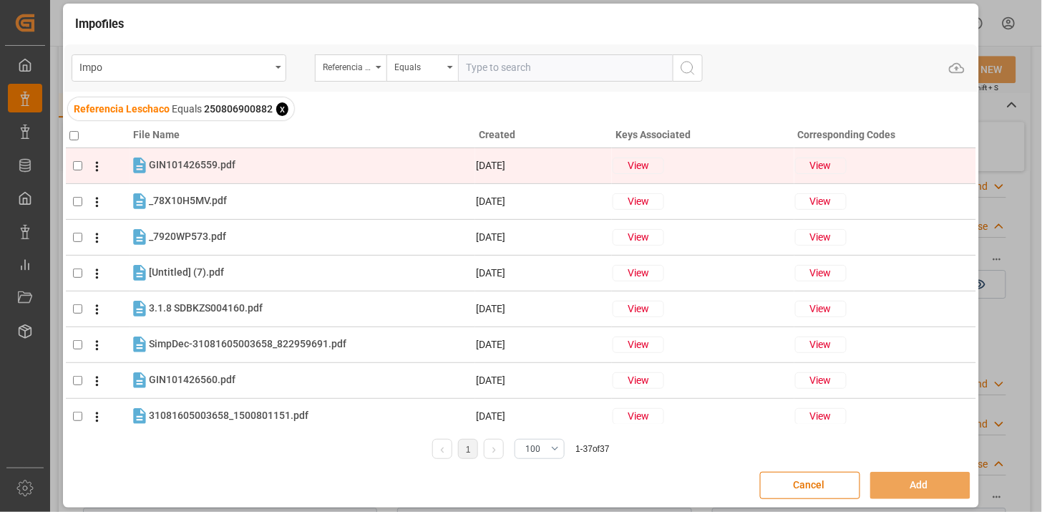
click at [278, 162] on div "GIN101426559.pdf GIN101426559.pdf" at bounding box center [312, 165] width 326 height 19
checkbox input "true"
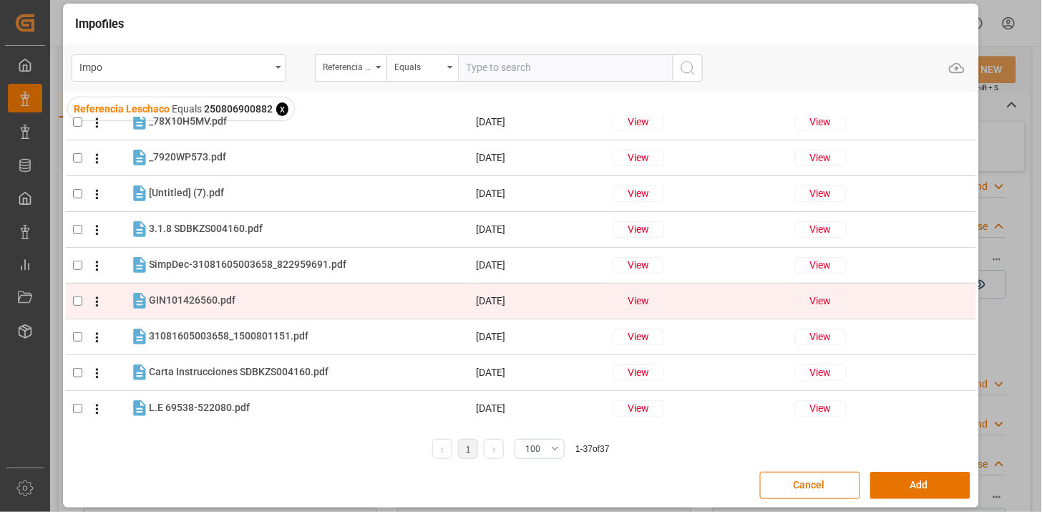
click at [249, 291] on div "GIN101426560.pdf GIN101426560.pdf" at bounding box center [312, 300] width 326 height 19
checkbox input "true"
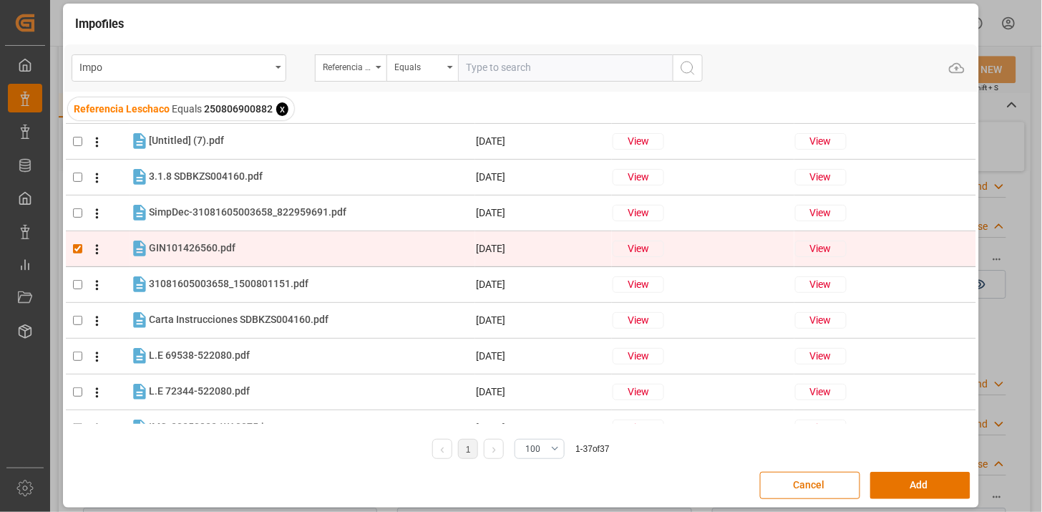
scroll to position [159, 0]
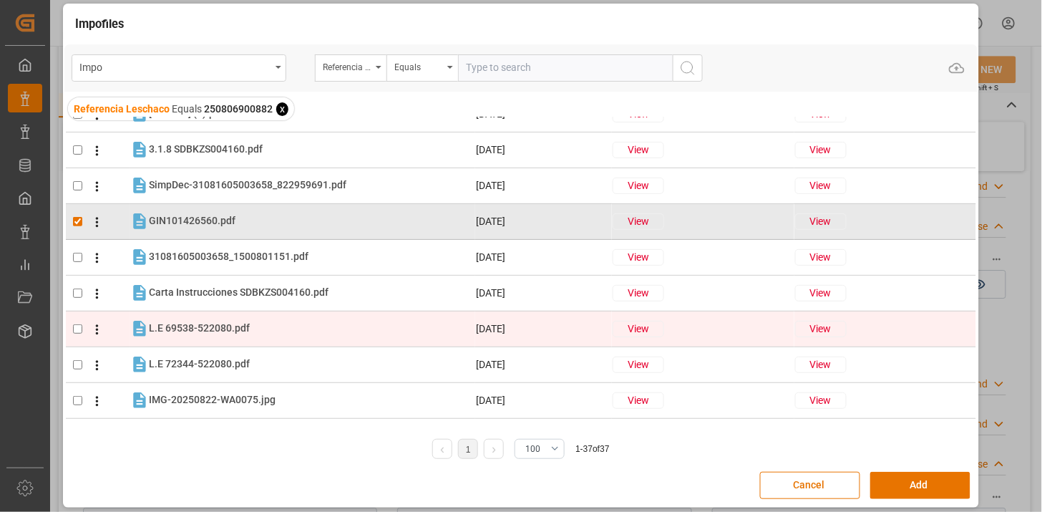
click at [286, 323] on div "L.E 69538-522080.pdf L.E 69538-522080.pdf" at bounding box center [312, 328] width 326 height 19
checkbox input "true"
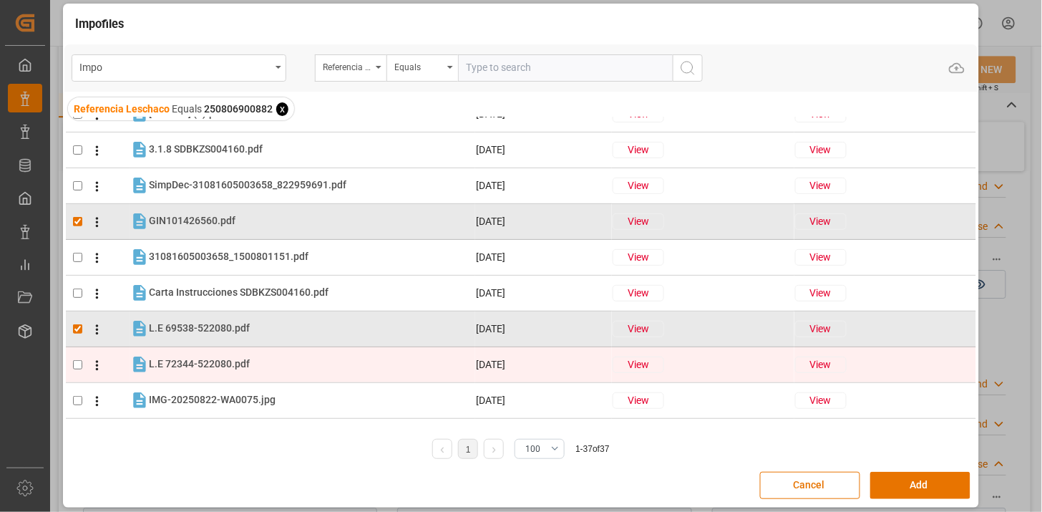
click at [265, 363] on div "L.E 72344-522080.pdf L.E 72344-522080.pdf" at bounding box center [312, 364] width 326 height 19
checkbox input "true"
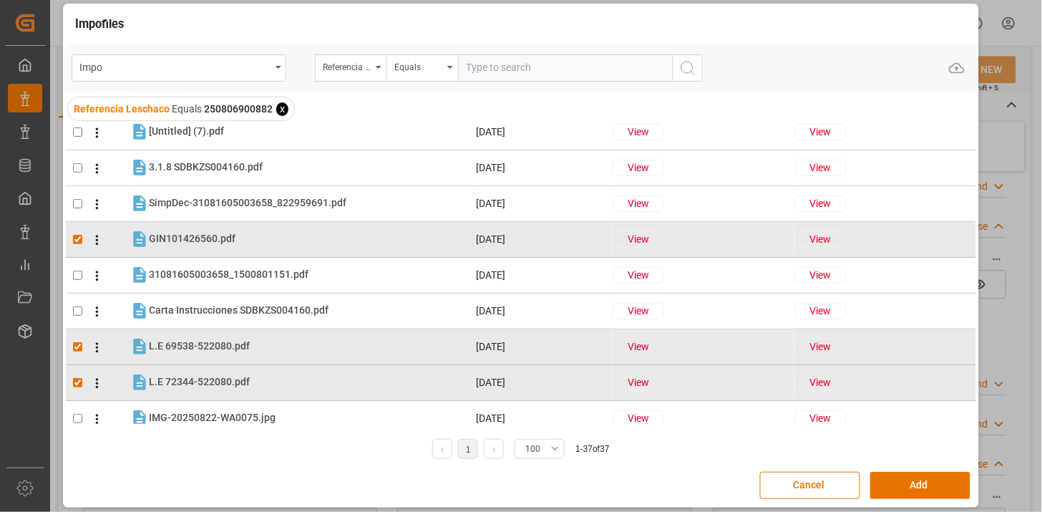
scroll to position [14, 0]
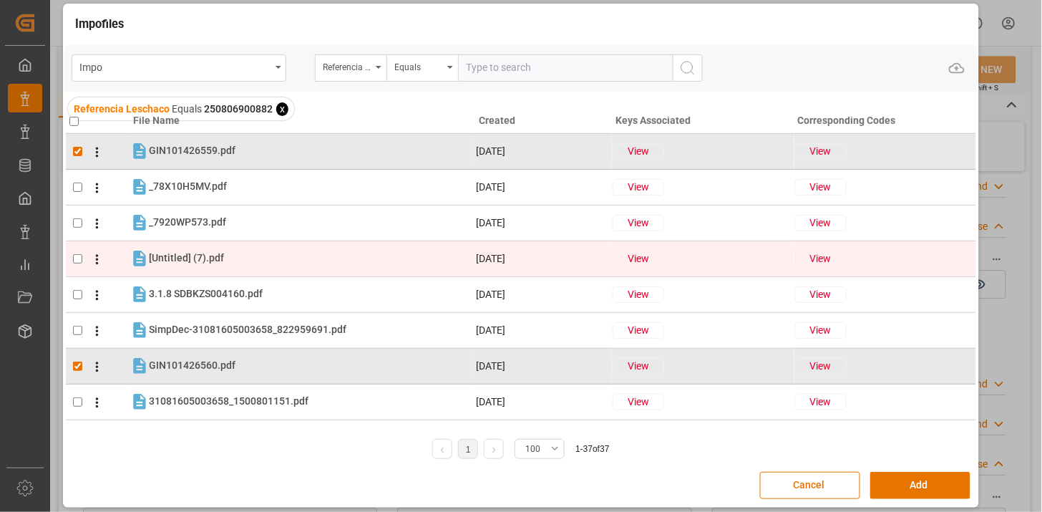
click at [101, 263] on icon at bounding box center [96, 259] width 15 height 15
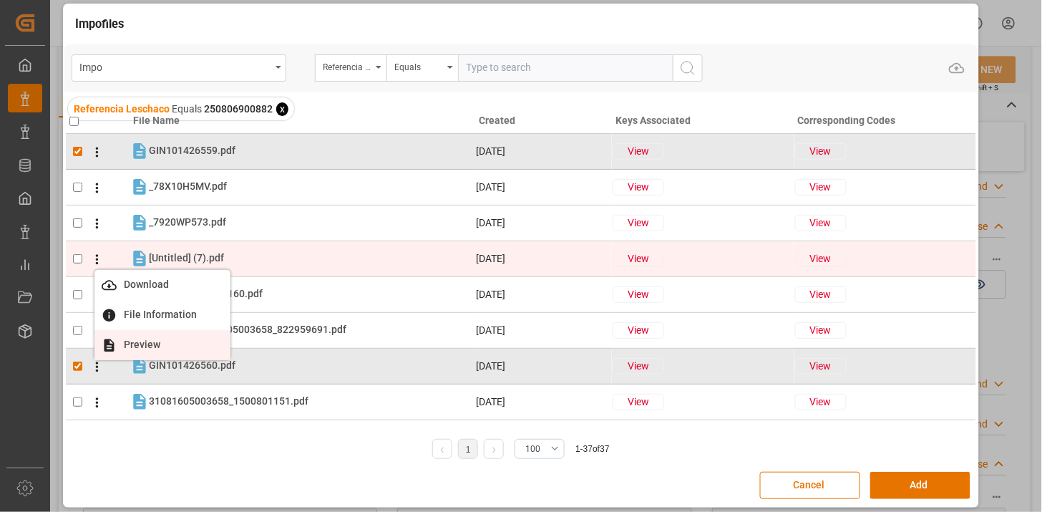
click at [156, 341] on span "Preview" at bounding box center [142, 343] width 51 height 11
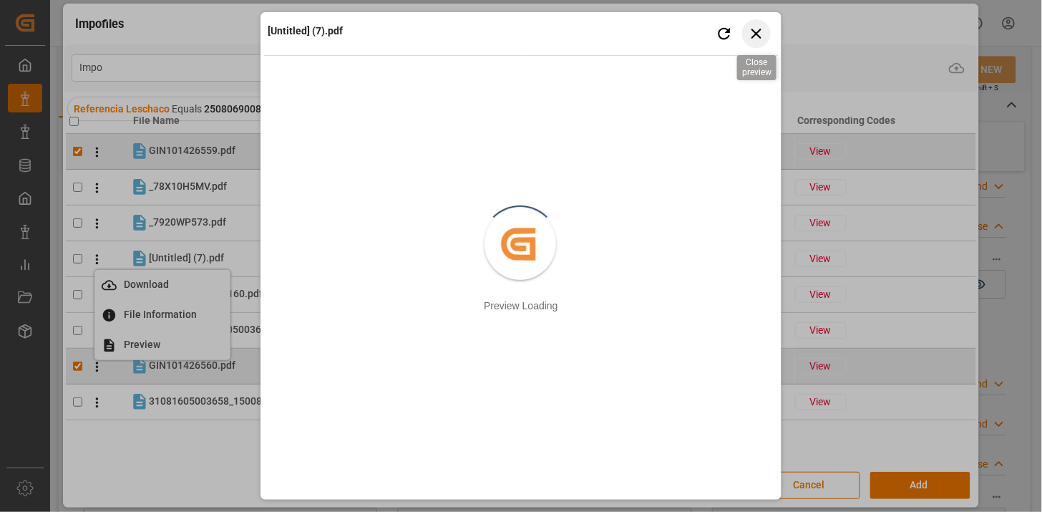
click at [759, 37] on icon "button" at bounding box center [757, 33] width 18 height 18
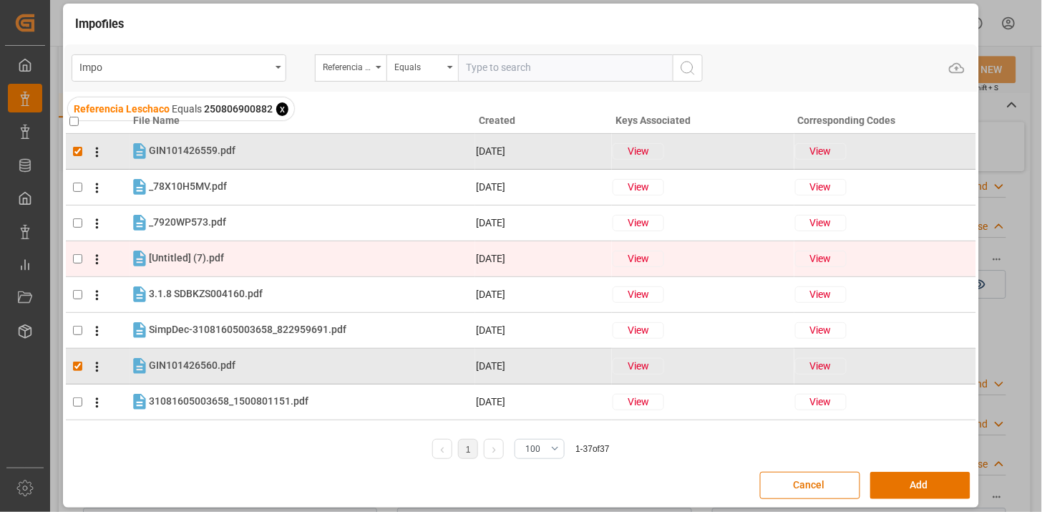
click at [77, 261] on input "checkbox" at bounding box center [77, 258] width 9 height 9
checkbox input "true"
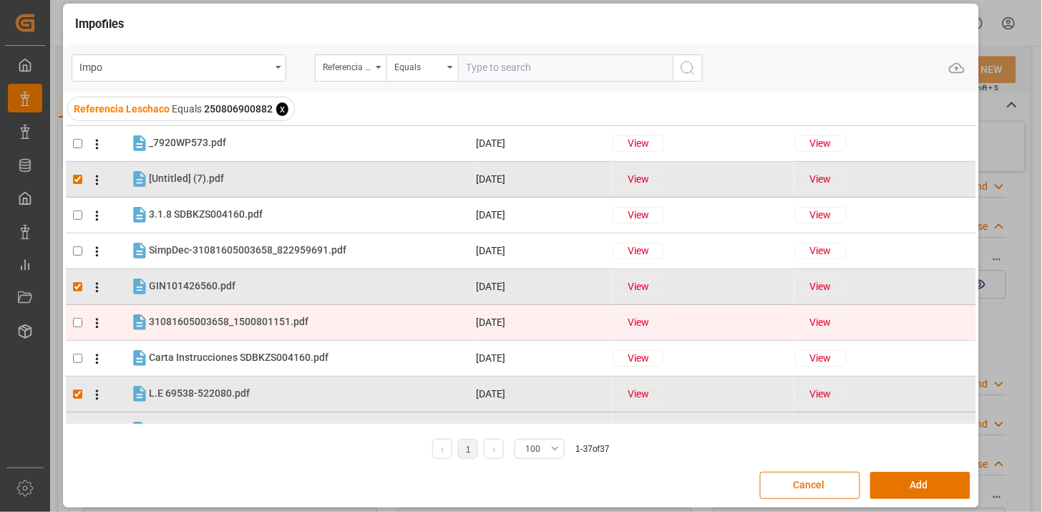
click at [79, 321] on input "checkbox" at bounding box center [77, 322] width 9 height 9
checkbox input "true"
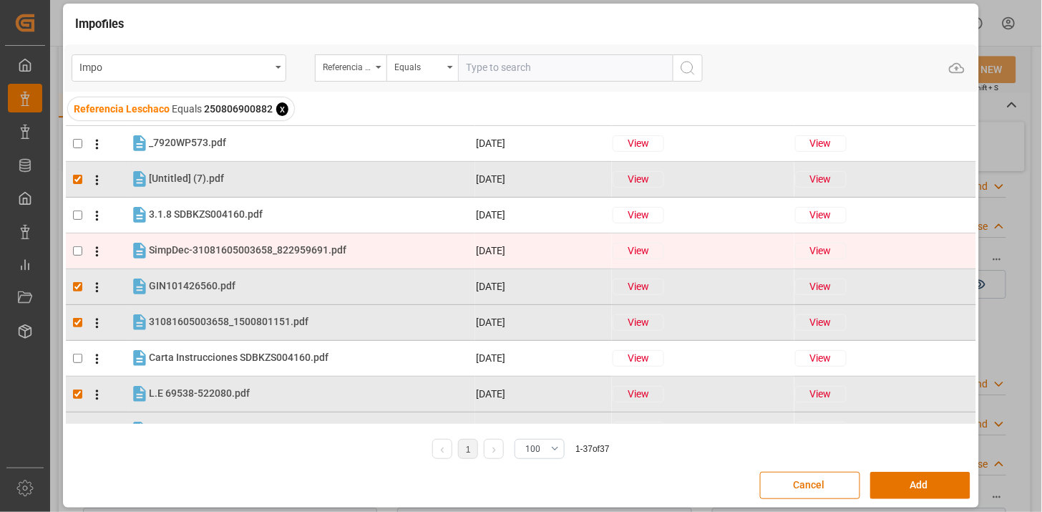
click at [75, 247] on input "checkbox" at bounding box center [77, 250] width 9 height 9
checkbox input "true"
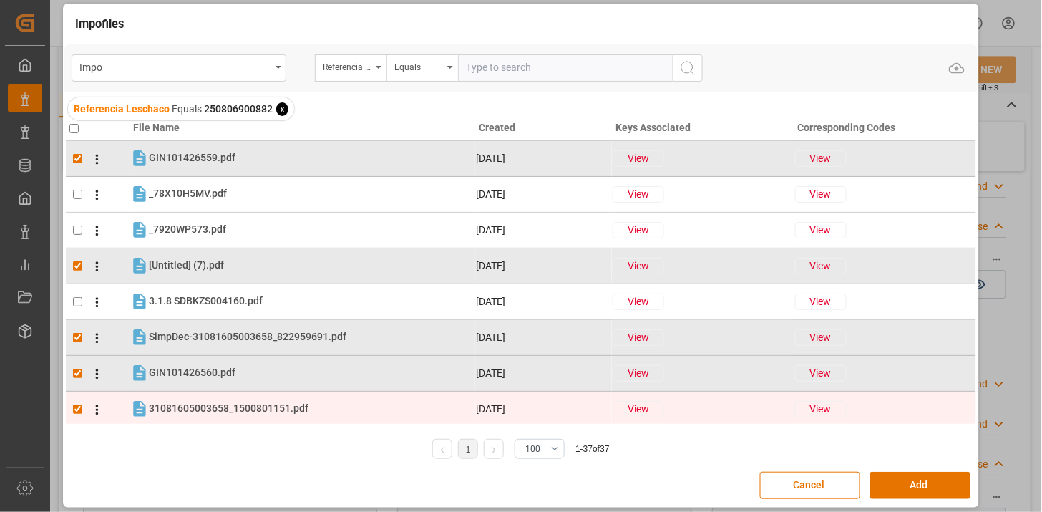
scroll to position [0, 0]
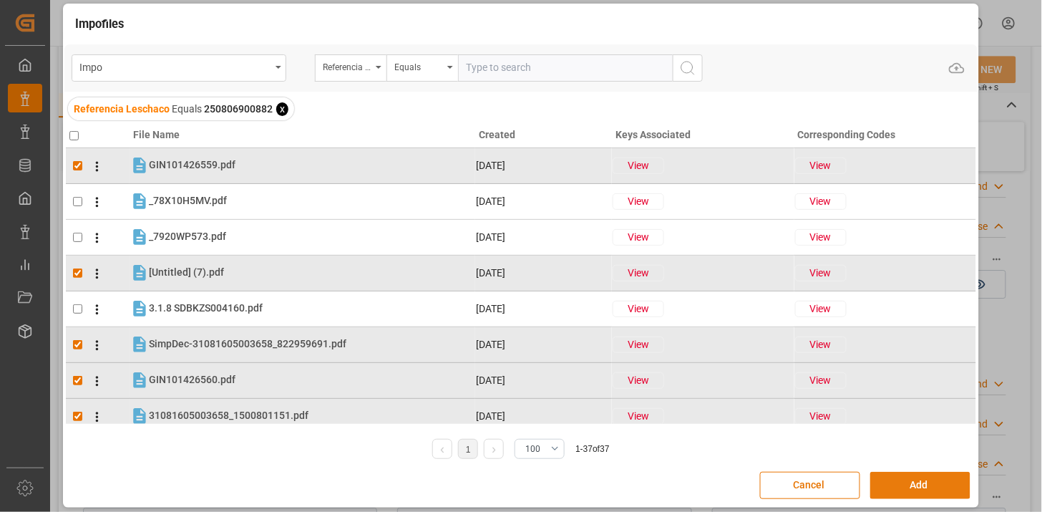
click at [934, 485] on button "Add" at bounding box center [920, 485] width 100 height 27
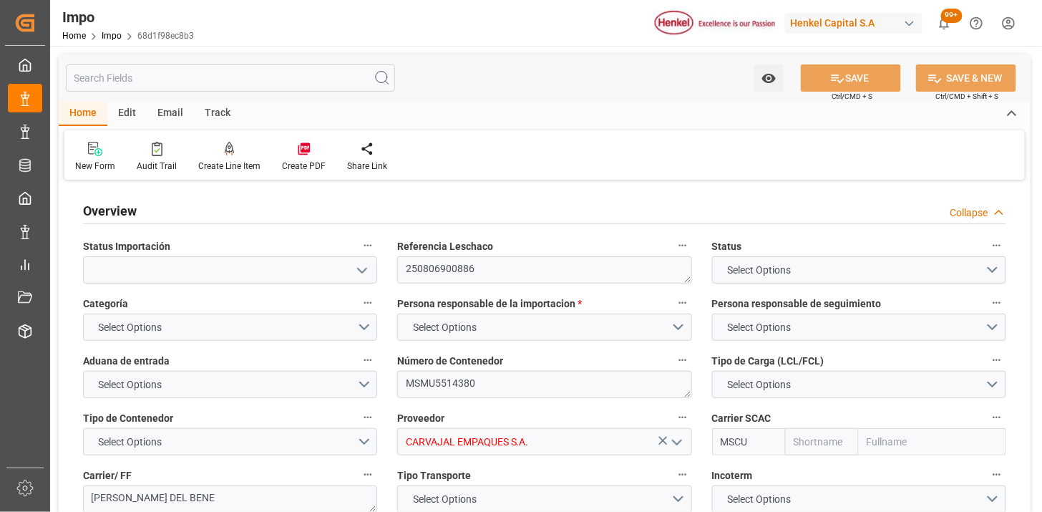
type input "MSC"
type input "Mediterranean Shipping Company"
type input "3"
type input "19.13"
type input "16"
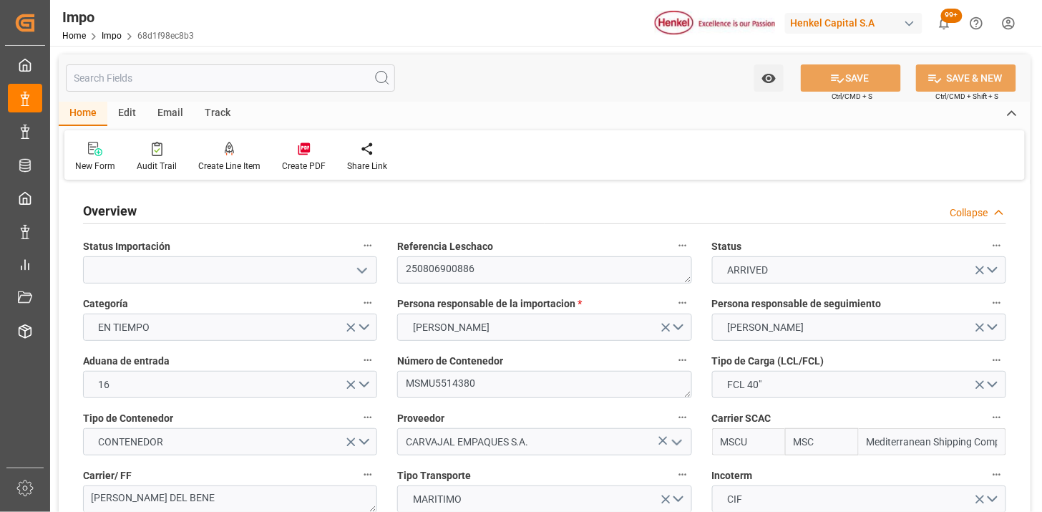
type input "[DATE]"
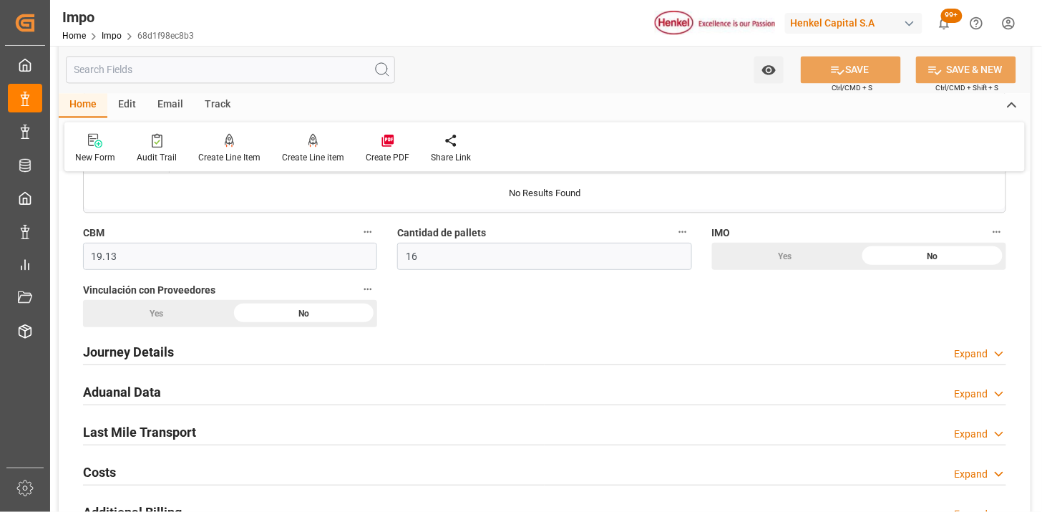
scroll to position [954, 0]
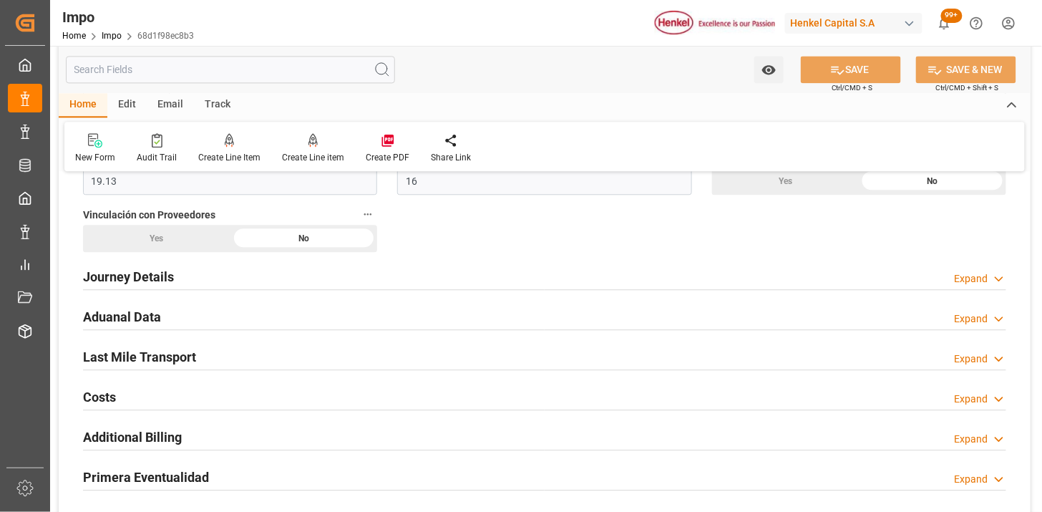
click at [359, 309] on div "Aduanal Data Expand" at bounding box center [544, 315] width 923 height 27
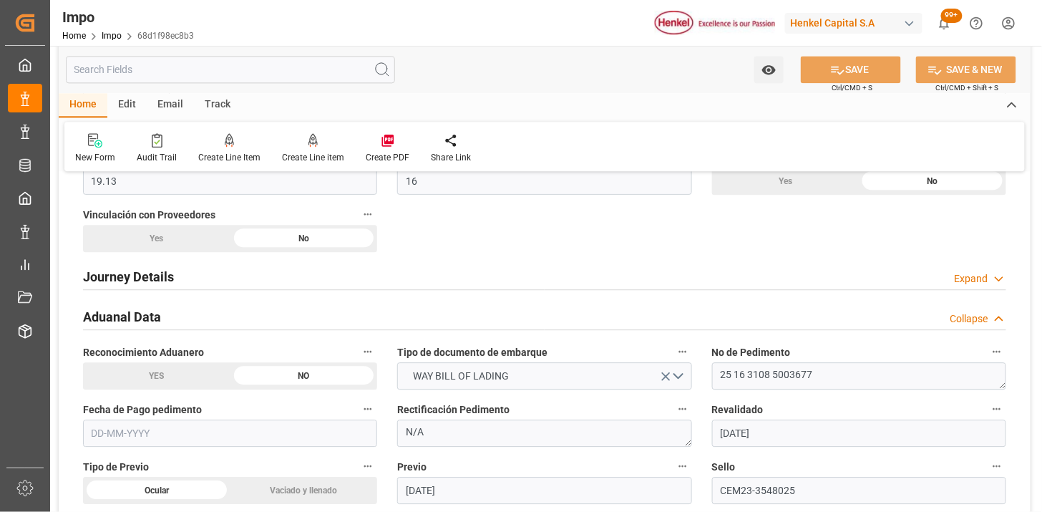
scroll to position [1033, 0]
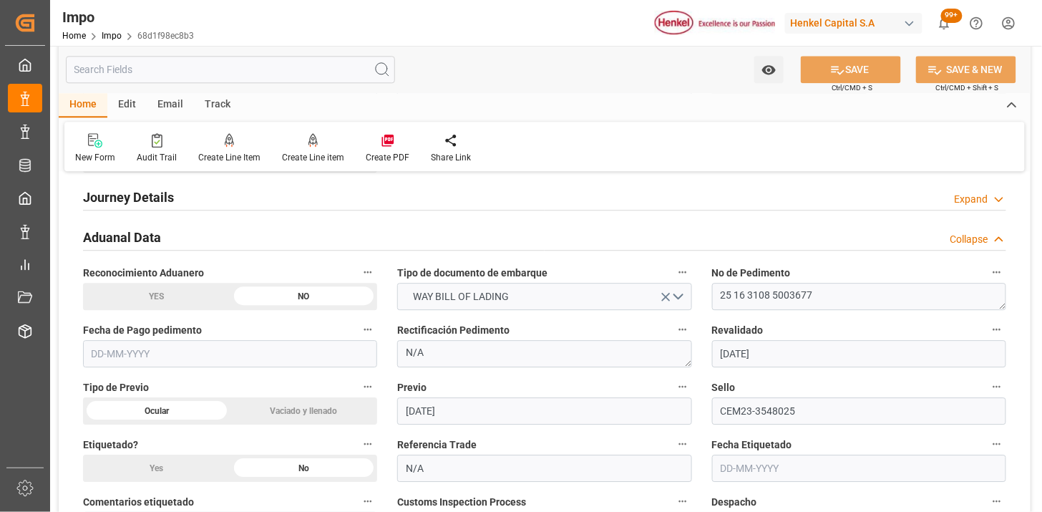
click at [276, 343] on input "text" at bounding box center [230, 353] width 294 height 27
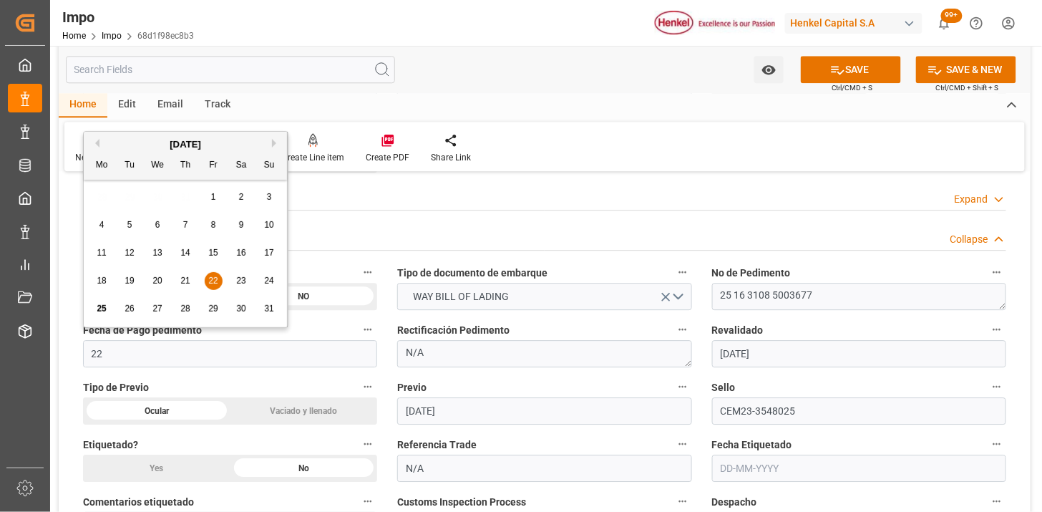
type input "[DATE]"
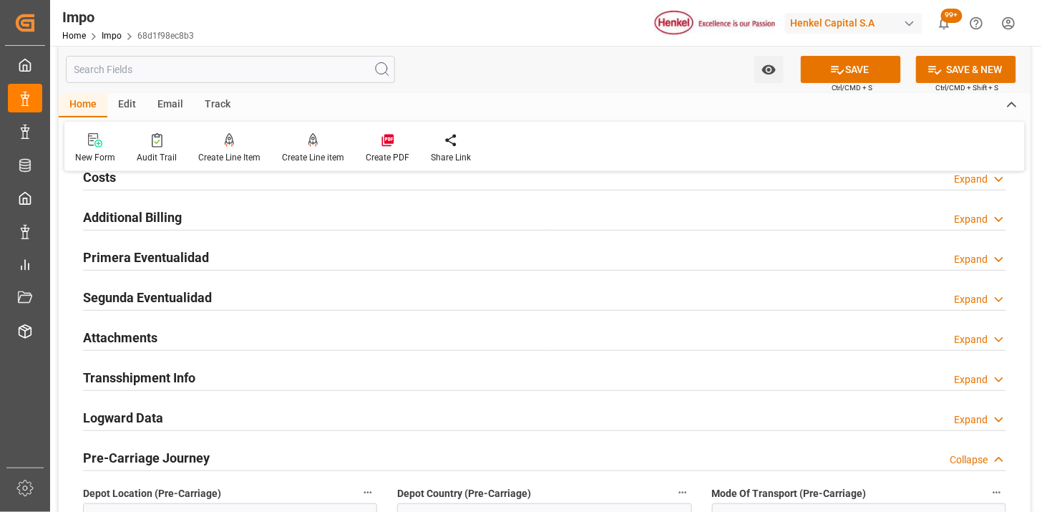
drag, startPoint x: 262, startPoint y: 338, endPoint x: 318, endPoint y: 320, distance: 58.6
click at [261, 338] on div "Attachments Expand" at bounding box center [544, 336] width 923 height 27
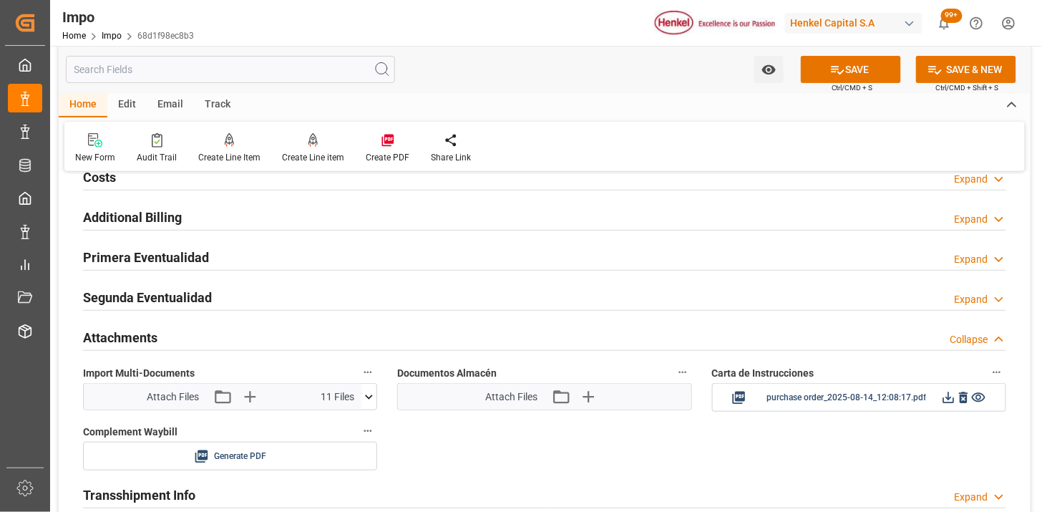
scroll to position [1749, 0]
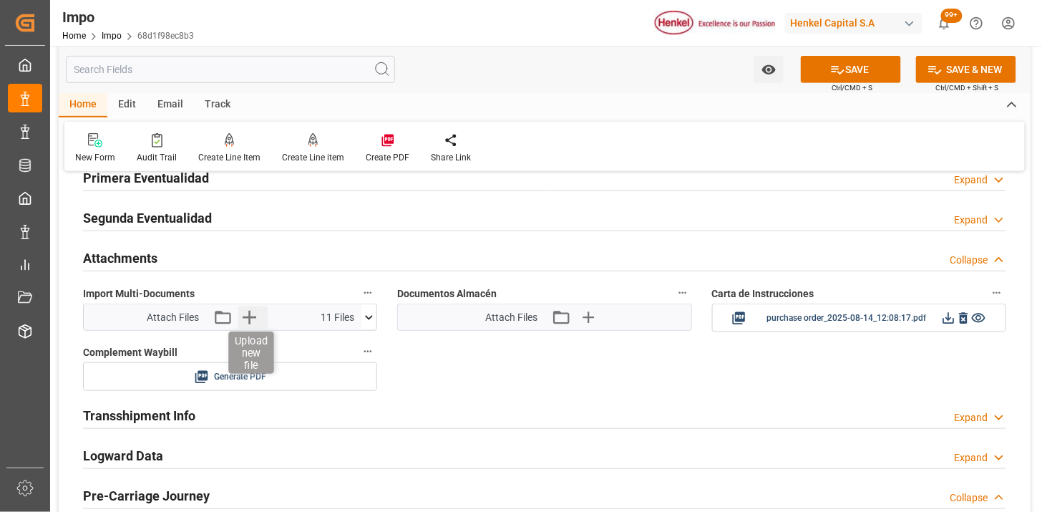
click at [245, 318] on icon "button" at bounding box center [250, 318] width 14 height 14
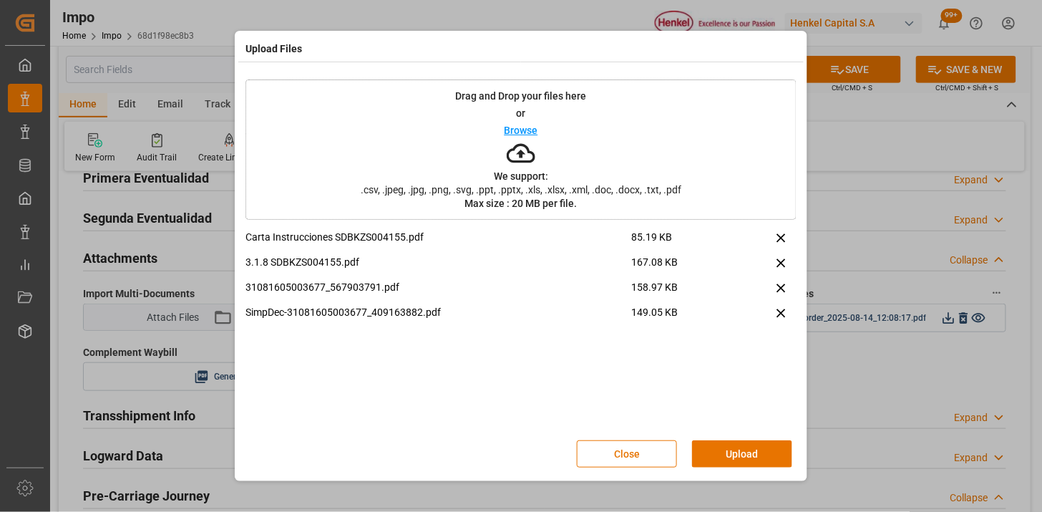
click at [733, 459] on button "Upload" at bounding box center [742, 453] width 100 height 27
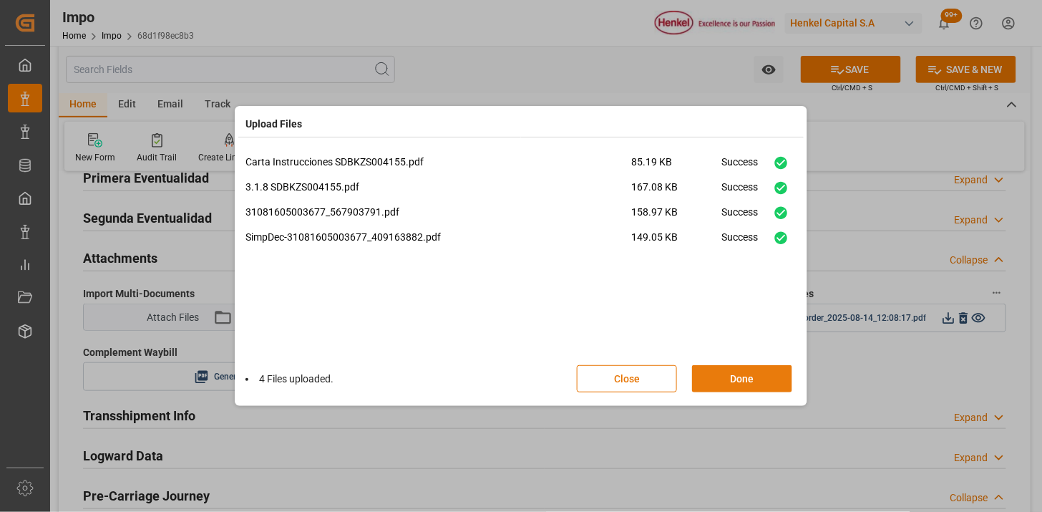
click at [731, 380] on button "Done" at bounding box center [742, 378] width 100 height 27
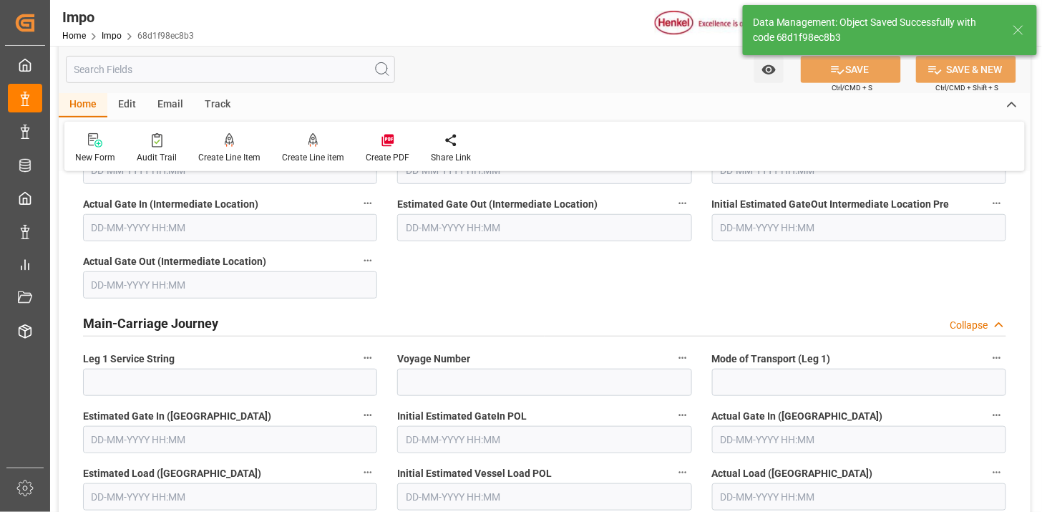
scroll to position [1253, 0]
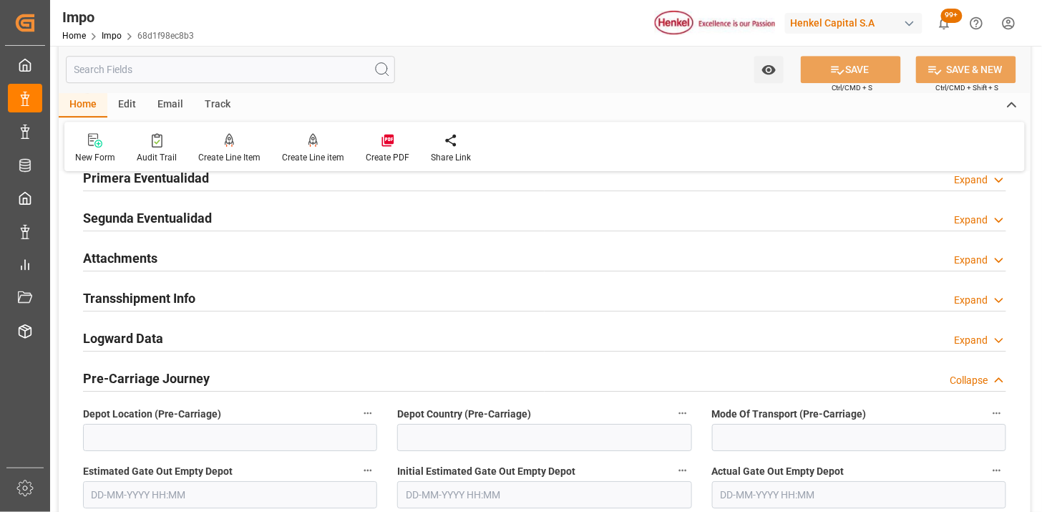
click at [175, 256] on div "Attachments Expand" at bounding box center [544, 256] width 923 height 27
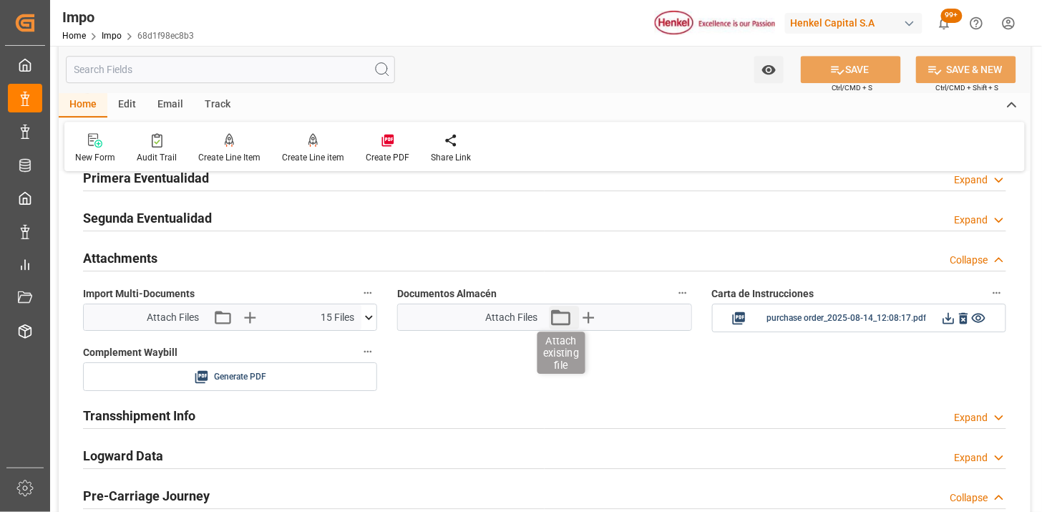
click at [560, 313] on icon "button" at bounding box center [560, 317] width 19 height 16
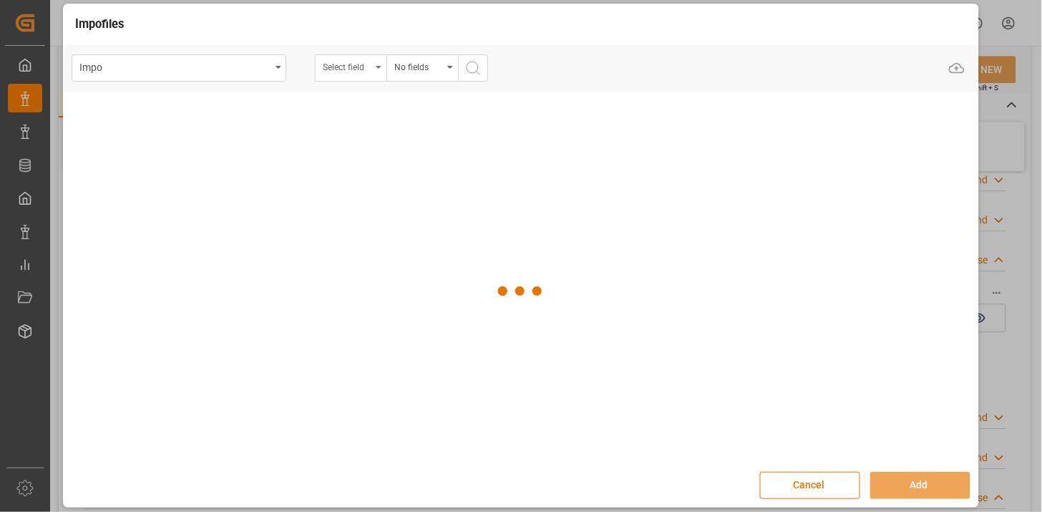
click at [374, 74] on div "Select field" at bounding box center [351, 67] width 72 height 27
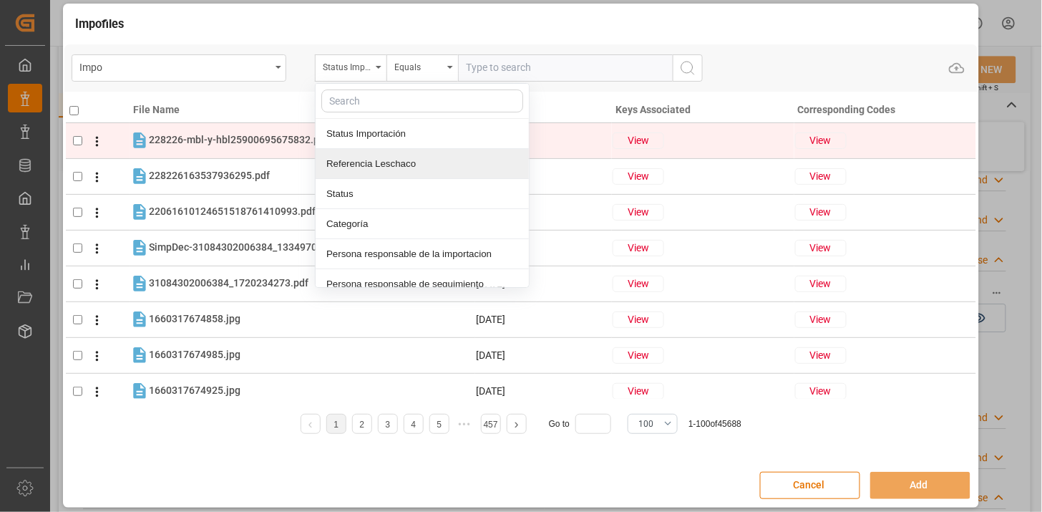
drag, startPoint x: 371, startPoint y: 153, endPoint x: 396, endPoint y: 147, distance: 26.4
click at [373, 160] on div "Referencia Leschaco" at bounding box center [422, 164] width 213 height 30
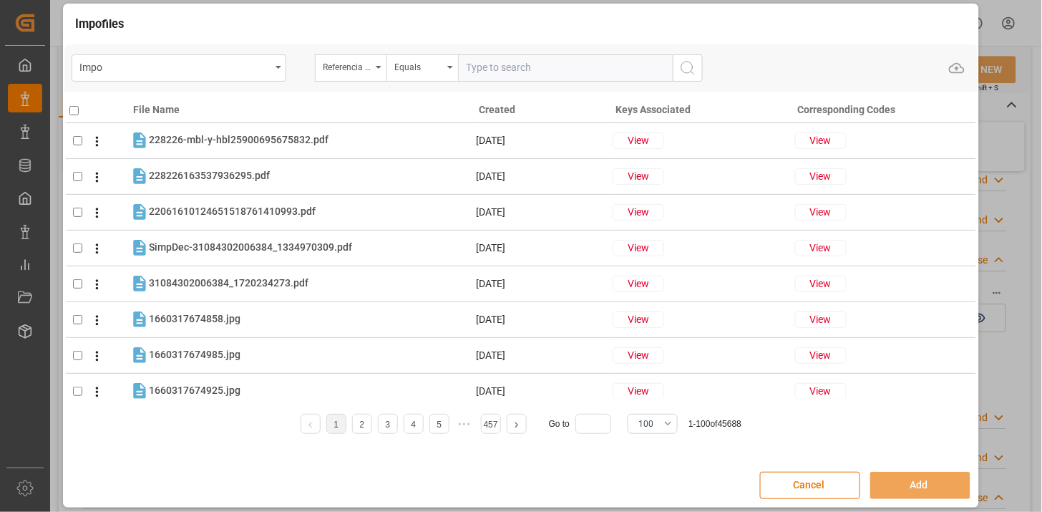
click at [503, 61] on input "text" at bounding box center [565, 67] width 215 height 27
paste input "250806900886"
type input "250806900886"
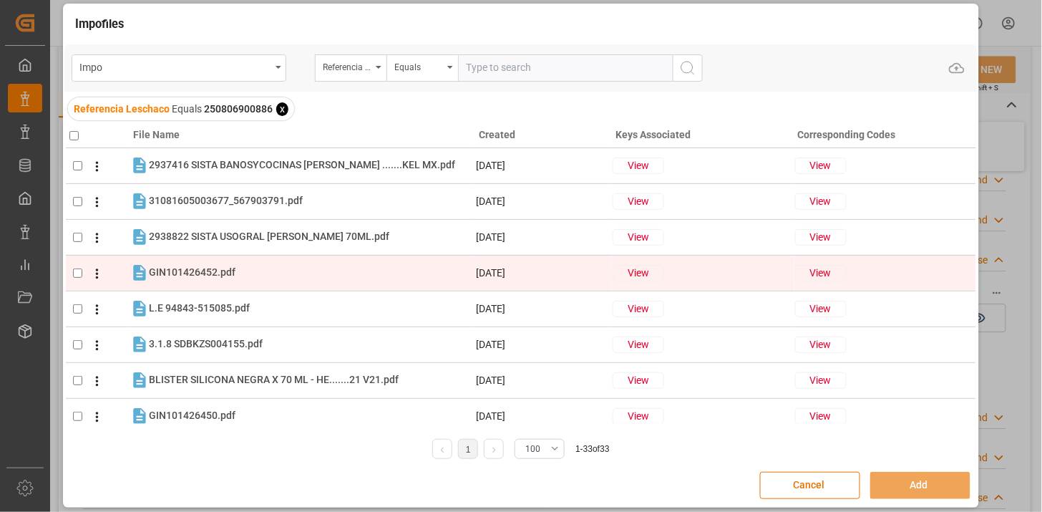
click at [384, 263] on div "GIN101426452.pdf GIN101426452.pdf" at bounding box center [312, 272] width 326 height 19
checkbox input "true"
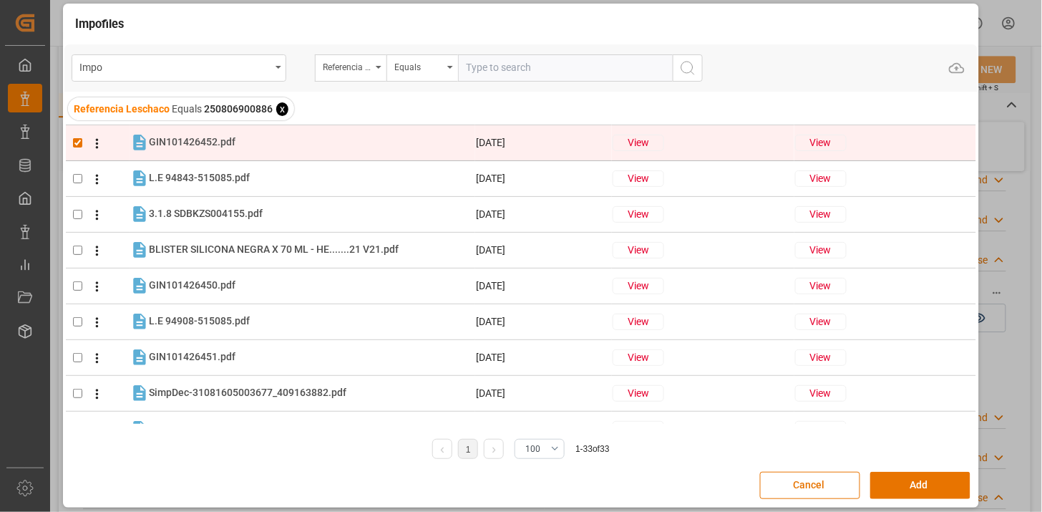
scroll to position [159, 0]
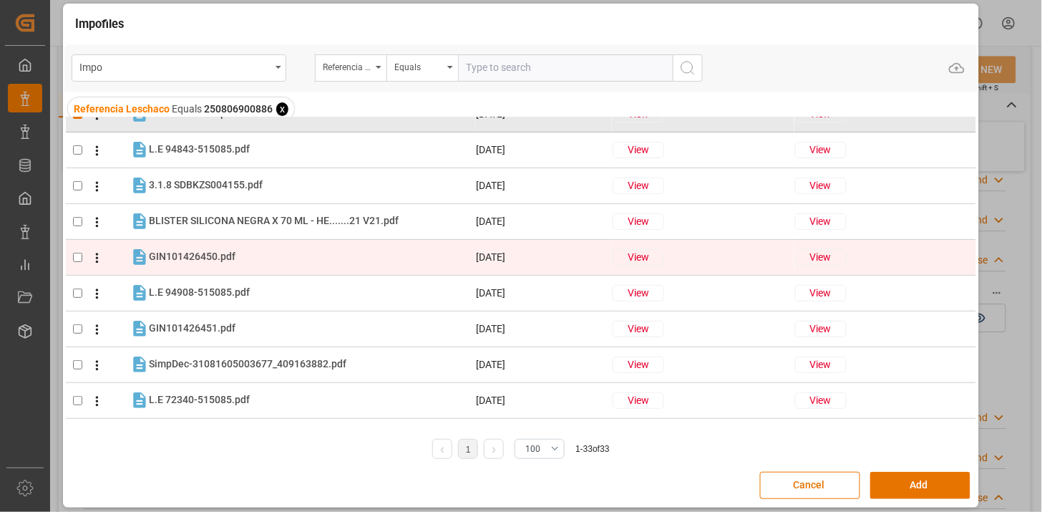
click at [341, 263] on div "GIN101426450.pdf GIN101426450.pdf" at bounding box center [312, 257] width 326 height 19
checkbox input "true"
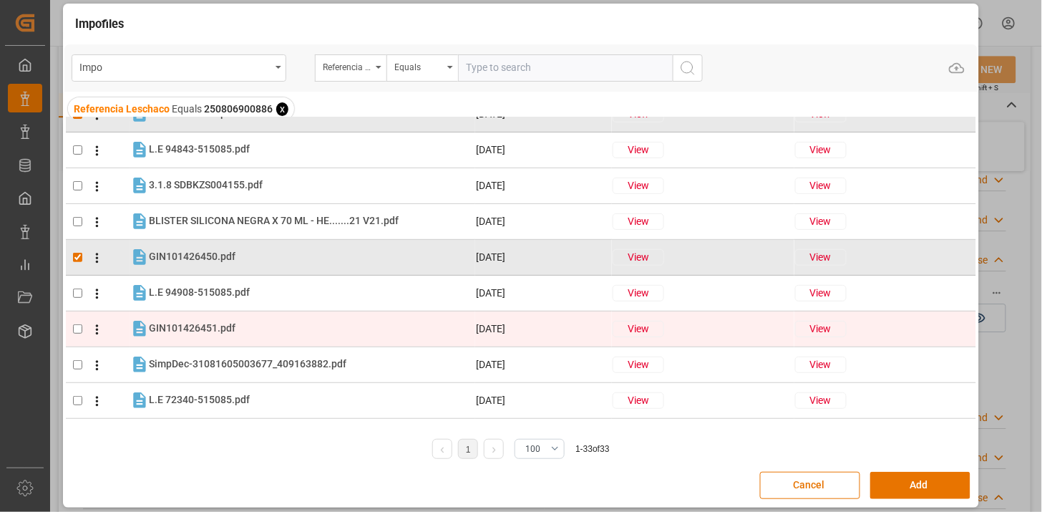
click at [277, 322] on div "GIN101426451.pdf GIN101426451.pdf" at bounding box center [312, 328] width 326 height 19
checkbox input "true"
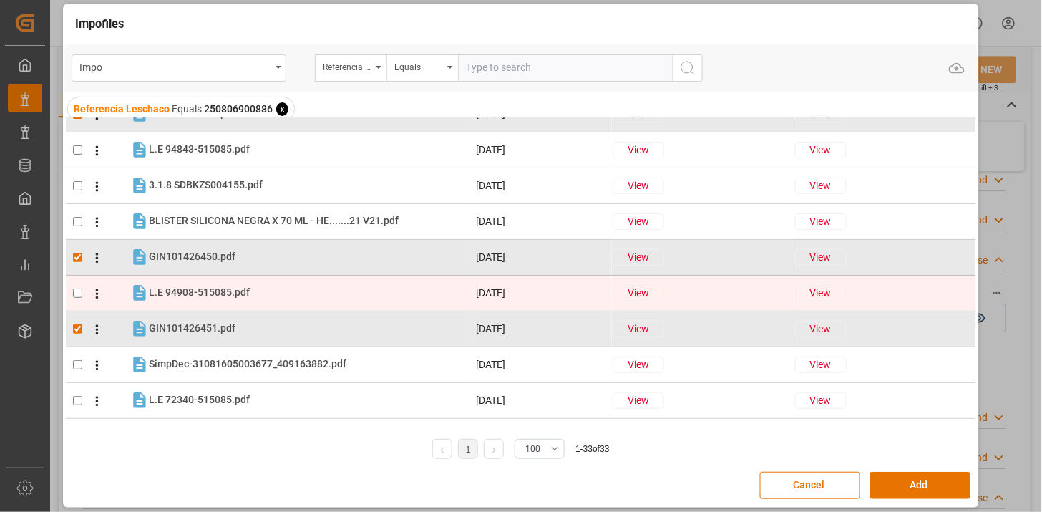
scroll to position [238, 0]
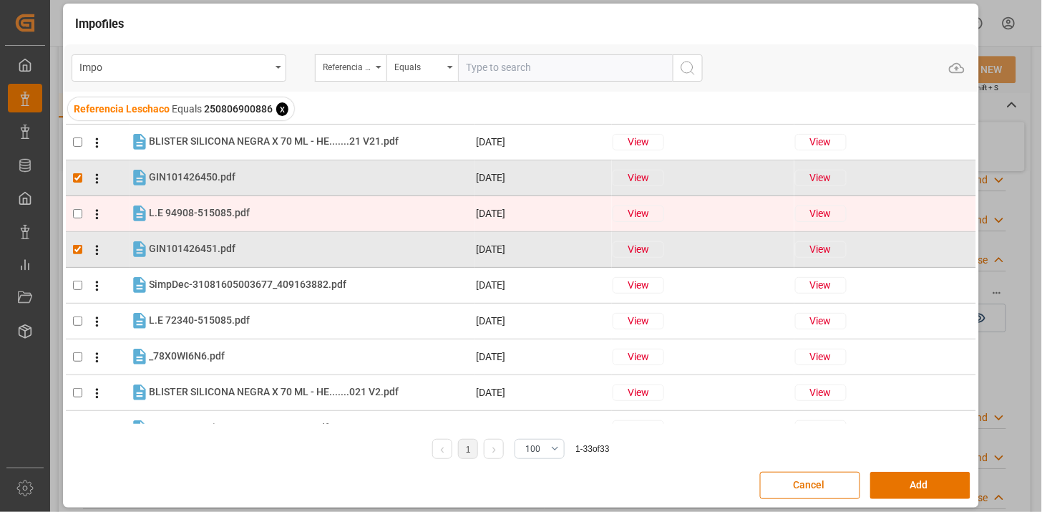
click at [280, 215] on div "L.E 94908-515085.pdf L.E 94908-515085.pdf" at bounding box center [312, 213] width 326 height 19
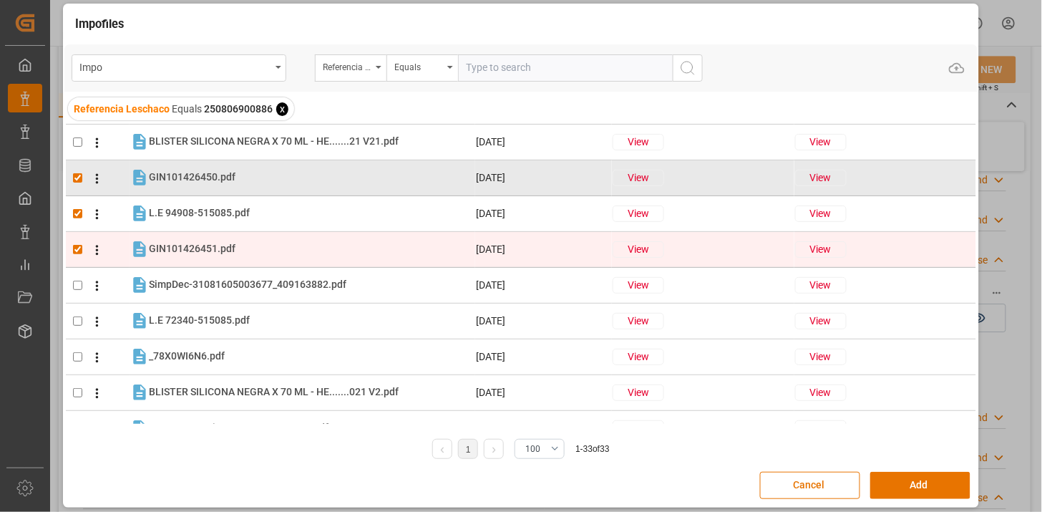
checkbox input "true"
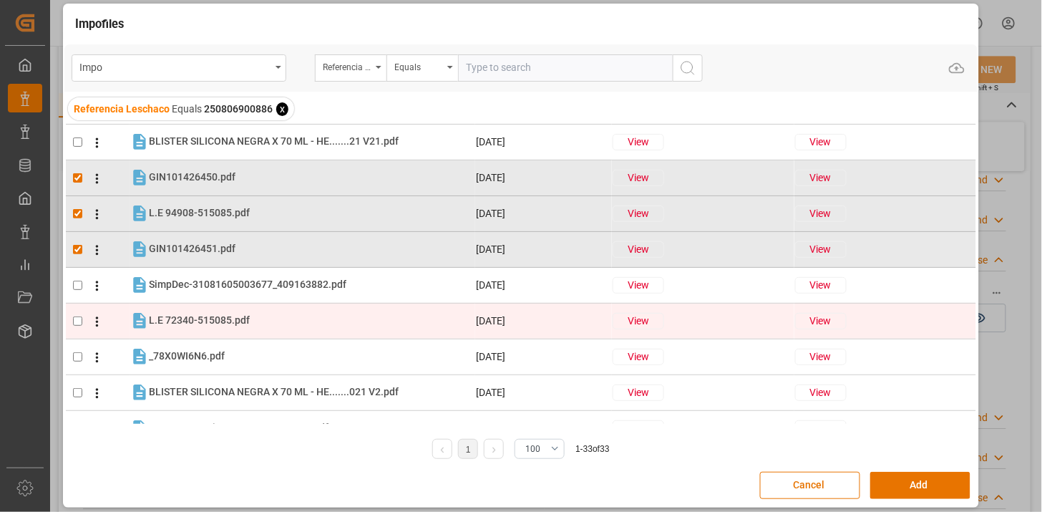
click at [258, 330] on td "L.E 72340-515085.pdf L.E 72340-515085.pdf" at bounding box center [303, 321] width 346 height 20
checkbox input "true"
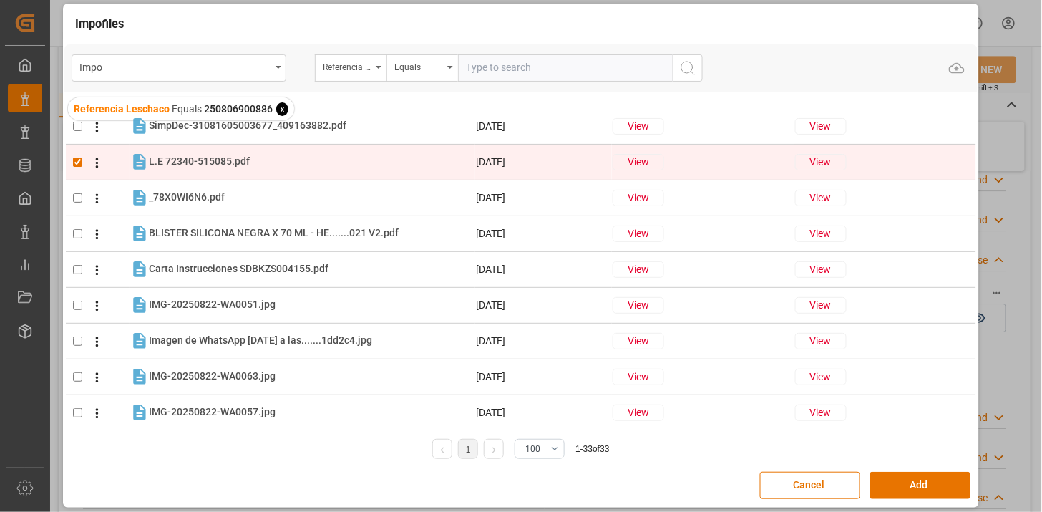
scroll to position [0, 0]
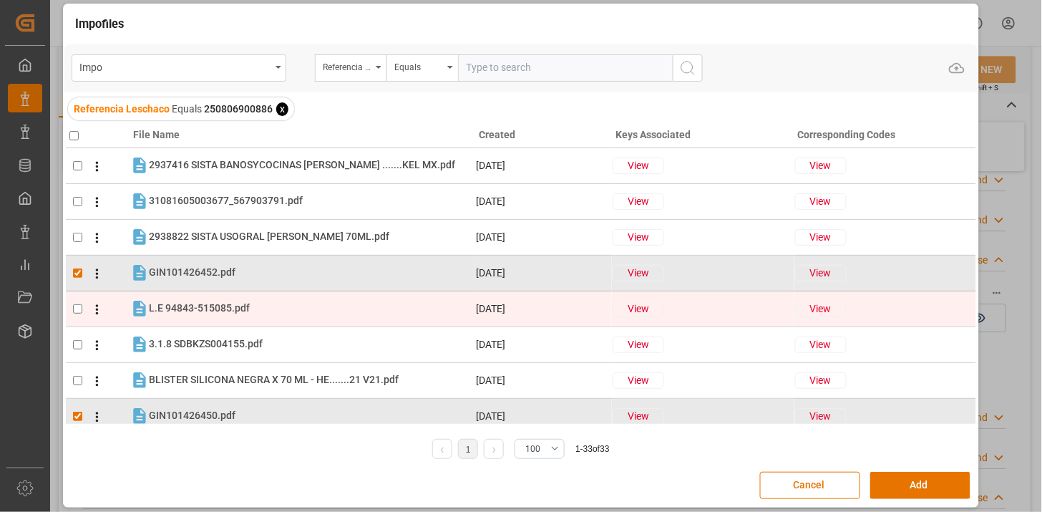
click at [291, 318] on tr "L.E 94843-515085.pdf L.E 94843-515085.pdf 14-08-2025 View View" at bounding box center [521, 309] width 910 height 36
checkbox input "true"
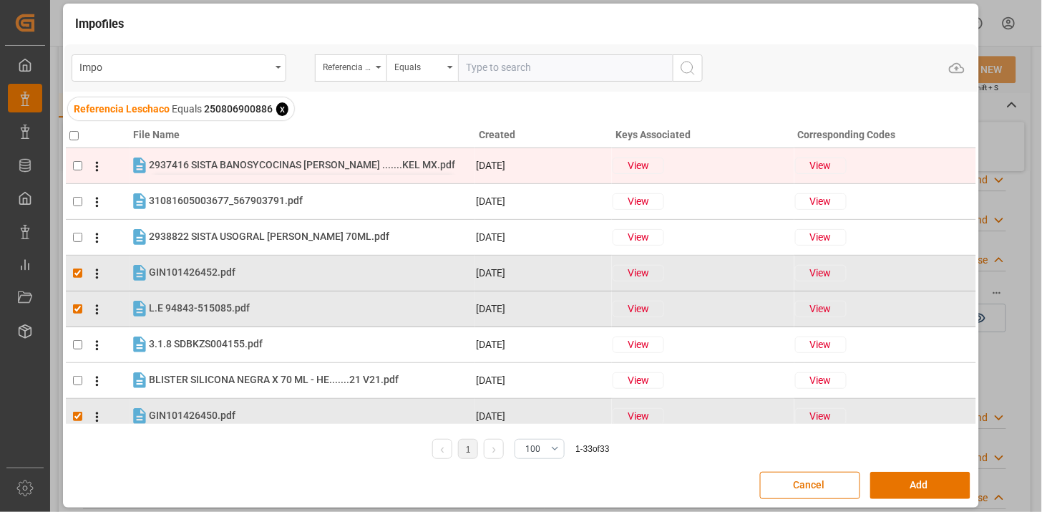
click at [297, 167] on span "2937416 SISTA BANOSYCOCINAS BLANCO .......KEL MX.pdf" at bounding box center [302, 164] width 306 height 11
checkbox input "true"
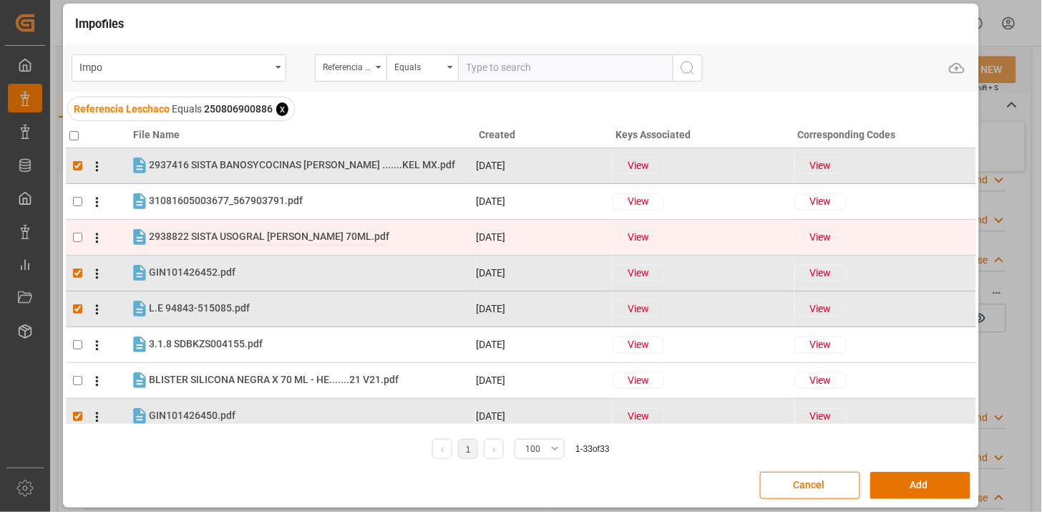
click at [302, 233] on span "2938822 SISTA USOGRAL BLANCO 70ML.pdf" at bounding box center [269, 235] width 240 height 11
checkbox input "true"
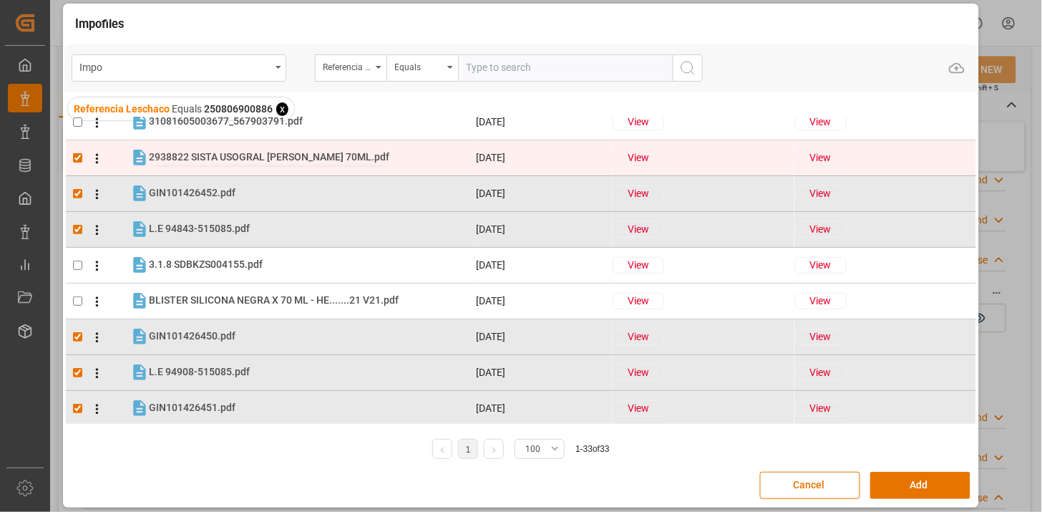
scroll to position [159, 0]
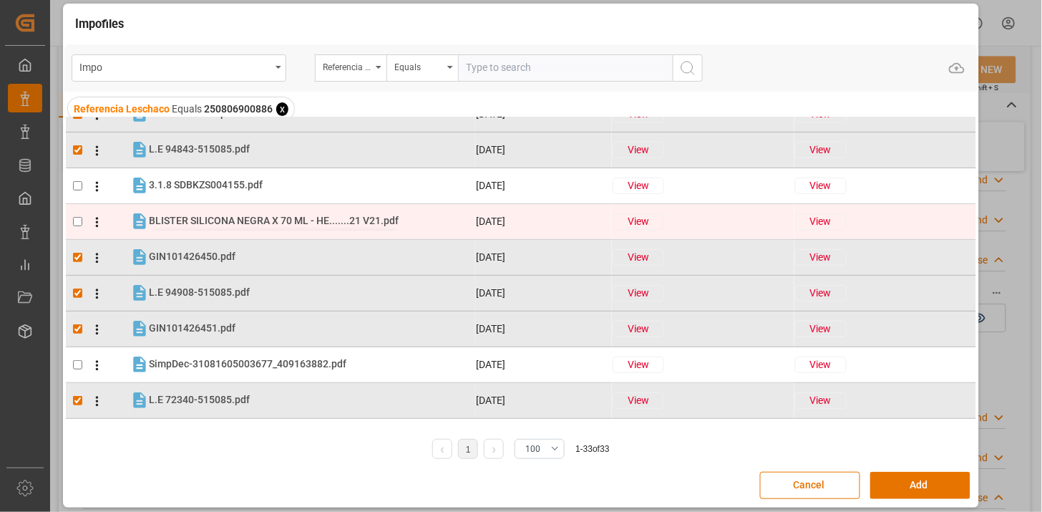
click at [308, 223] on span "BLISTER SILICONA NEGRA X 70 ML - HE.......21 V21.pdf" at bounding box center [274, 220] width 250 height 11
checkbox input "true"
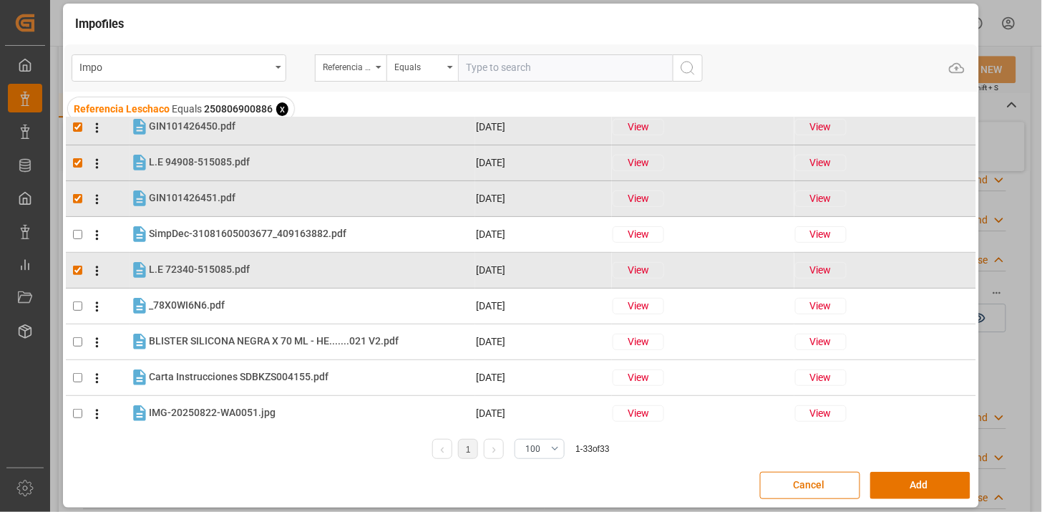
scroll to position [318, 0]
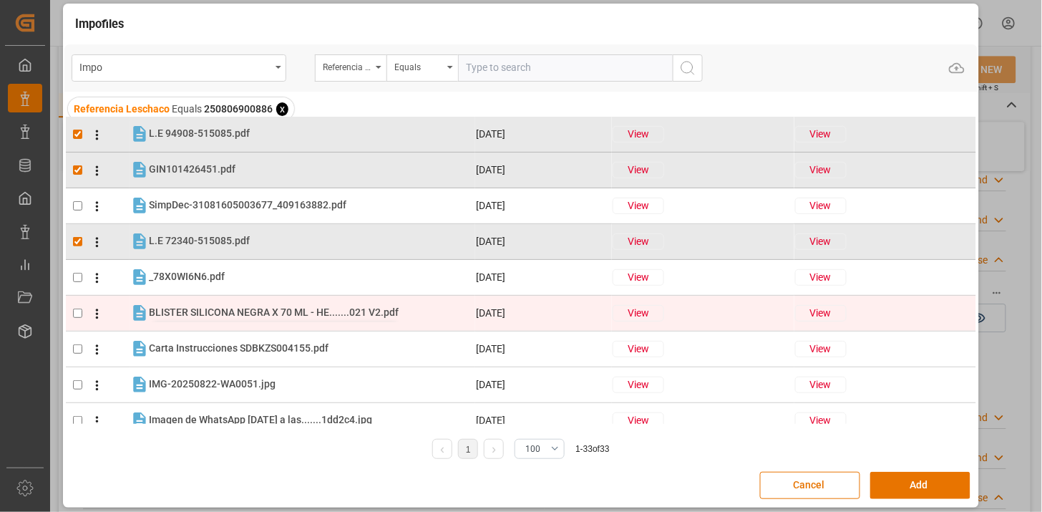
click at [292, 313] on span "BLISTER SILICONA NEGRA X 70 ML - HE.......021 V2.pdf" at bounding box center [274, 311] width 250 height 11
checkbox input "true"
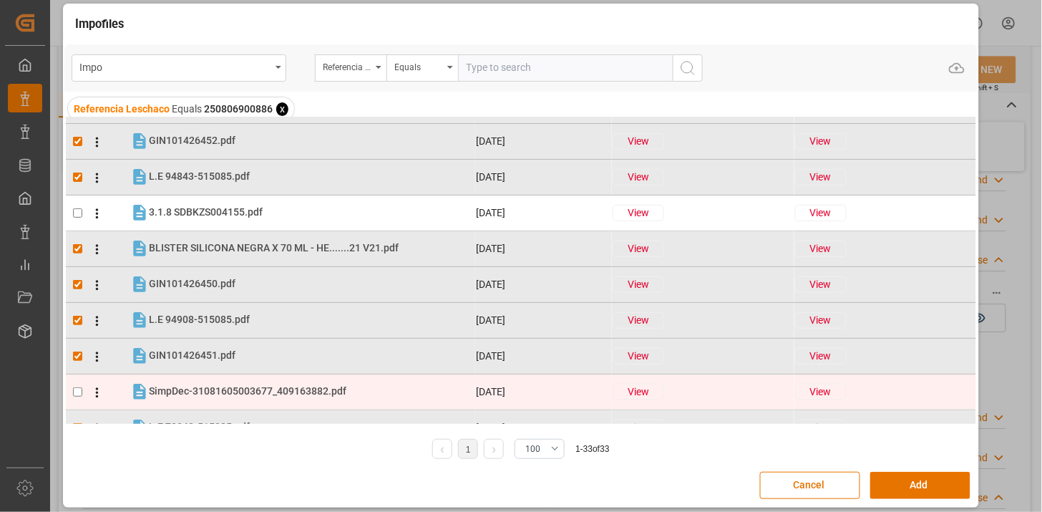
scroll to position [0, 0]
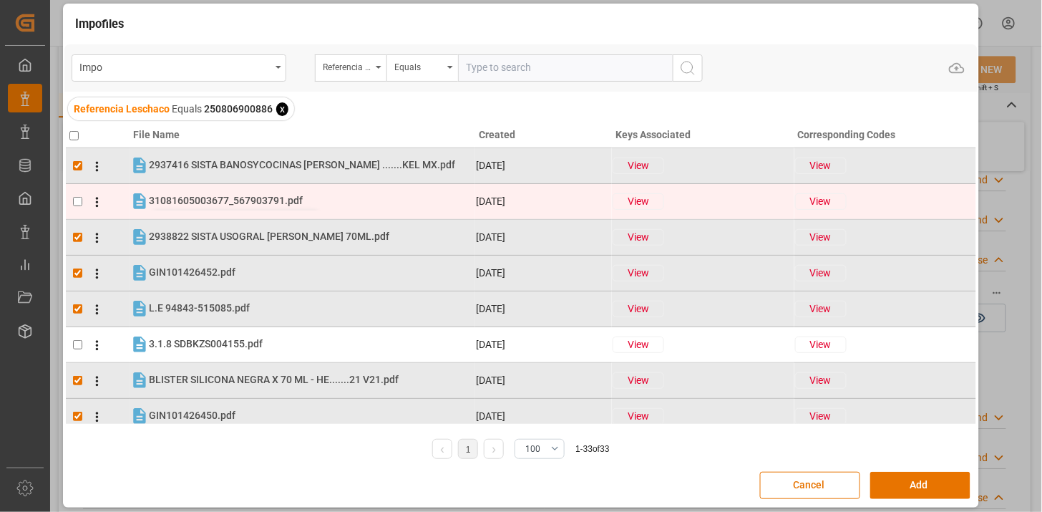
click at [267, 204] on span "31081605003677_567903791.pdf" at bounding box center [226, 200] width 154 height 11
checkbox input "true"
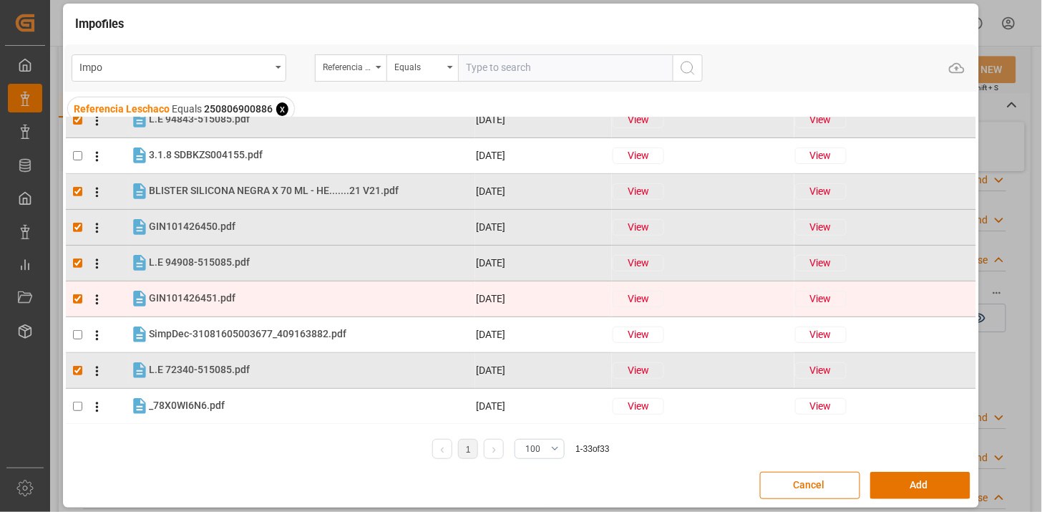
scroll to position [238, 0]
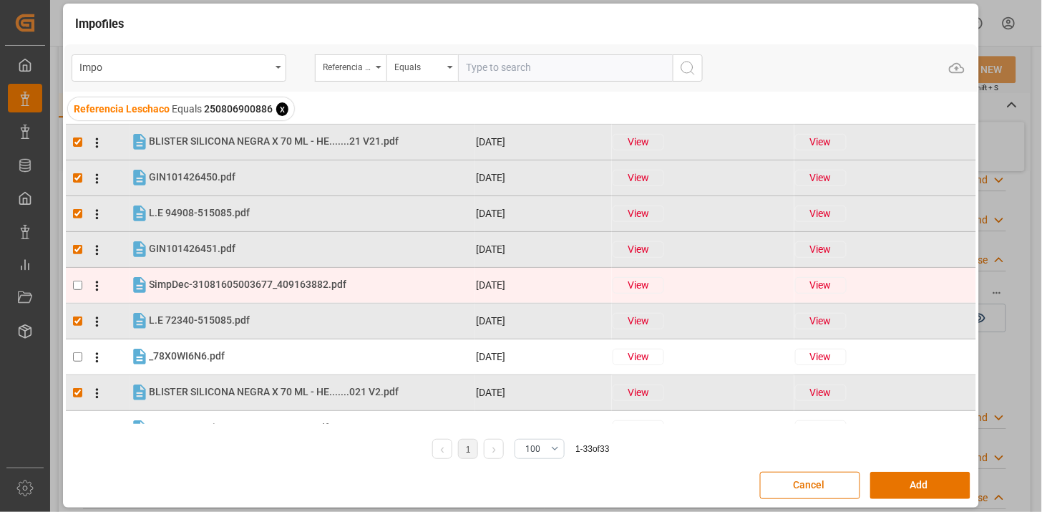
click at [346, 281] on div "SimpDec-31081605003677_409163882.pdf SimpDec-31081605003677_409163882.pdf" at bounding box center [312, 285] width 326 height 19
checkbox input "true"
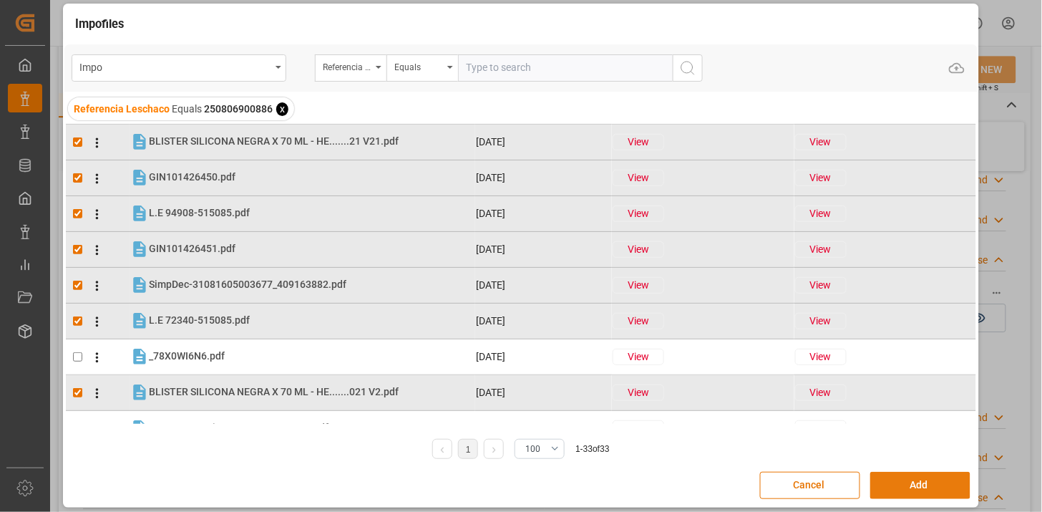
click at [915, 478] on button "Add" at bounding box center [920, 485] width 100 height 27
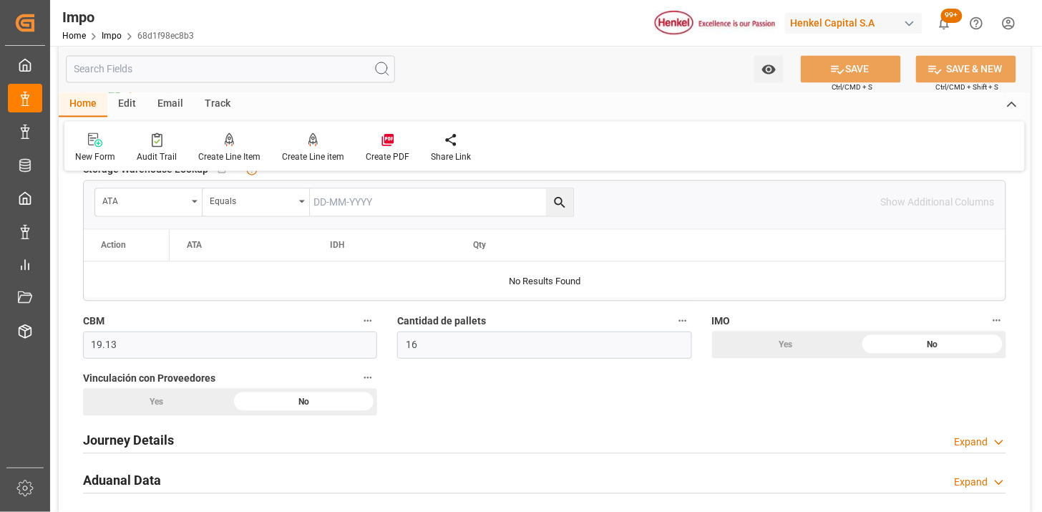
scroll to position [776, 0]
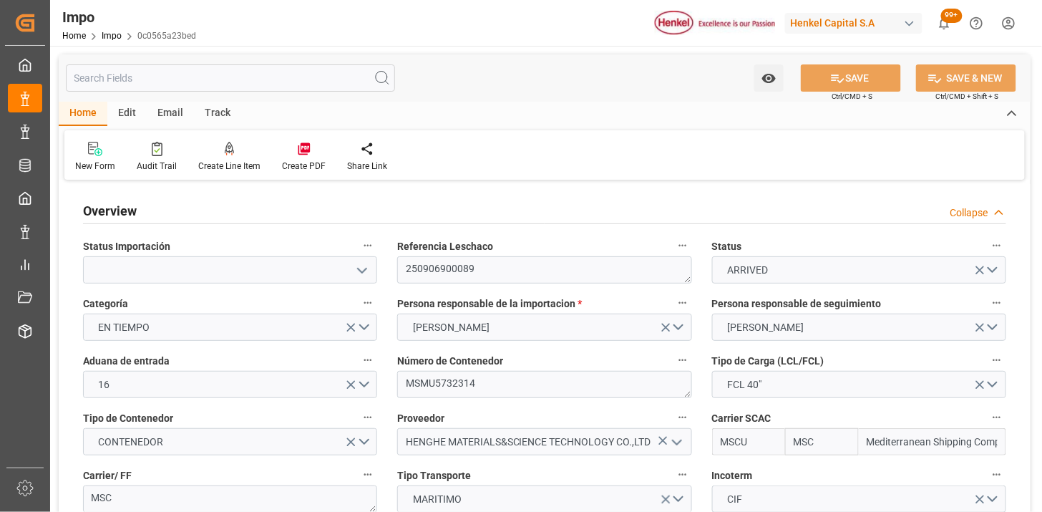
type input "MSC"
type input "Mediterranean Shipping Company"
type input "1"
type input "48"
type input "40"
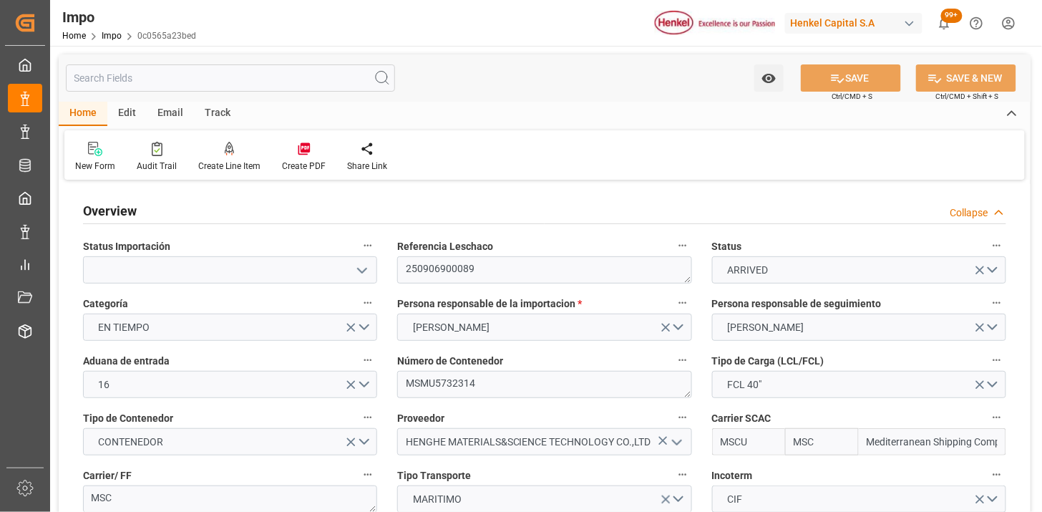
type input "9293442"
type input "[DATE]"
type input "[DATE] 12:00"
type input "[DATE] 00:01"
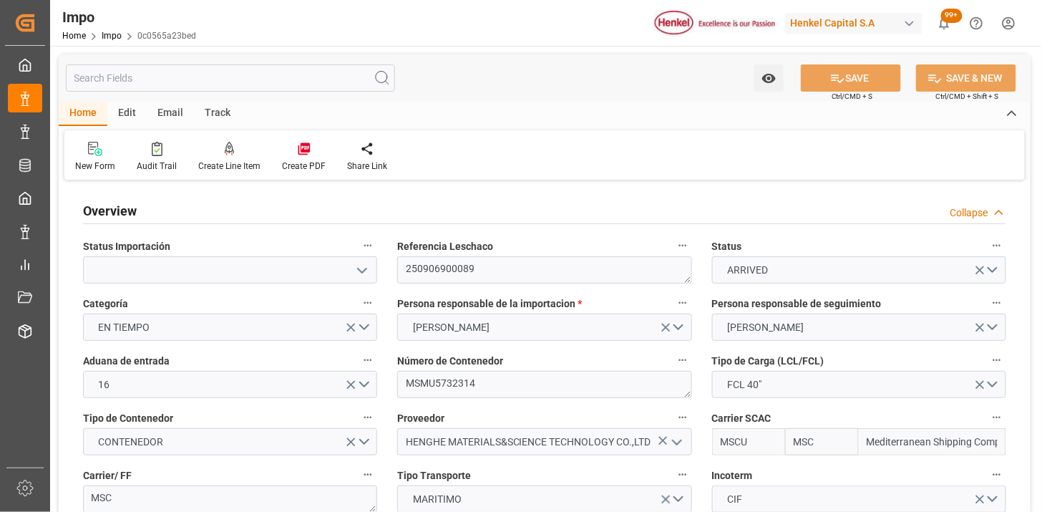
type input "[DATE] 18:39"
type input "[DATE] 12:00"
type input "[DATE] 06:52"
type input "[DATE] 00:32"
type input "[DATE] 23:59"
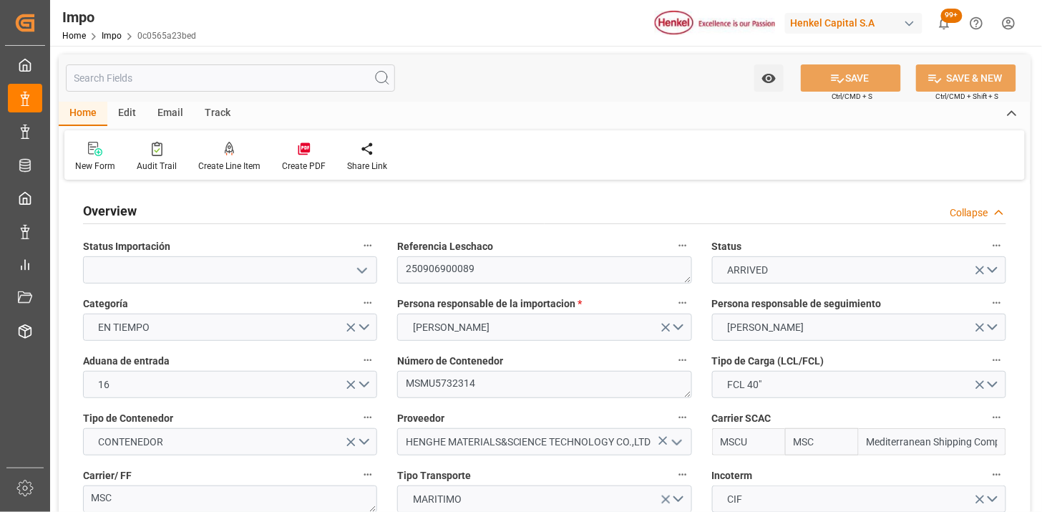
type input "[DATE] 23:59"
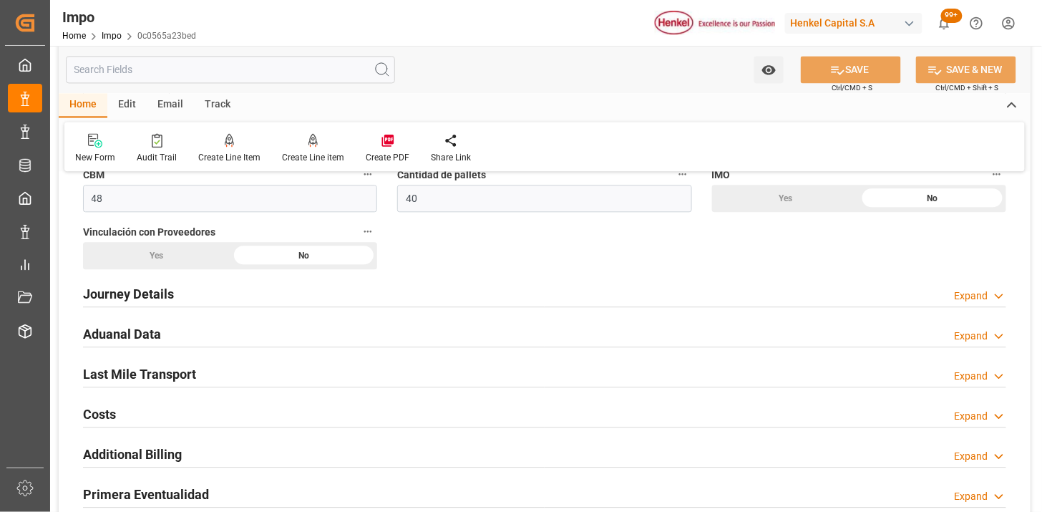
scroll to position [954, 0]
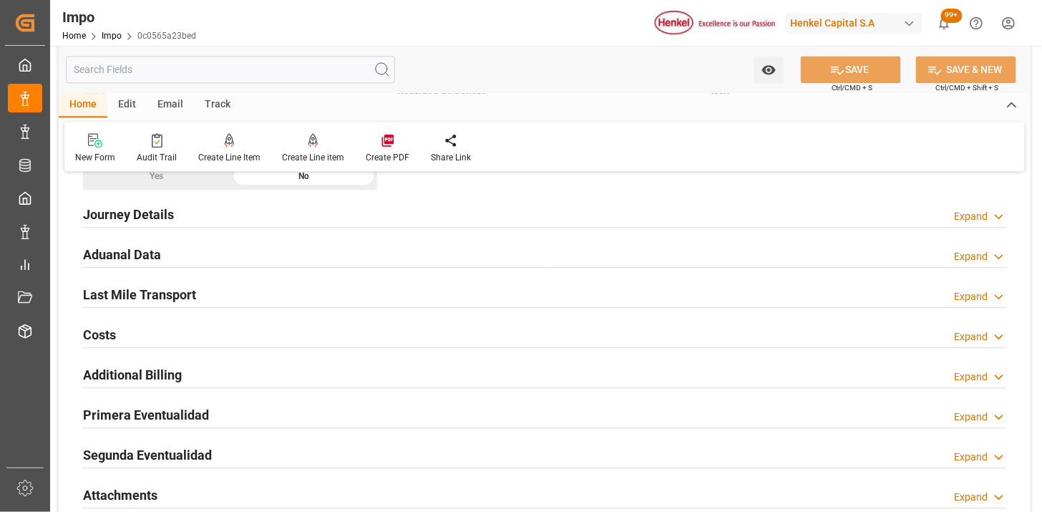
drag, startPoint x: 334, startPoint y: 248, endPoint x: 366, endPoint y: 260, distance: 34.4
click at [336, 248] on div "Aduanal Data Expand" at bounding box center [544, 253] width 923 height 27
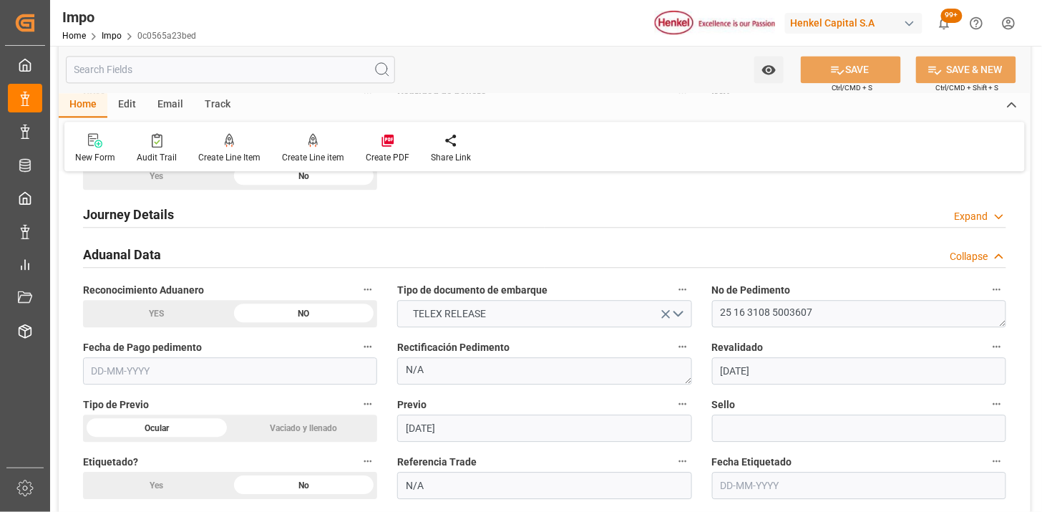
scroll to position [1033, 0]
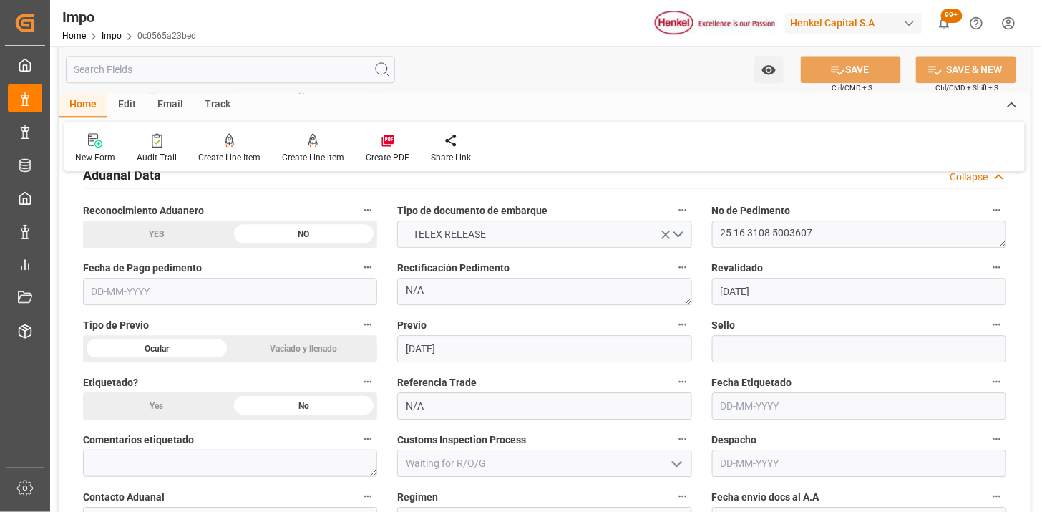
click at [299, 293] on input "text" at bounding box center [230, 291] width 294 height 27
type input "[DATE]"
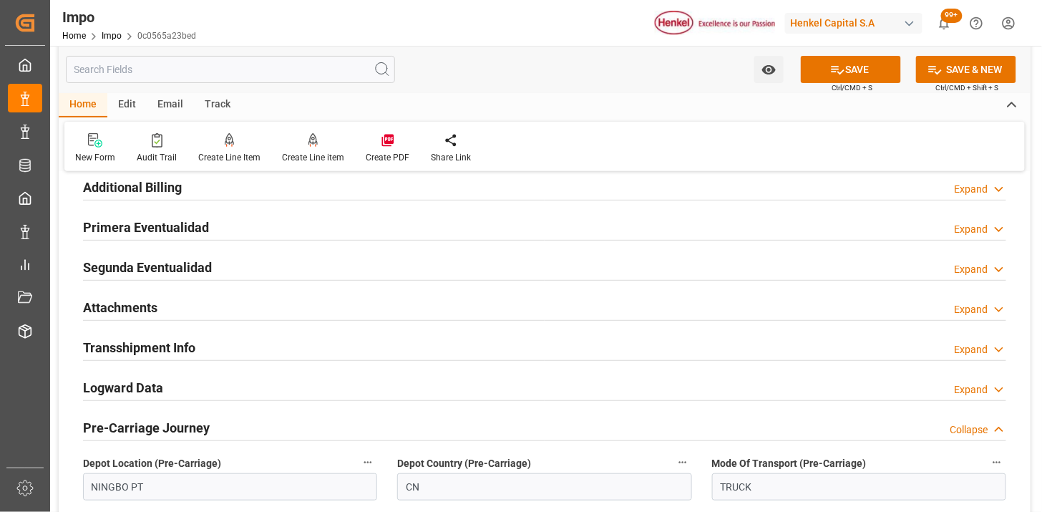
scroll to position [1670, 0]
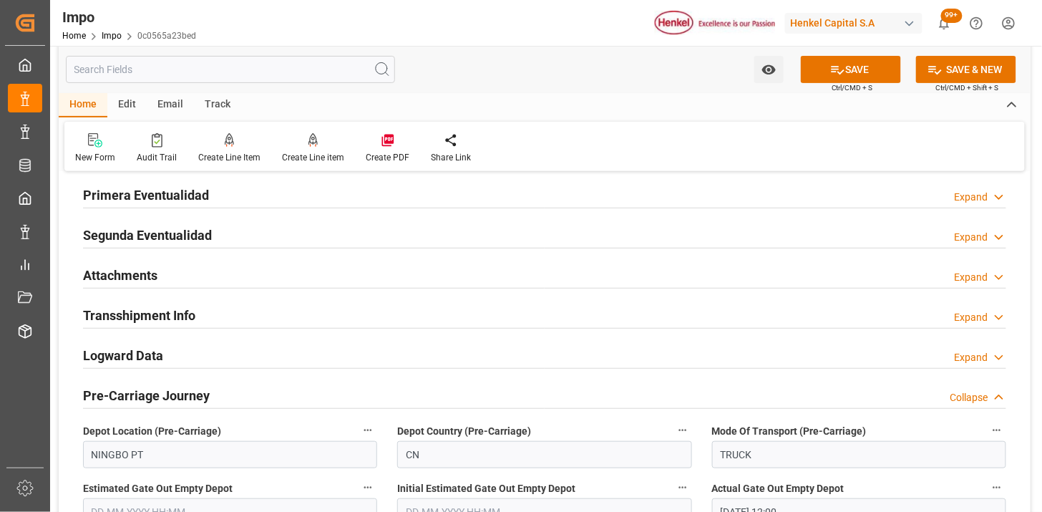
drag, startPoint x: 194, startPoint y: 266, endPoint x: 316, endPoint y: 277, distance: 122.8
click at [196, 266] on div "Attachments Expand" at bounding box center [544, 273] width 923 height 27
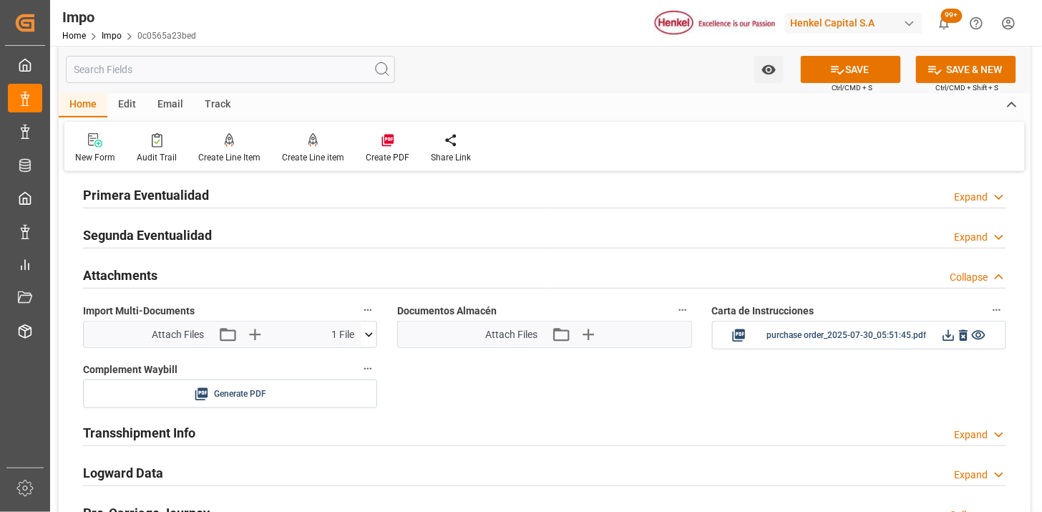
scroll to position [1749, 0]
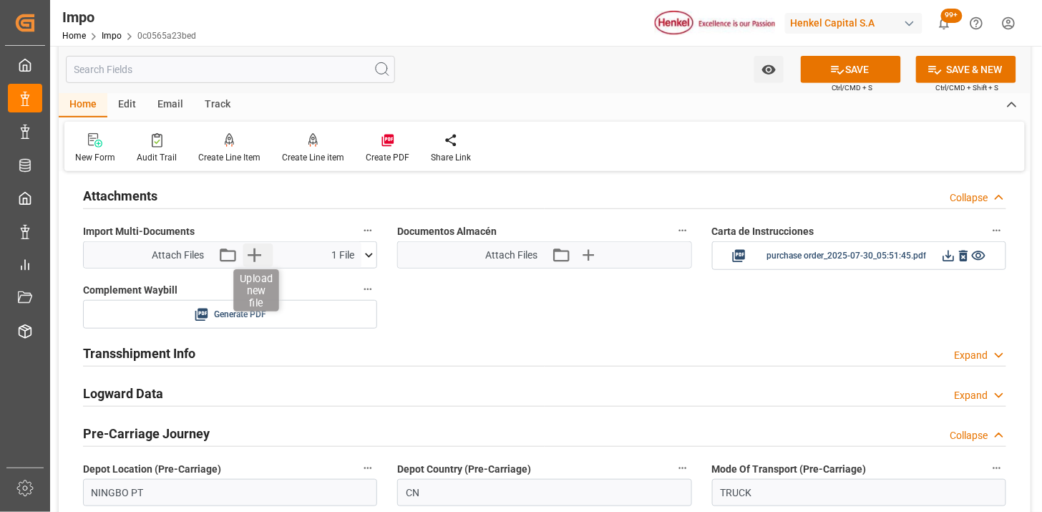
click at [253, 263] on icon "button" at bounding box center [254, 254] width 23 height 23
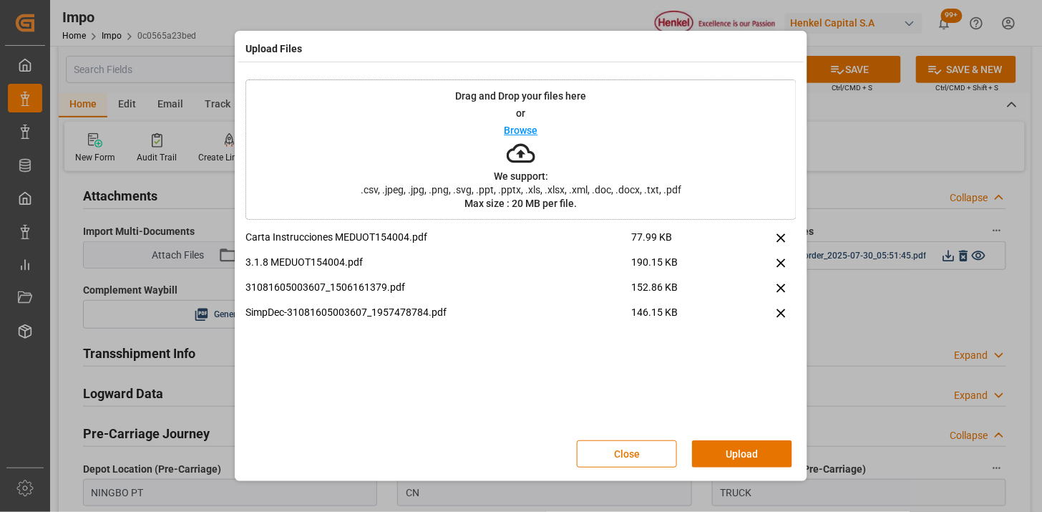
drag, startPoint x: 744, startPoint y: 448, endPoint x: 730, endPoint y: 439, distance: 17.1
click at [743, 445] on button "Upload" at bounding box center [742, 453] width 100 height 27
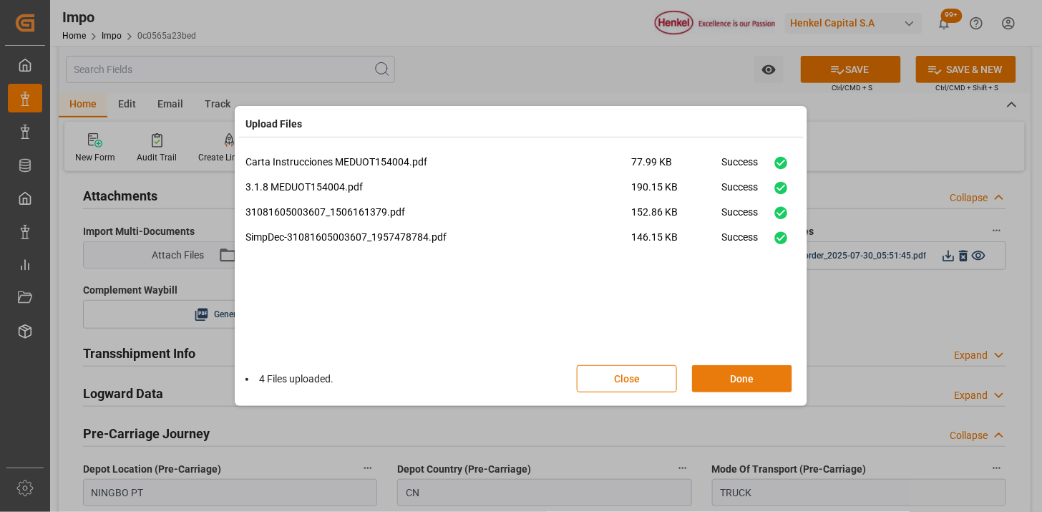
click at [741, 370] on button "Done" at bounding box center [742, 378] width 100 height 27
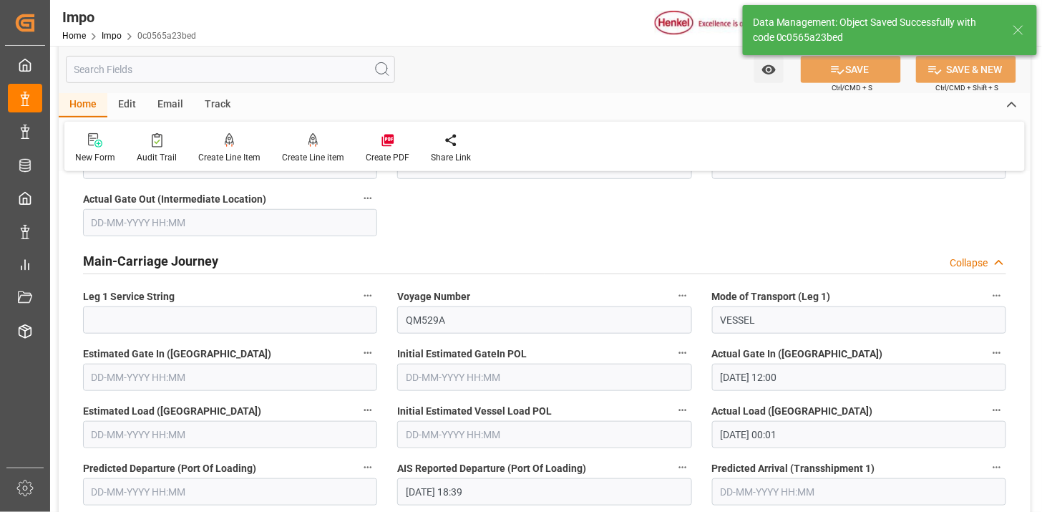
scroll to position [1253, 0]
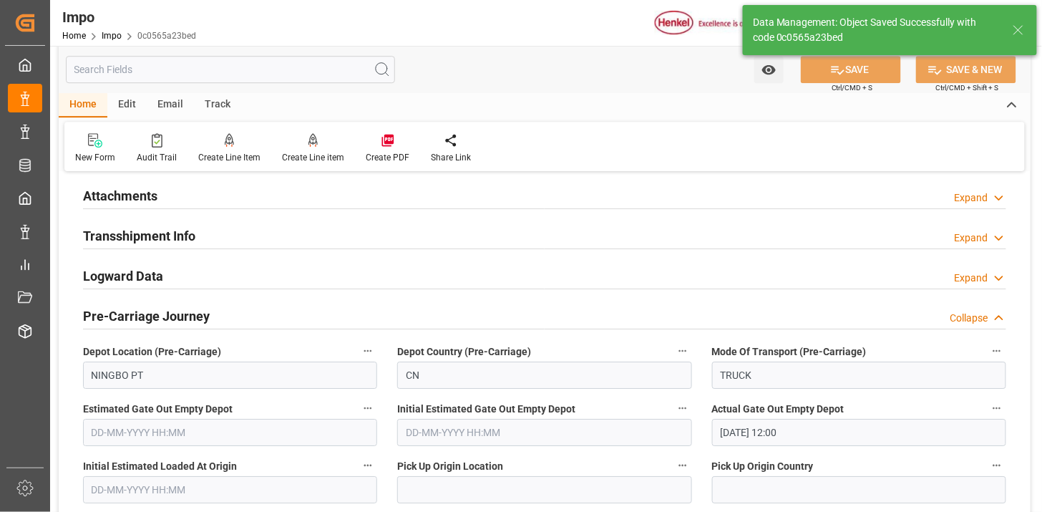
click at [230, 187] on div "Attachments Expand" at bounding box center [544, 194] width 923 height 27
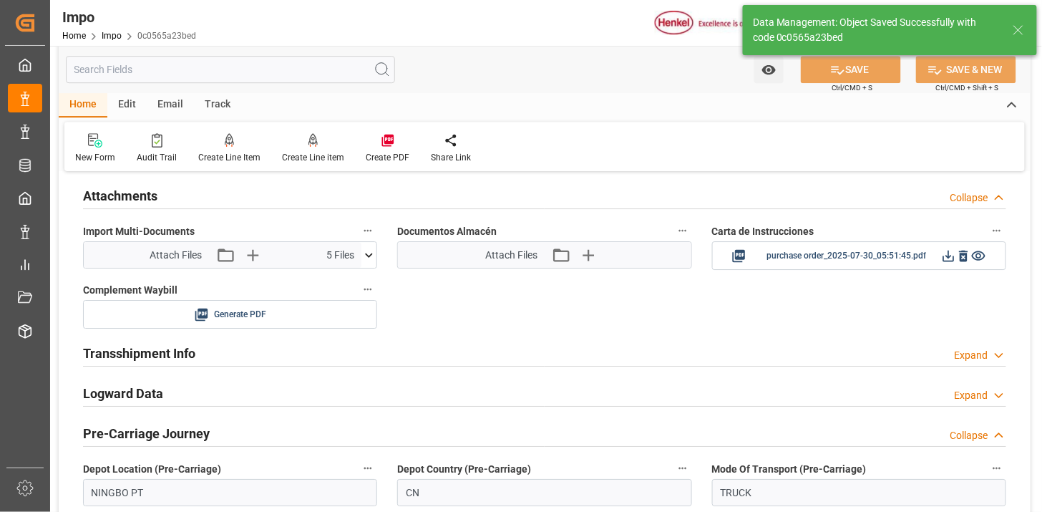
click at [550, 260] on div "Attach Files Attach existing file Upload new file" at bounding box center [544, 254] width 119 height 19
click at [557, 258] on icon "button" at bounding box center [560, 254] width 23 height 23
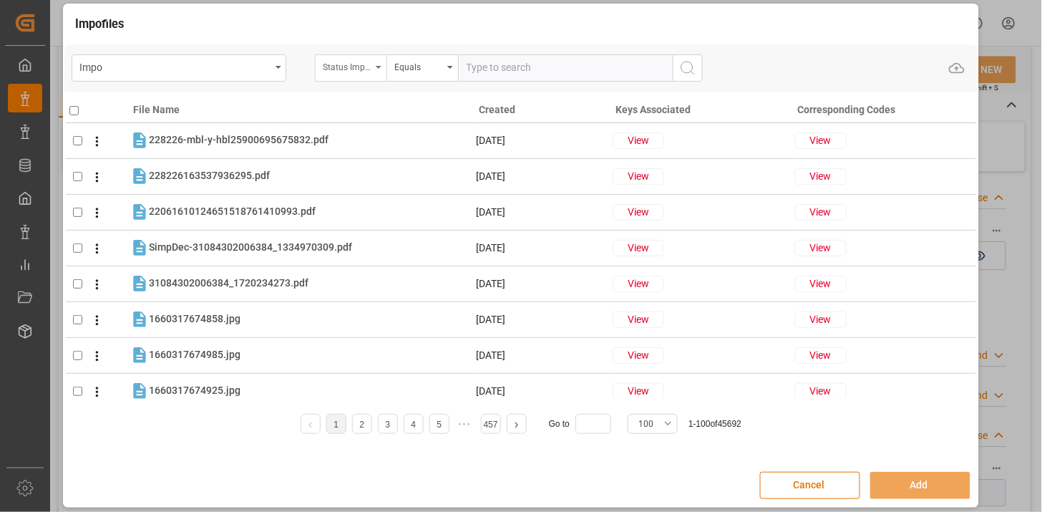
click at [370, 68] on div "Status Importación" at bounding box center [347, 65] width 49 height 16
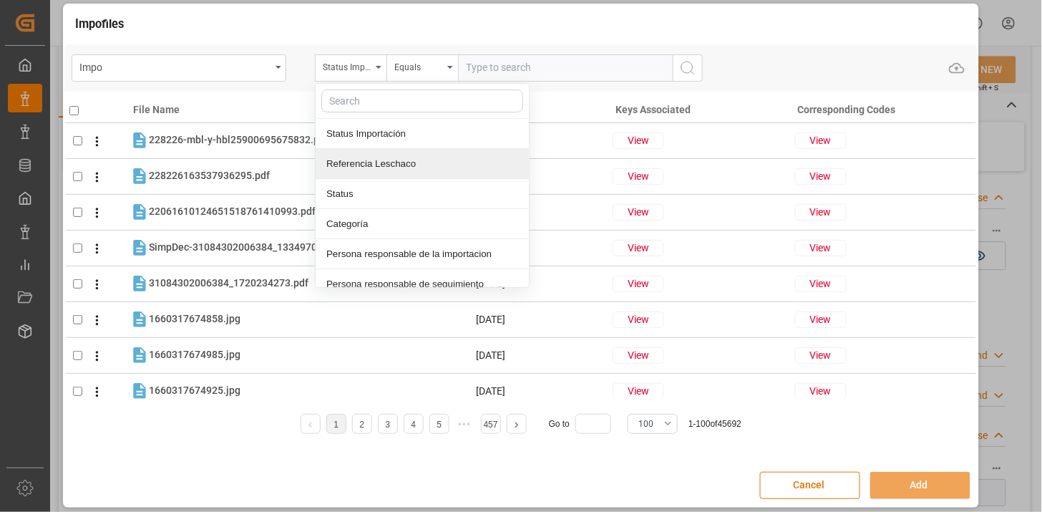
click at [399, 160] on div "Referencia Leschaco" at bounding box center [422, 164] width 213 height 30
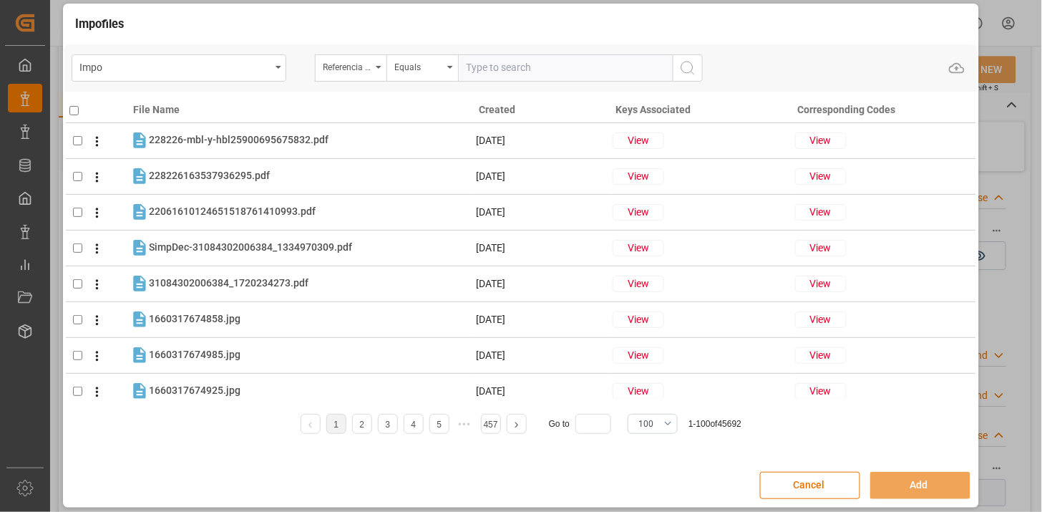
drag, startPoint x: 504, startPoint y: 67, endPoint x: 637, endPoint y: 87, distance: 134.6
click at [505, 67] on input "text" at bounding box center [565, 67] width 215 height 27
paste input "250906900089"
type input "250906900089"
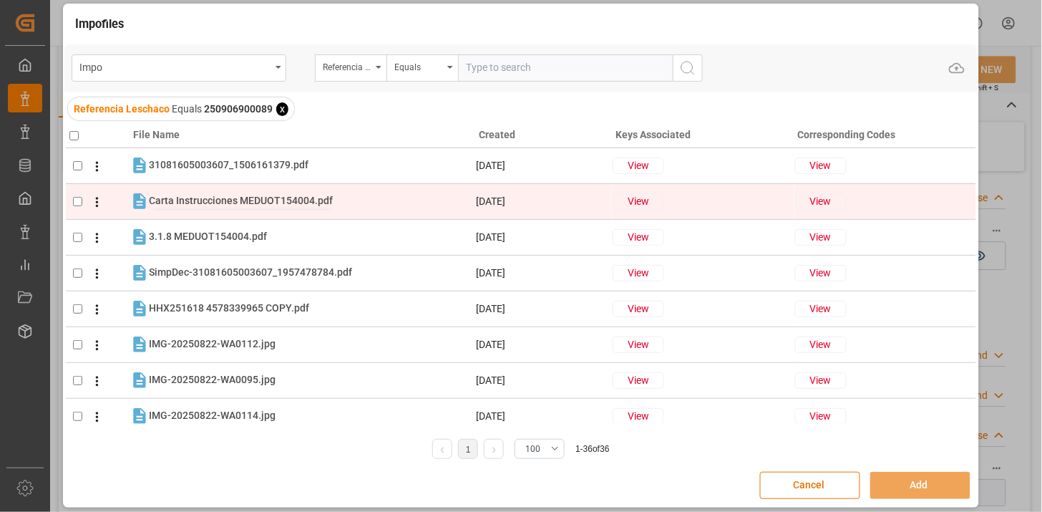
click at [187, 199] on span "Carta Instrucciones MEDUOT154004.pdf" at bounding box center [241, 200] width 184 height 11
checkbox input "true"
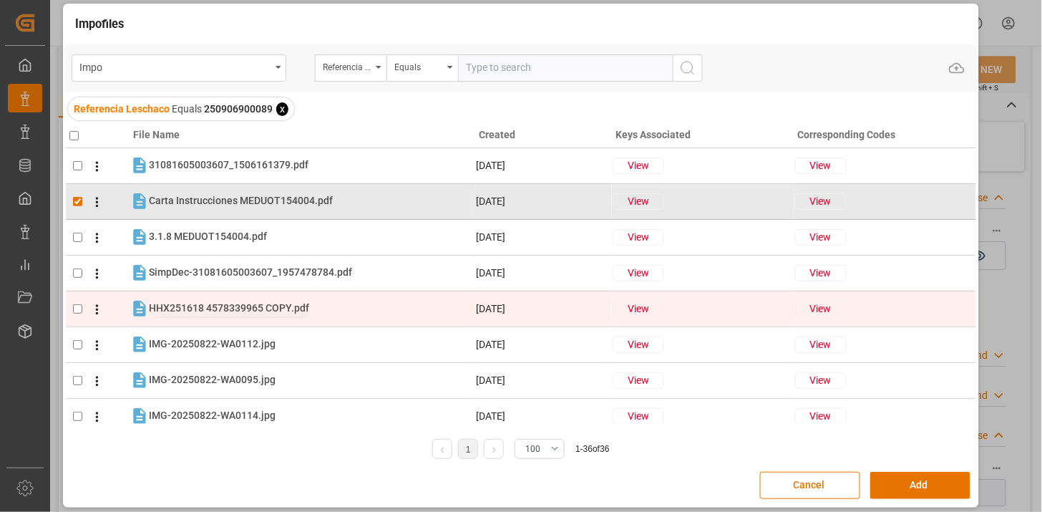
click at [215, 312] on span "HHX251618 4578339965 COPY.pdf" at bounding box center [229, 307] width 160 height 11
checkbox input "true"
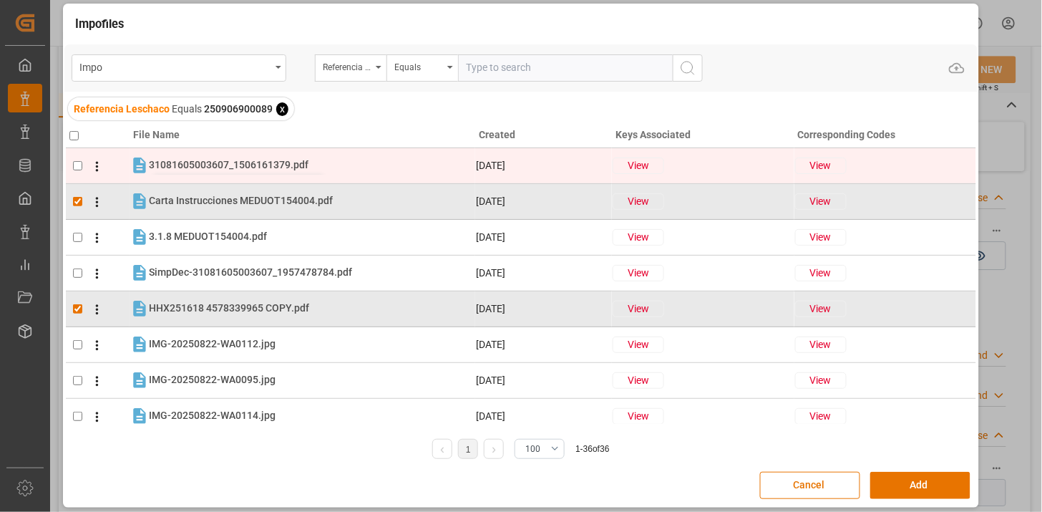
click at [218, 170] on span "31081605003607_1506161379.pdf" at bounding box center [229, 164] width 160 height 11
checkbox input "true"
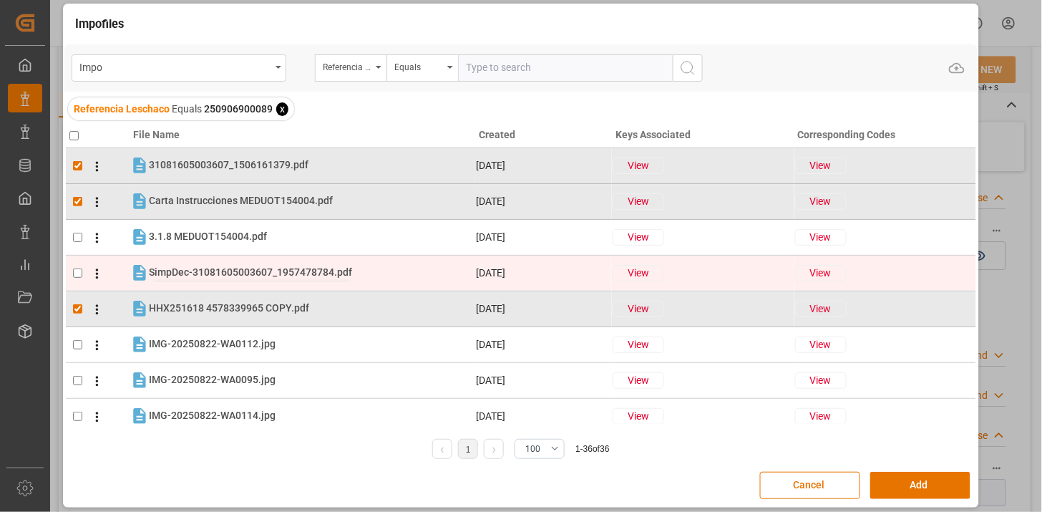
click at [248, 267] on span "SimpDec-31081605003607_1957478784.pdf" at bounding box center [250, 271] width 203 height 11
checkbox input "true"
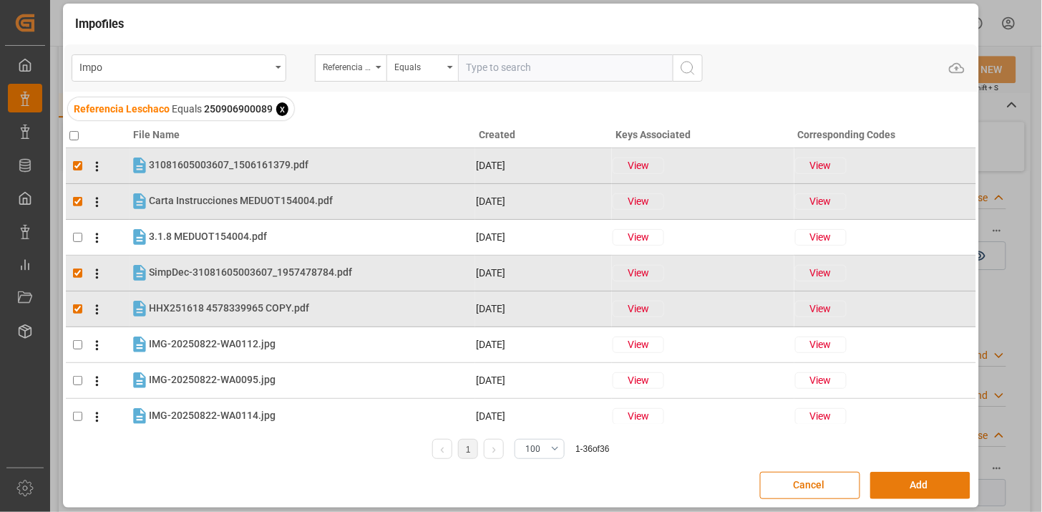
click at [945, 487] on button "Add" at bounding box center [920, 485] width 100 height 27
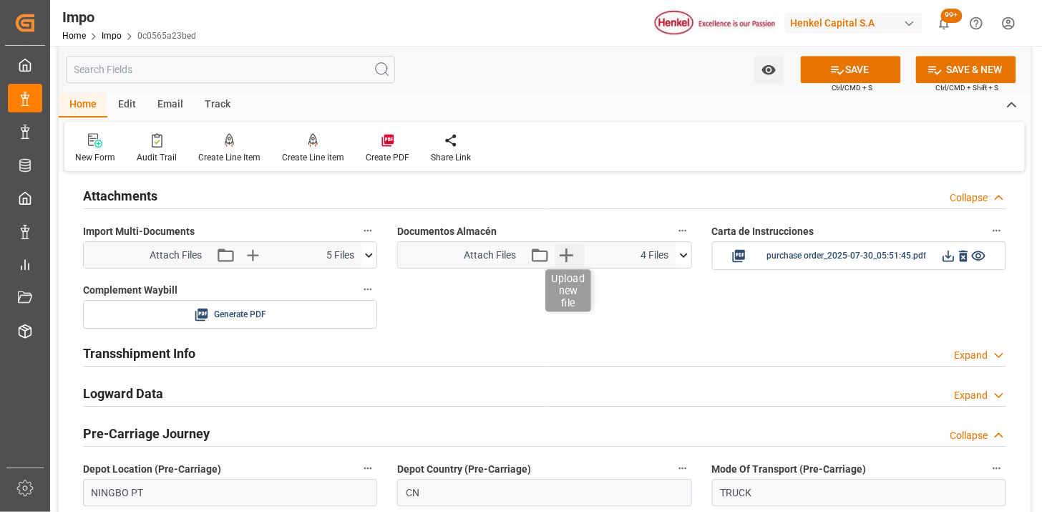
click at [566, 255] on icon "button" at bounding box center [567, 255] width 14 height 14
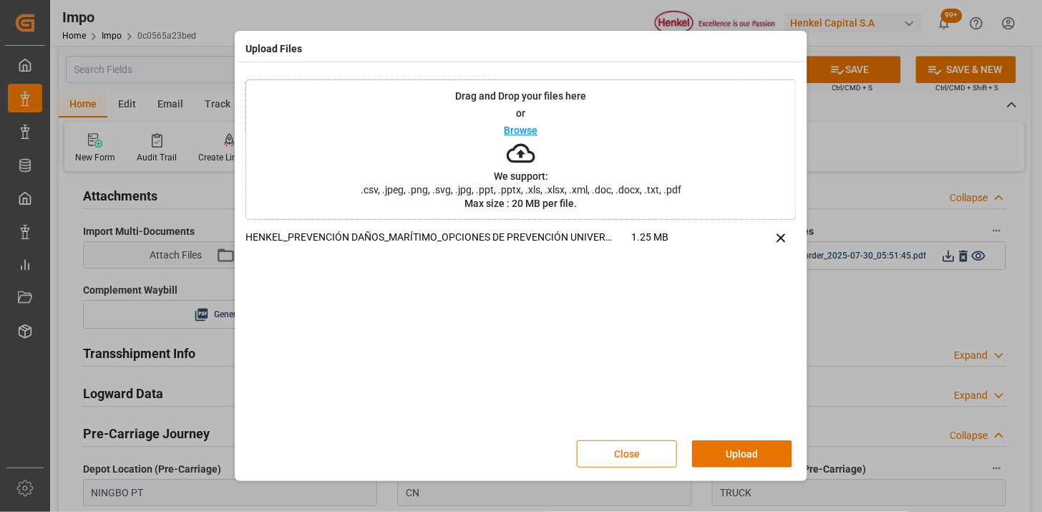
drag, startPoint x: 732, startPoint y: 447, endPoint x: 603, endPoint y: 457, distance: 129.1
click at [731, 447] on button "Upload" at bounding box center [742, 453] width 100 height 27
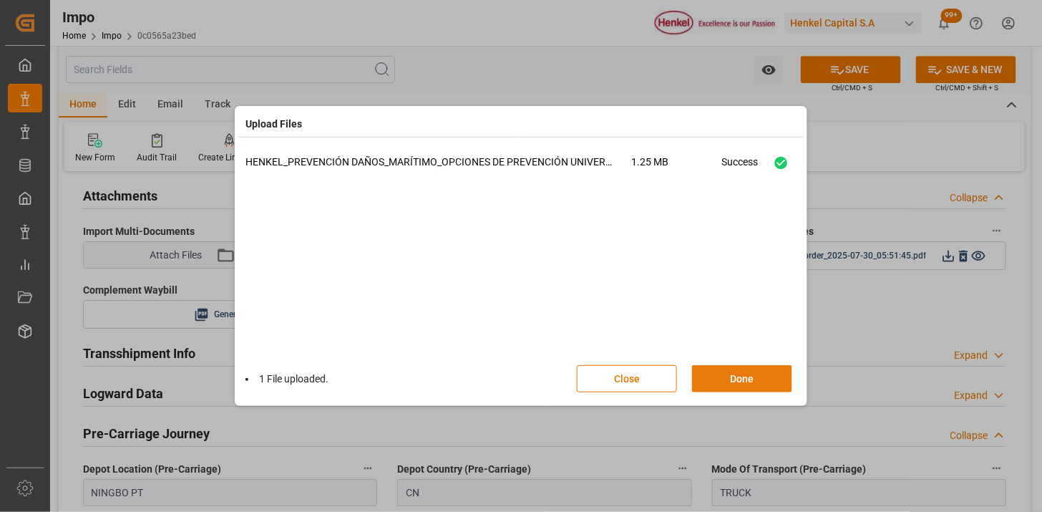
drag, startPoint x: 726, startPoint y: 380, endPoint x: 711, endPoint y: 368, distance: 19.3
click at [725, 379] on button "Done" at bounding box center [742, 378] width 100 height 27
